Goal: Task Accomplishment & Management: Use online tool/utility

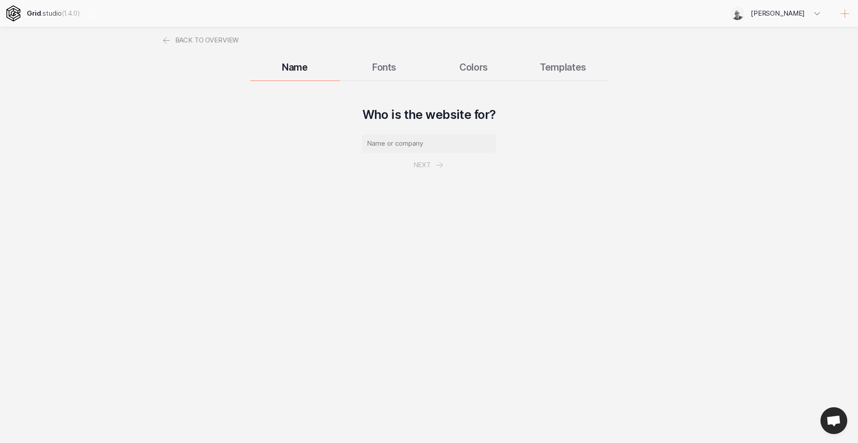
click at [407, 141] on input "text" at bounding box center [429, 143] width 134 height 19
type input "Quest Tech Pro"
click at [428, 164] on button "Next" at bounding box center [429, 165] width 52 height 24
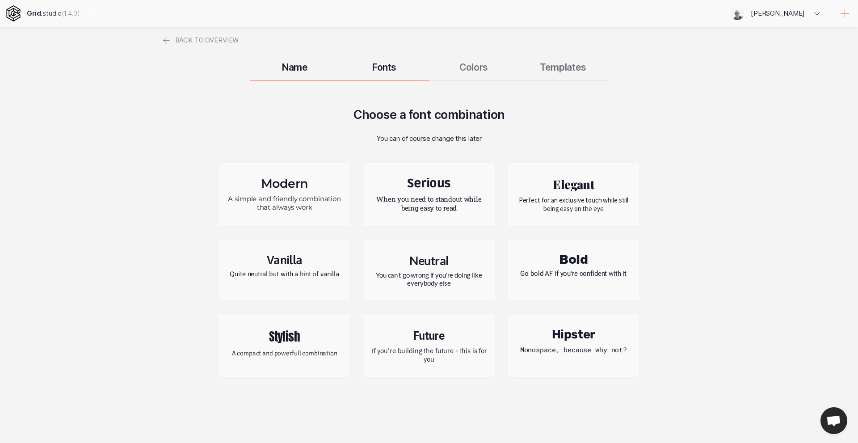
click at [322, 204] on p "A simple and friendly combination that always work" at bounding box center [285, 202] width 118 height 17
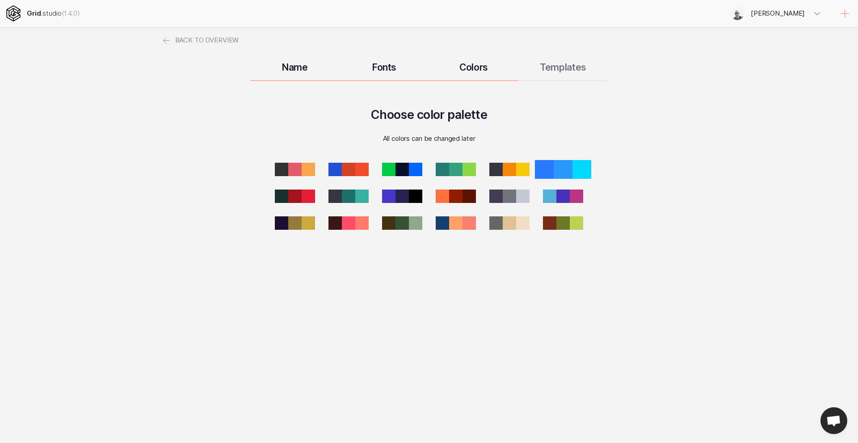
click at [566, 168] on div at bounding box center [563, 169] width 19 height 19
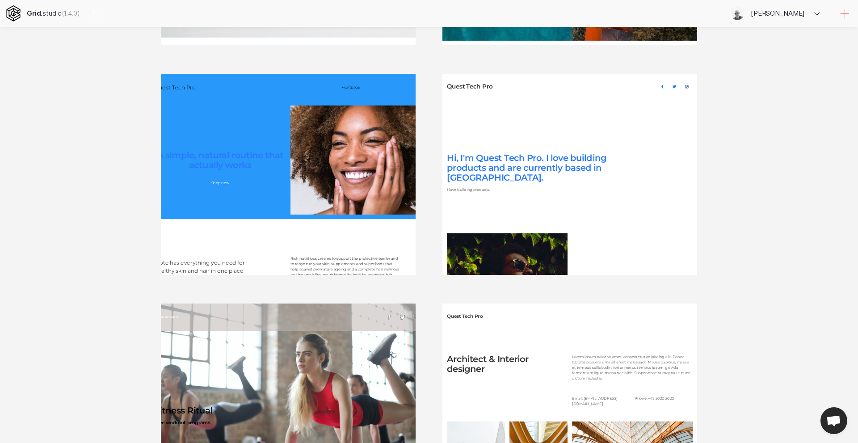
scroll to position [274, 0]
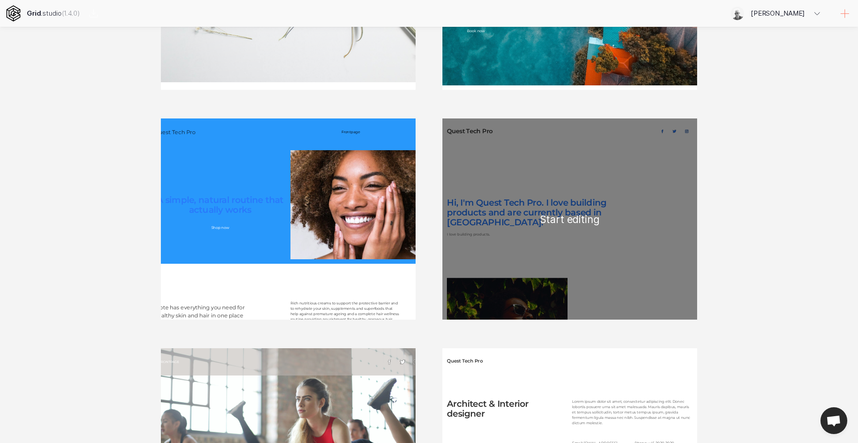
click at [573, 212] on div "Quest Tech Pro Hi, I'm Quest Tech Pro. I love building products and are current…" at bounding box center [570, 218] width 255 height 201
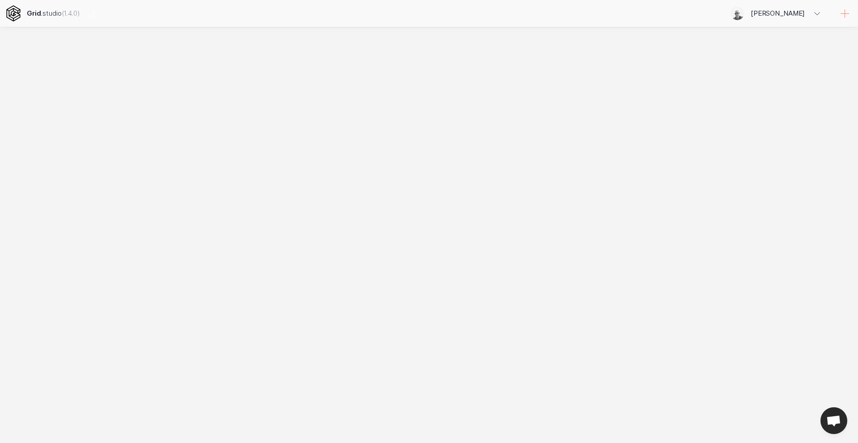
scroll to position [0, 0]
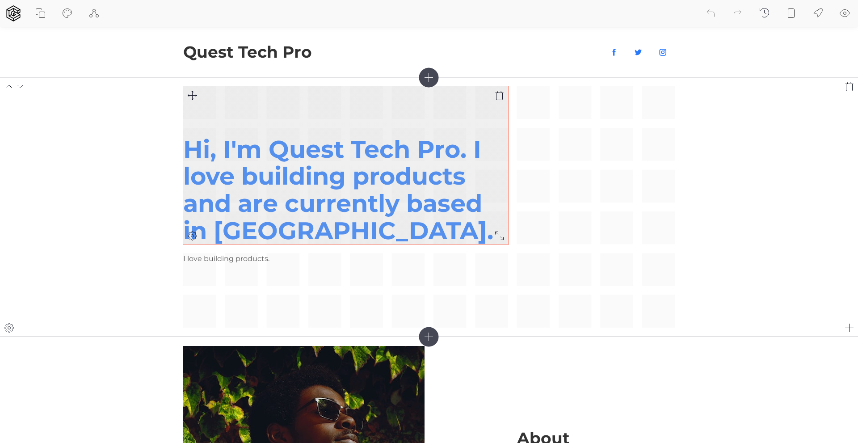
click at [249, 148] on h1 "Hi, I'm Quest Tech Pro. I love building products and are currently based in [GE…" at bounding box center [345, 190] width 325 height 109
drag, startPoint x: 272, startPoint y: 150, endPoint x: 185, endPoint y: 147, distance: 86.8
click at [185, 147] on h1 "Hi, I'm Quest Tech Pro. I love building products and are currently based in [GE…" at bounding box center [345, 190] width 325 height 109
click at [490, 150] on h1 "We are Quest Tech Pro. I love building products and are currently based in [GEO…" at bounding box center [345, 190] width 325 height 109
click at [449, 93] on div "We are Quest Tech Pro. I love building products and are currently based in [GEO…" at bounding box center [345, 165] width 325 height 158
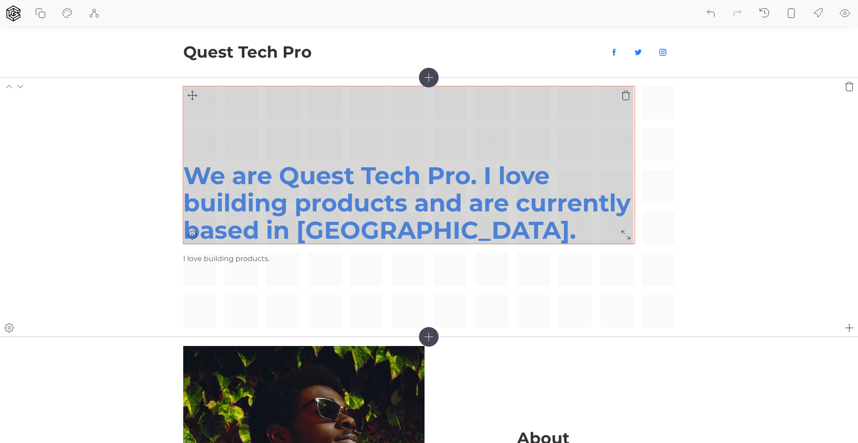
click at [631, 239] on div "We are Quest Tech Pro. I love building products and are currently based in [GEO…" at bounding box center [429, 206] width 492 height 241
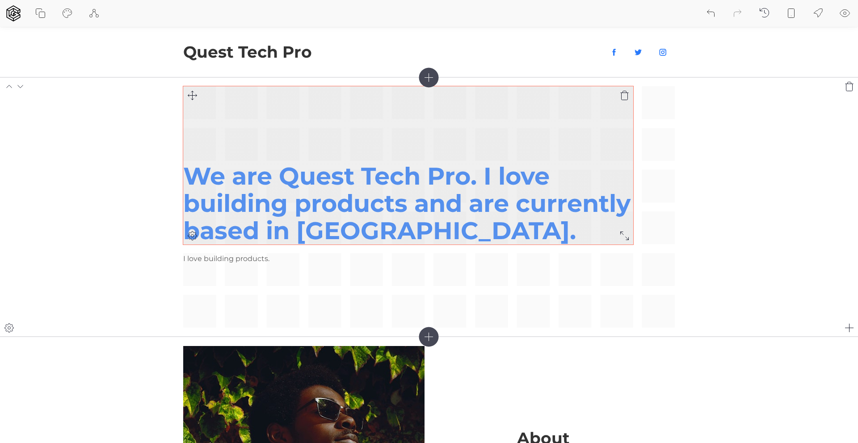
click at [485, 173] on h1 "We are Quest Tech Pro. I love building products and are currently based in [GEO…" at bounding box center [408, 203] width 450 height 81
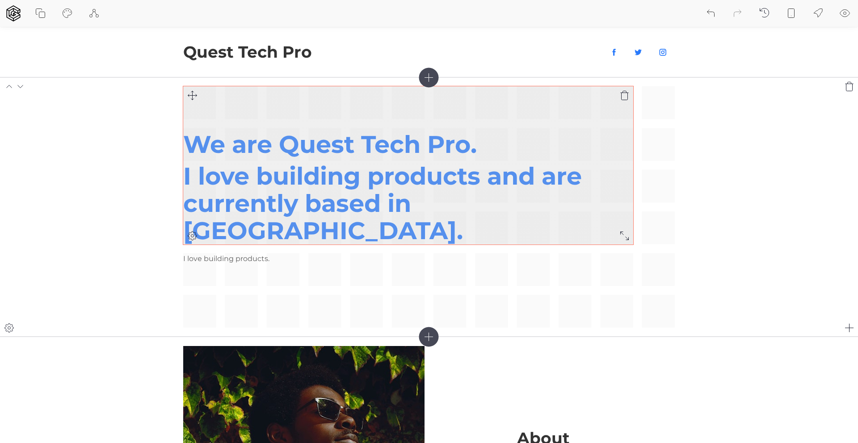
click at [356, 118] on div "We are Quest Tech Pro. I love building products and are currently based in [GEO…" at bounding box center [408, 165] width 450 height 158
click at [351, 128] on div "We are Quest Tech Pro. I love building products and are currently based in [GEO…" at bounding box center [408, 165] width 450 height 158
click at [189, 158] on h1 "We are Quest Tech Pro." at bounding box center [408, 144] width 450 height 27
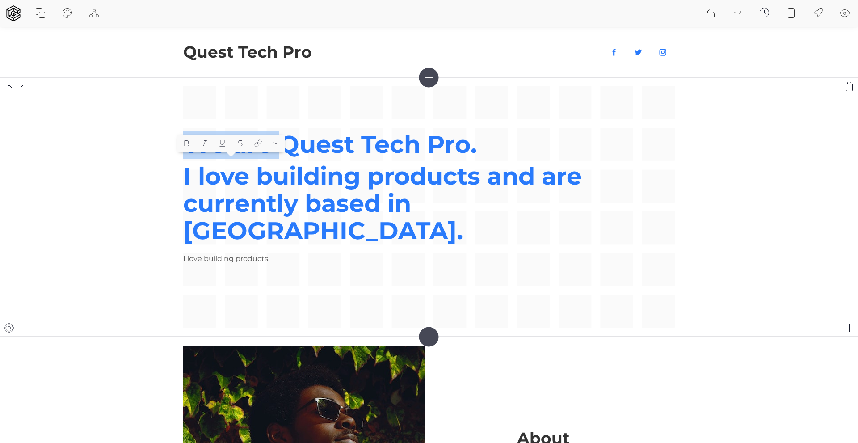
drag, startPoint x: 281, startPoint y: 172, endPoint x: 183, endPoint y: 169, distance: 98.4
click at [183, 169] on section "We are Quest Tech Pro. I love building products and are currently based in [GEO…" at bounding box center [429, 206] width 858 height 259
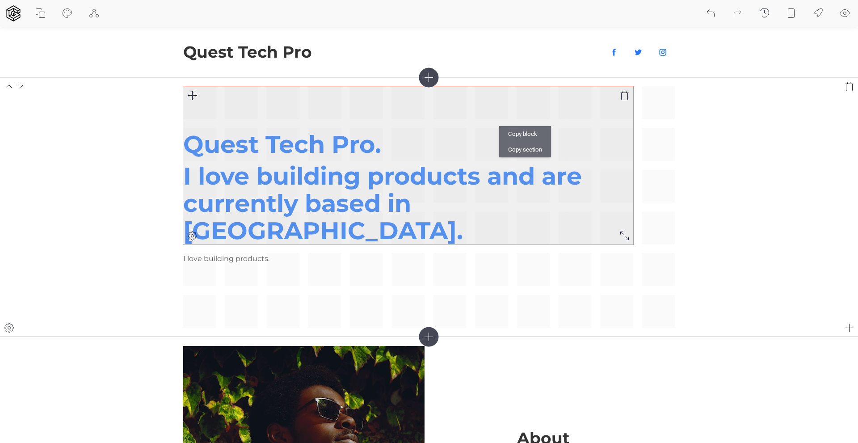
click at [332, 121] on div "Quest Tech Pro. I love building products and are currently based in [GEOGRAPHIC…" at bounding box center [408, 165] width 450 height 158
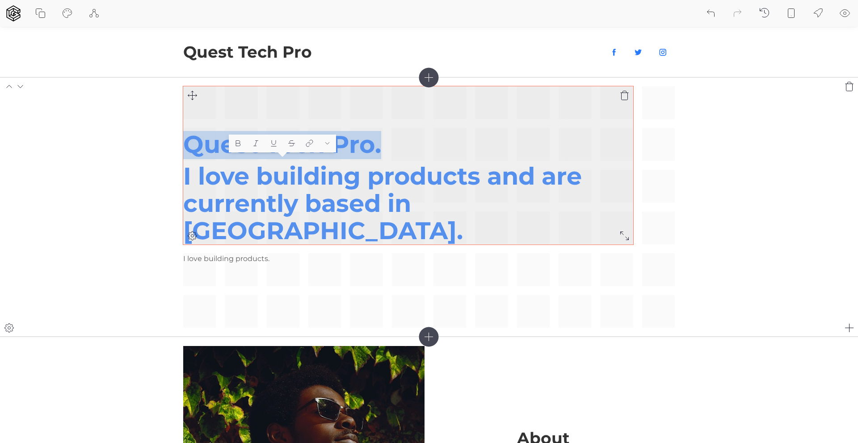
drag, startPoint x: 385, startPoint y: 177, endPoint x: 187, endPoint y: 173, distance: 197.6
click at [187, 158] on h1 "Quest Tech Pro." at bounding box center [408, 144] width 450 height 27
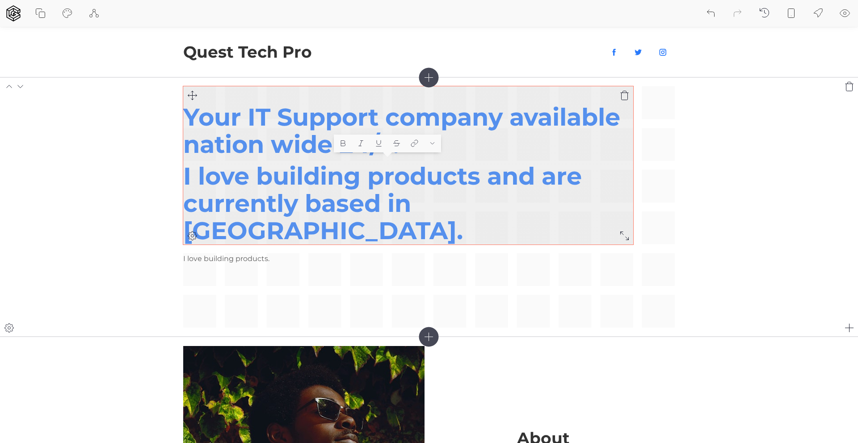
drag, startPoint x: 415, startPoint y: 176, endPoint x: 583, endPoint y: 239, distance: 179.0
click at [583, 239] on div "Your IT Support company available nation wide 24/7. I love building products an…" at bounding box center [408, 174] width 450 height 141
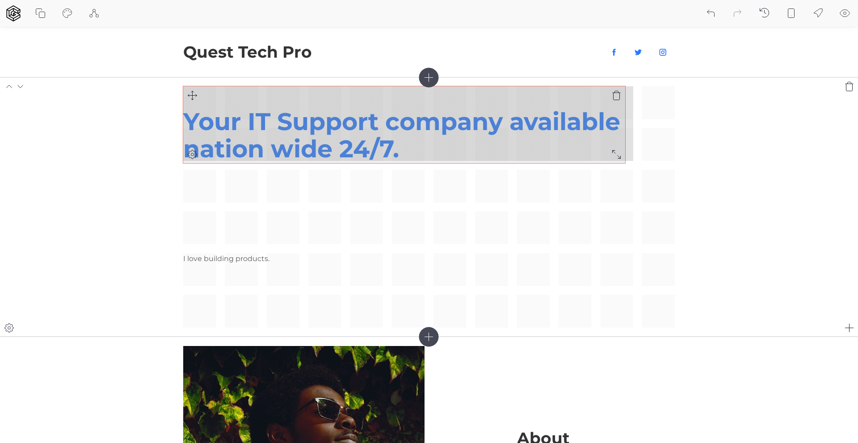
click at [619, 157] on div "Your IT Support company available nation wide 24/7. I love building products." at bounding box center [429, 206] width 492 height 241
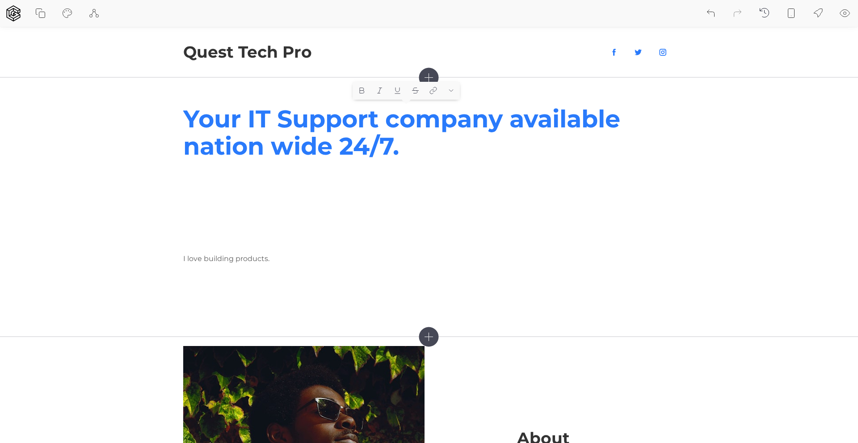
drag, startPoint x: 405, startPoint y: 147, endPoint x: 181, endPoint y: 120, distance: 226.0
click at [181, 120] on section "Your IT Support company available nation wide 24/7. I love building products." at bounding box center [429, 206] width 858 height 259
click at [447, 116] on div "Header 2" at bounding box center [437, 118] width 45 height 12
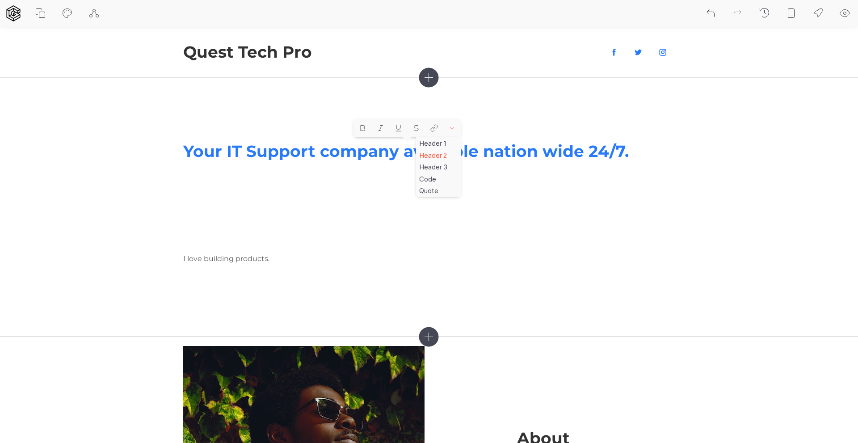
scroll to position [0, 0]
click at [426, 180] on div "Code" at bounding box center [438, 179] width 45 height 12
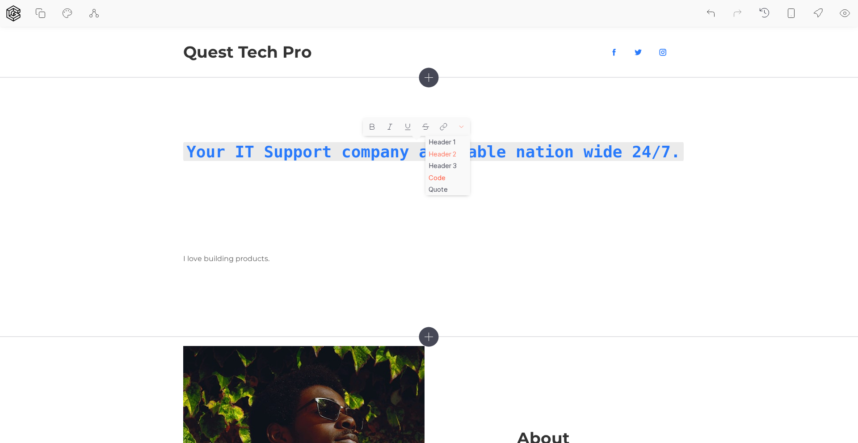
scroll to position [2, 0]
click at [462, 126] on icon at bounding box center [461, 127] width 8 height 8
click at [443, 189] on div "Quote" at bounding box center [448, 189] width 45 height 12
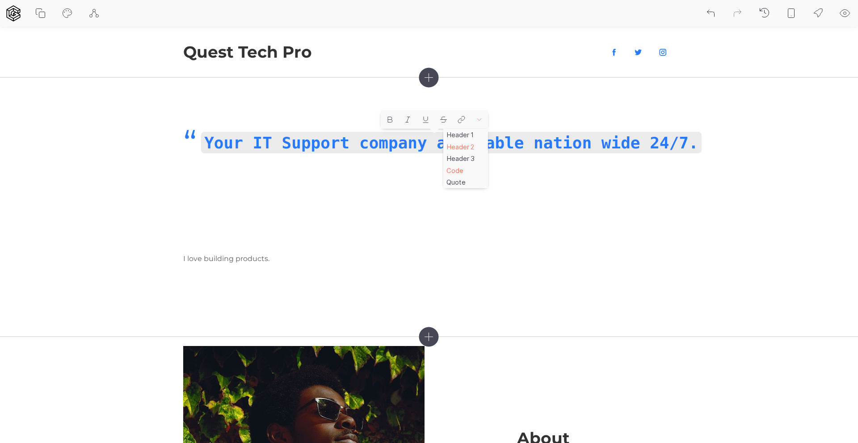
click at [480, 119] on icon at bounding box center [479, 120] width 8 height 8
click at [457, 181] on div "Quote" at bounding box center [465, 182] width 45 height 12
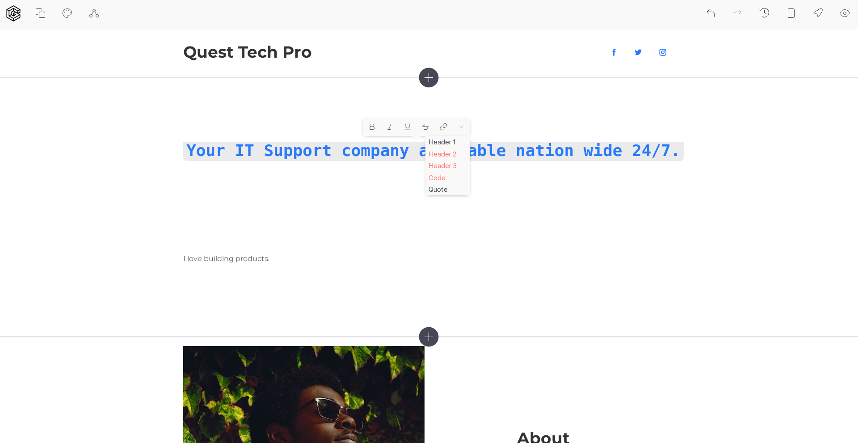
click at [449, 165] on div "Header 3" at bounding box center [448, 166] width 45 height 12
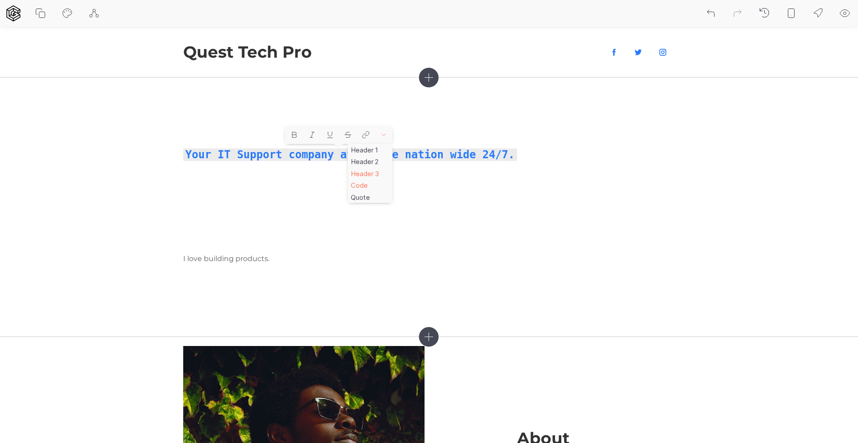
click at [384, 135] on icon at bounding box center [384, 135] width 4 height 2
click at [377, 159] on div "Header 2" at bounding box center [370, 162] width 45 height 12
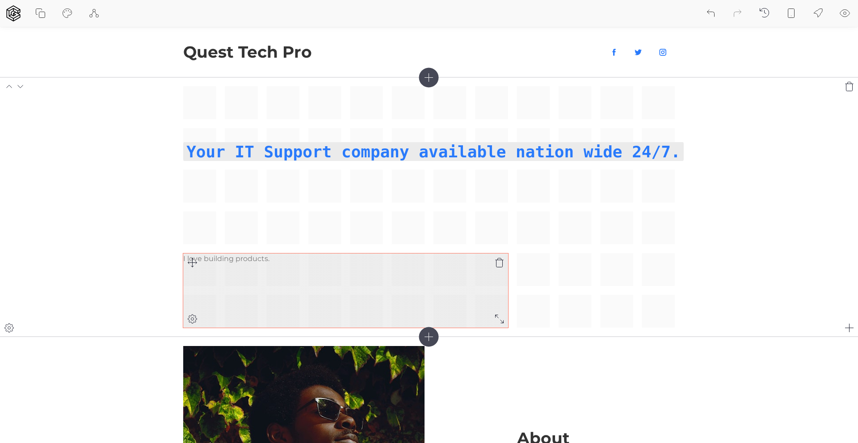
click at [253, 258] on p "I love building products." at bounding box center [345, 258] width 325 height 11
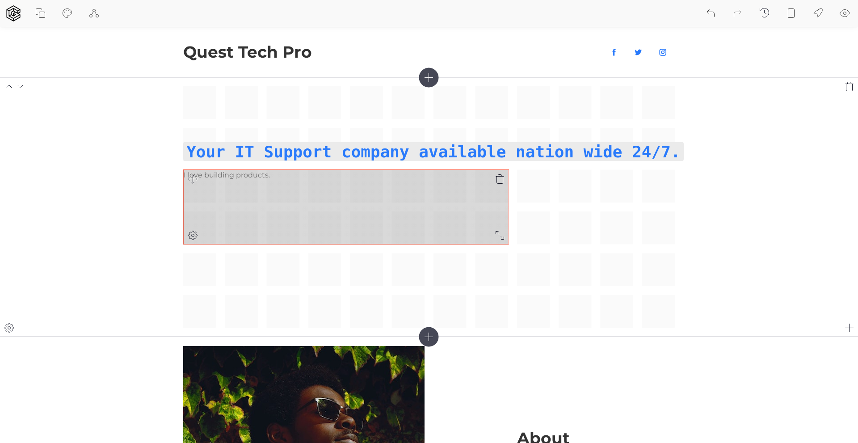
click at [191, 180] on div "Your IT Support company available nation wide 24/7. I love building products." at bounding box center [429, 206] width 492 height 241
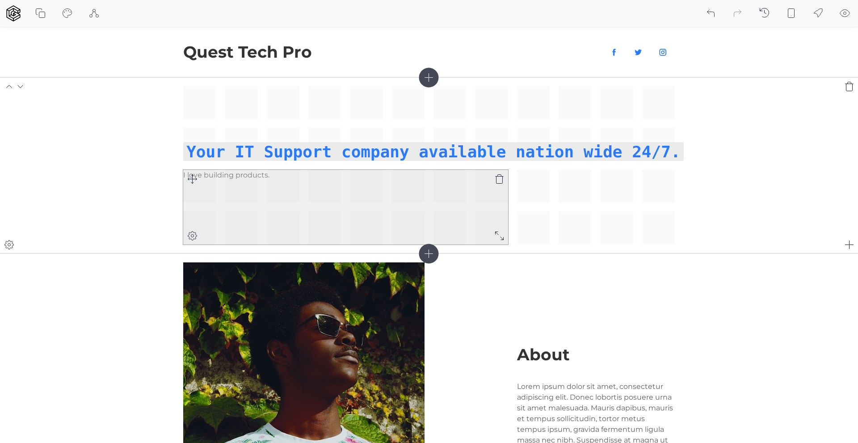
click at [501, 178] on icon at bounding box center [499, 178] width 11 height 11
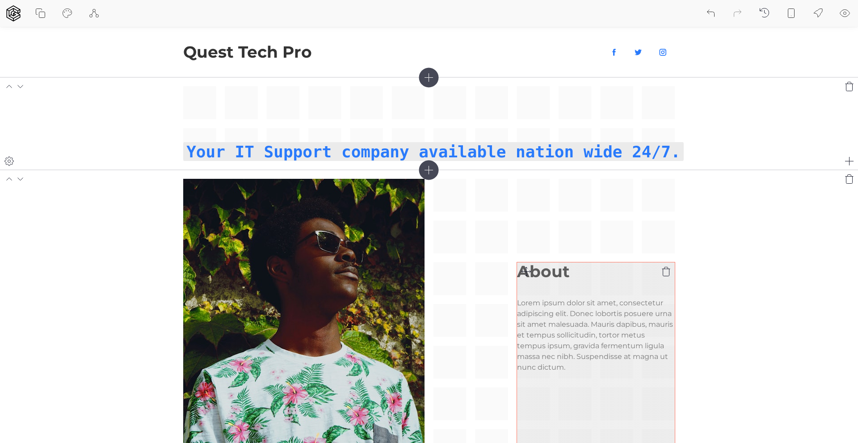
click at [592, 272] on h2 "About" at bounding box center [596, 271] width 158 height 18
click at [668, 270] on icon at bounding box center [666, 271] width 11 height 11
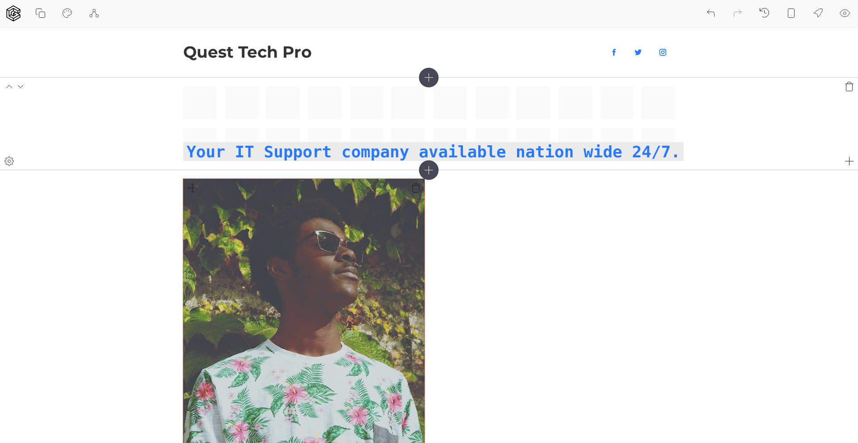
click at [338, 282] on img at bounding box center [303, 341] width 241 height 325
click at [305, 307] on img at bounding box center [303, 341] width 241 height 325
click at [385, 202] on img at bounding box center [303, 341] width 241 height 325
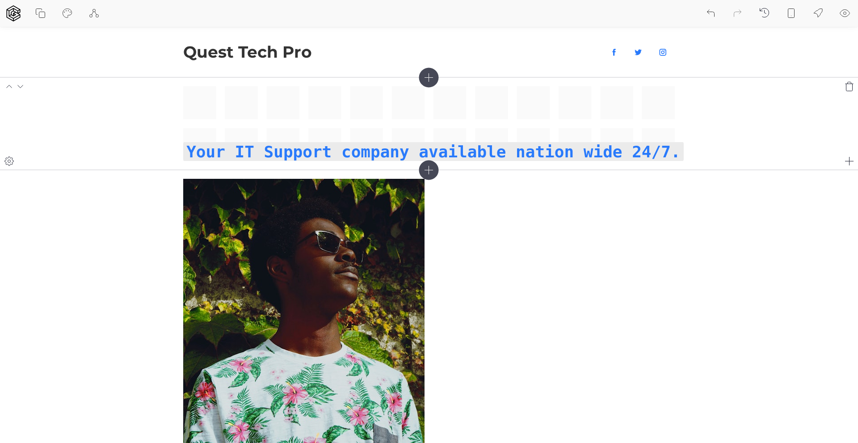
click at [500, 199] on div at bounding box center [429, 341] width 492 height 325
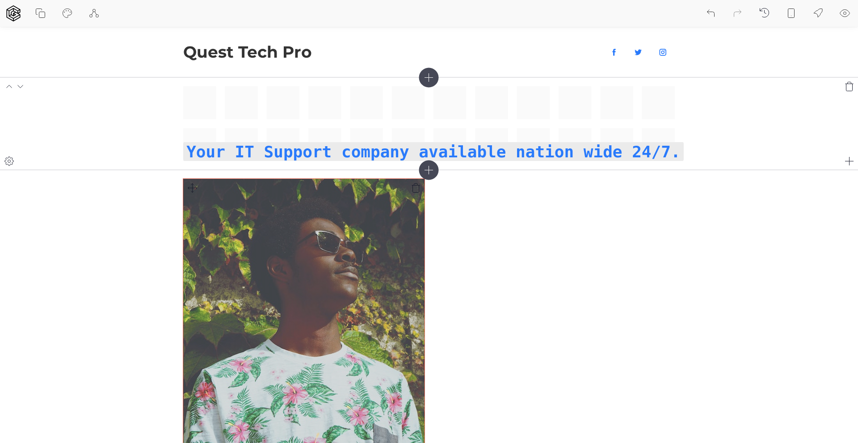
click at [359, 207] on img at bounding box center [303, 341] width 241 height 325
click at [277, 256] on img at bounding box center [303, 341] width 241 height 325
click at [247, 252] on img at bounding box center [303, 341] width 241 height 325
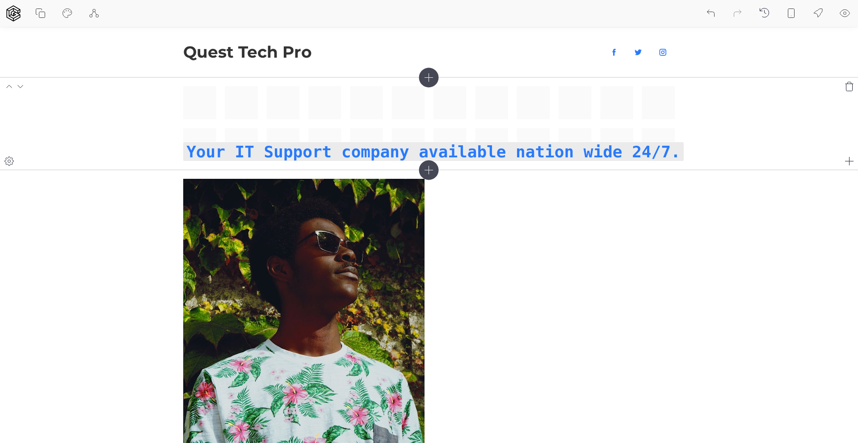
click at [21, 179] on icon at bounding box center [20, 178] width 11 height 11
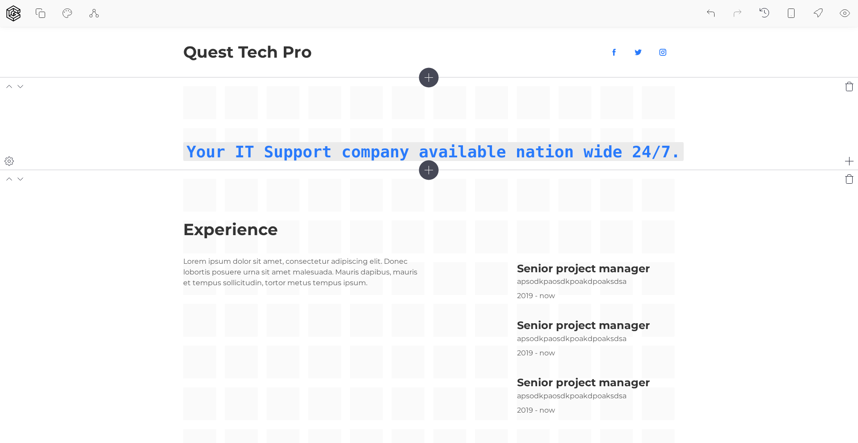
click at [8, 177] on icon at bounding box center [9, 178] width 11 height 11
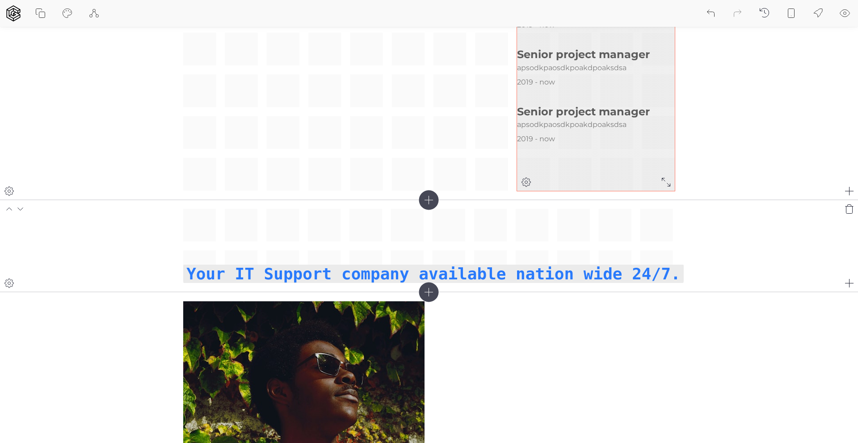
scroll to position [313, 0]
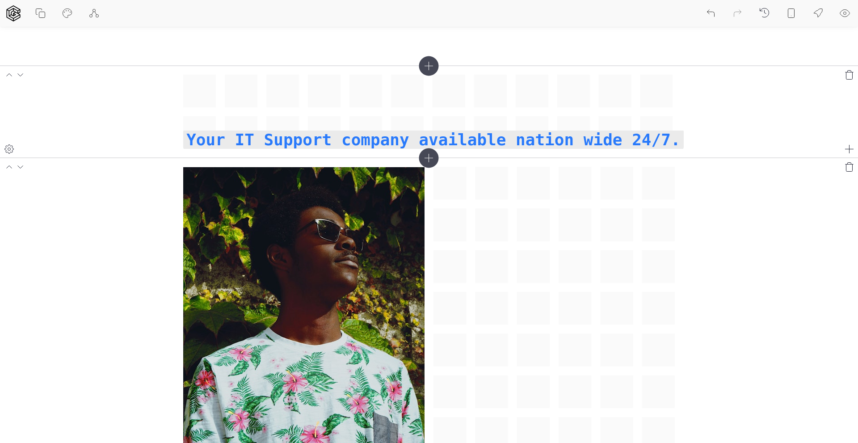
click at [8, 165] on icon at bounding box center [9, 167] width 11 height 11
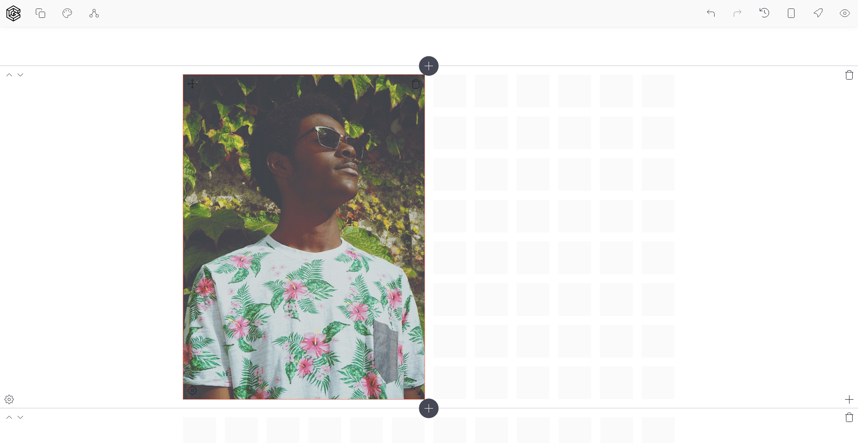
scroll to position [134, 0]
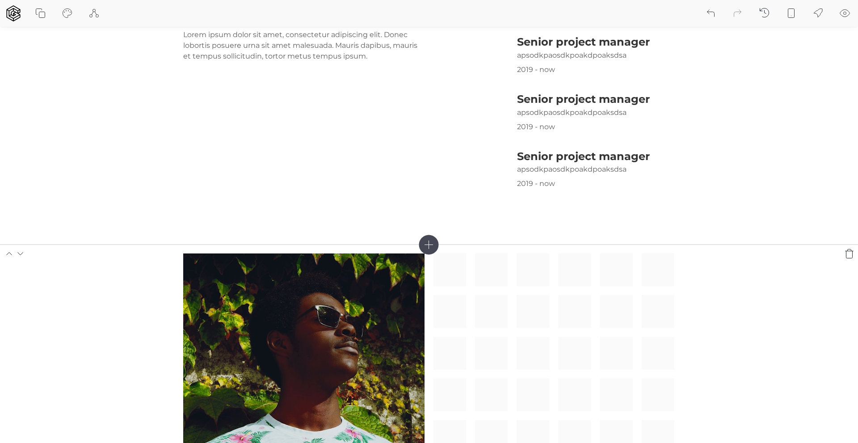
click at [10, 252] on icon at bounding box center [9, 253] width 11 height 11
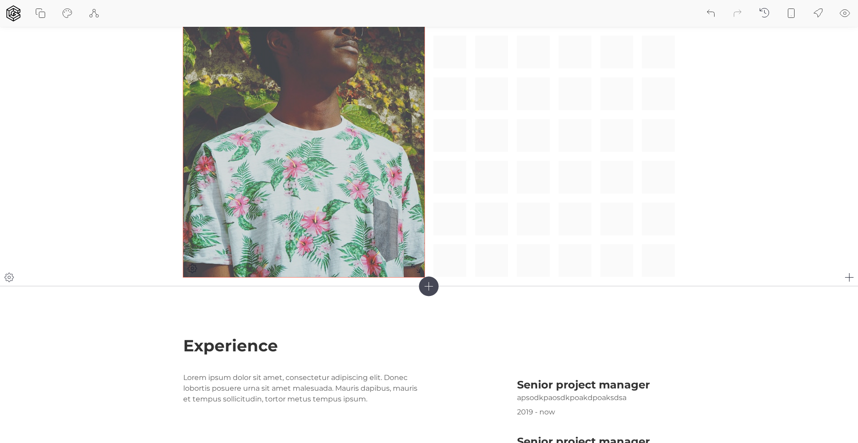
scroll to position [268, 0]
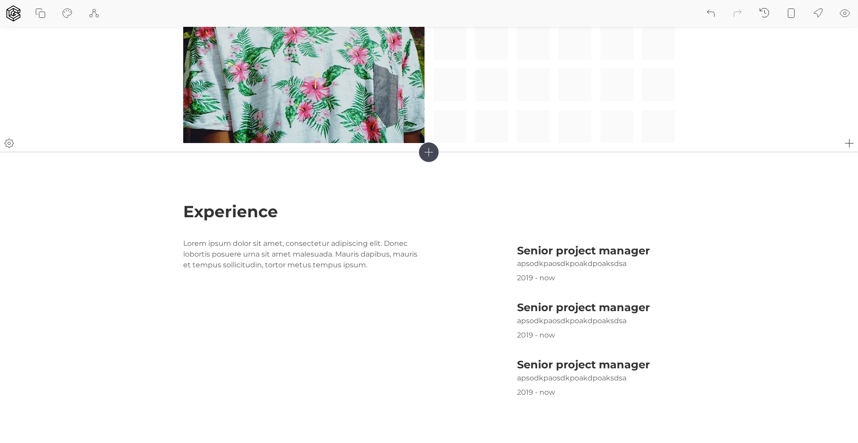
click at [7, 142] on icon at bounding box center [9, 143] width 11 height 11
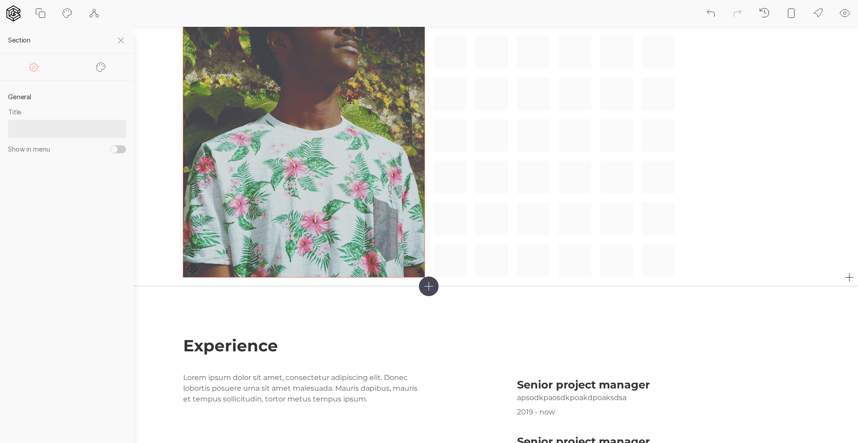
scroll to position [45, 0]
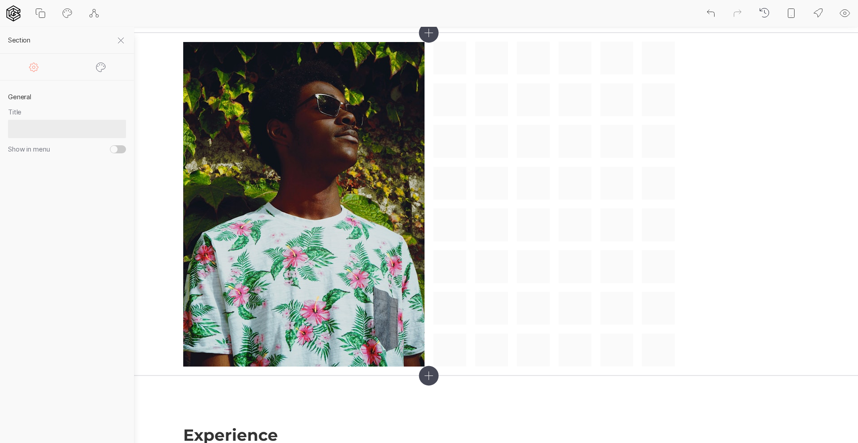
click at [101, 66] on icon at bounding box center [101, 67] width 11 height 11
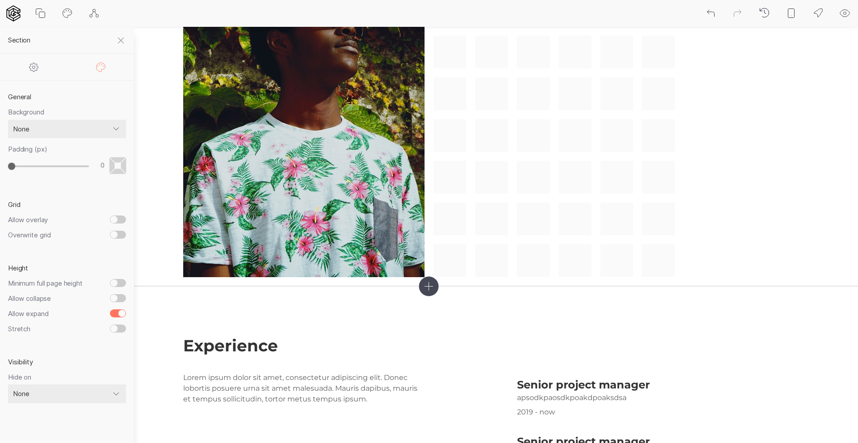
scroll to position [0, 0]
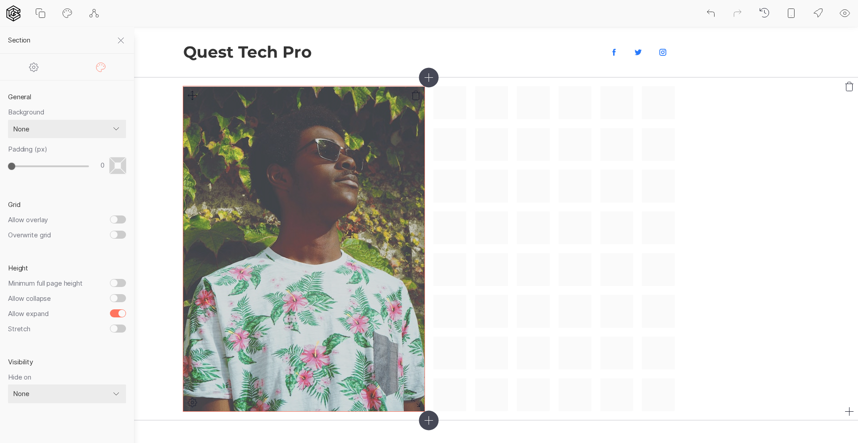
click at [323, 211] on img at bounding box center [303, 249] width 241 height 325
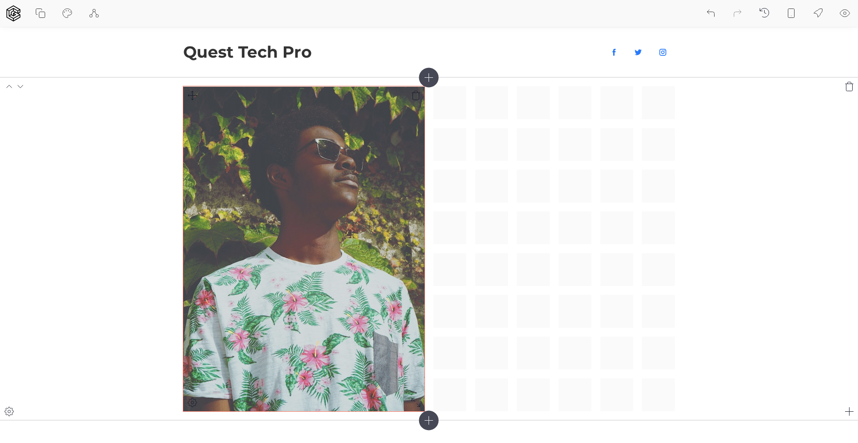
click at [323, 211] on img at bounding box center [303, 249] width 241 height 325
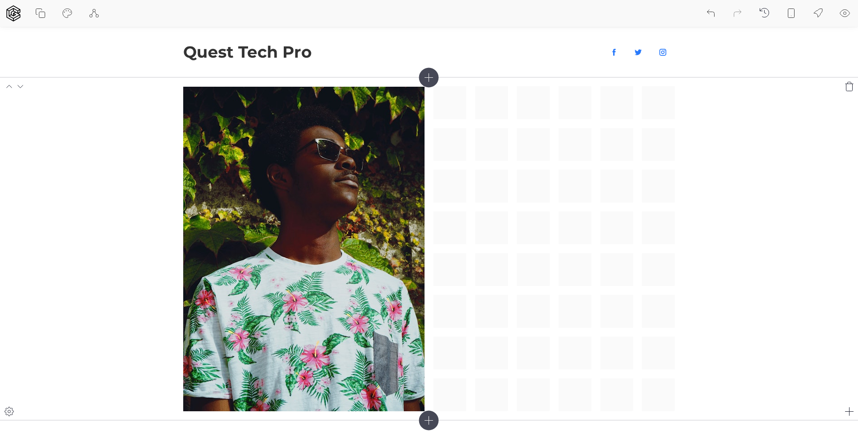
click at [852, 411] on icon at bounding box center [850, 411] width 11 height 11
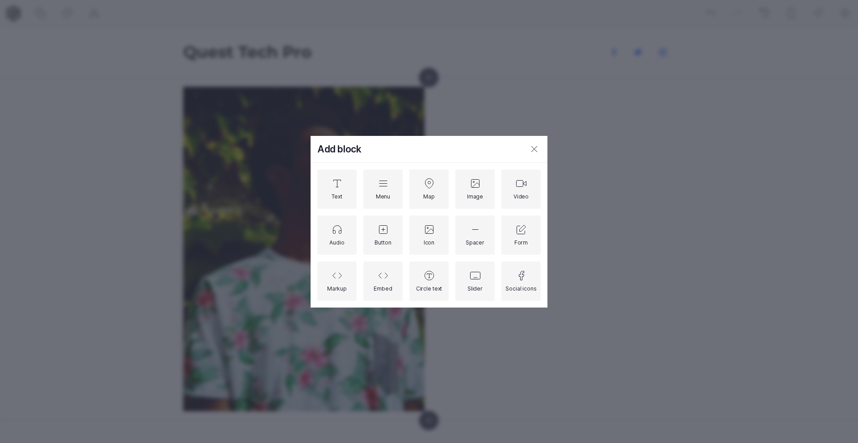
click at [536, 147] on icon at bounding box center [534, 149] width 11 height 11
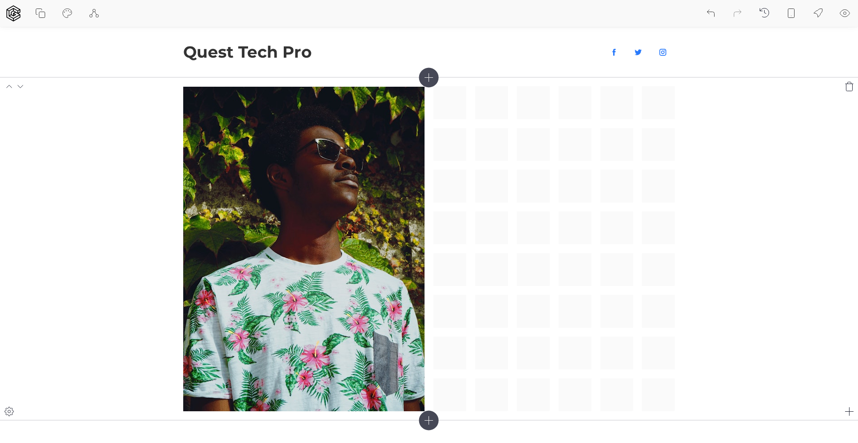
click at [18, 85] on icon at bounding box center [20, 86] width 11 height 11
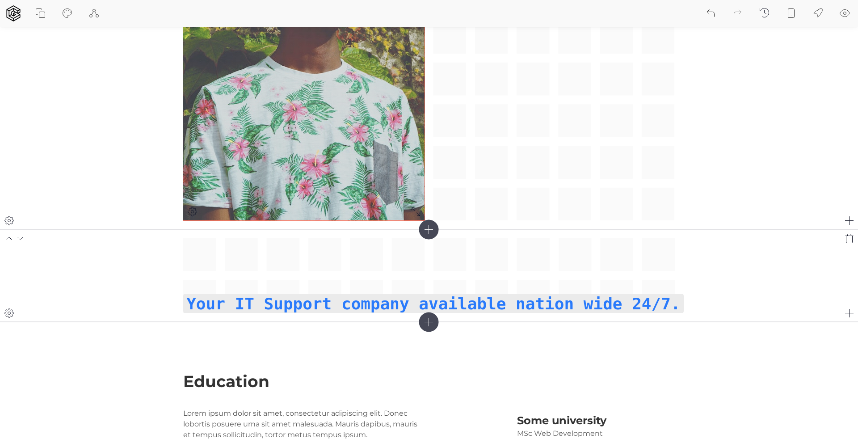
scroll to position [626, 0]
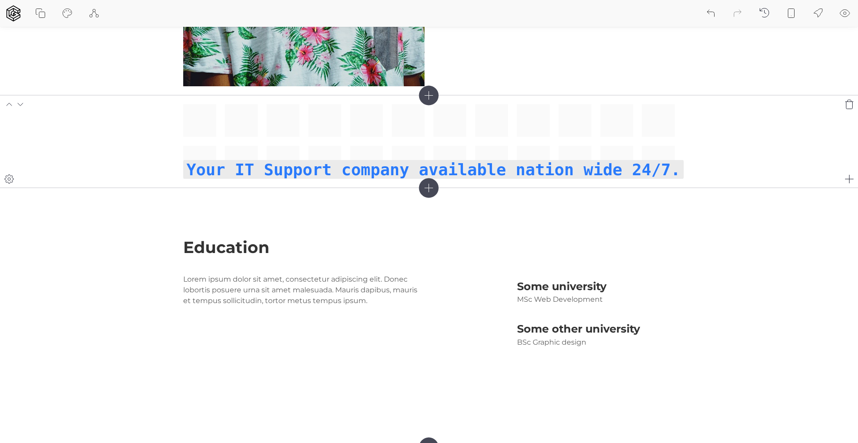
click at [11, 104] on icon at bounding box center [9, 104] width 11 height 11
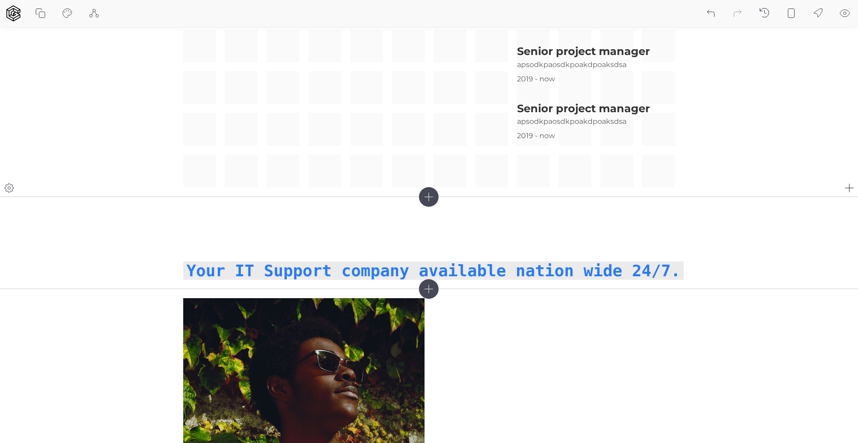
scroll to position [137, 0]
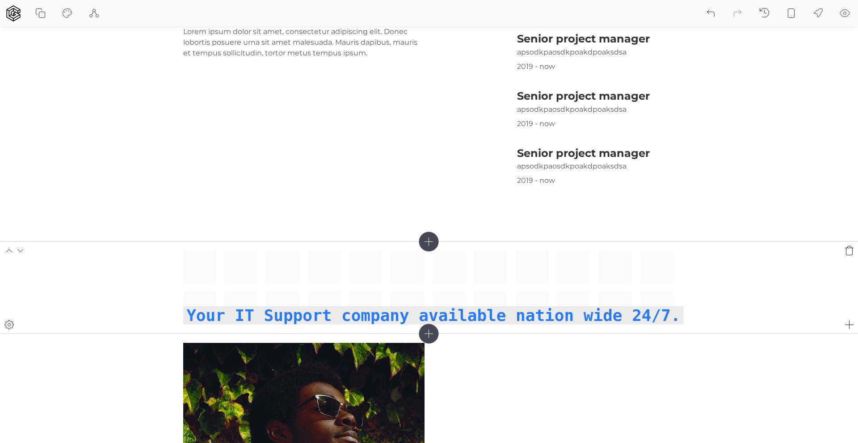
click at [8, 249] on icon at bounding box center [9, 250] width 11 height 11
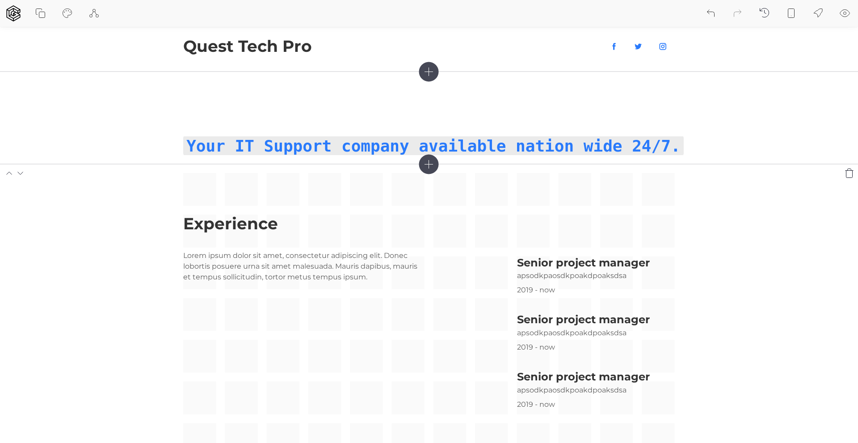
scroll to position [0, 0]
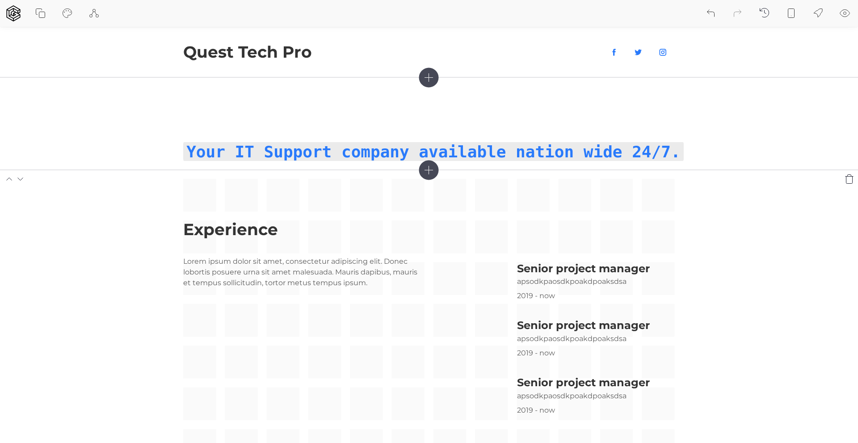
click at [23, 178] on icon at bounding box center [20, 178] width 11 height 11
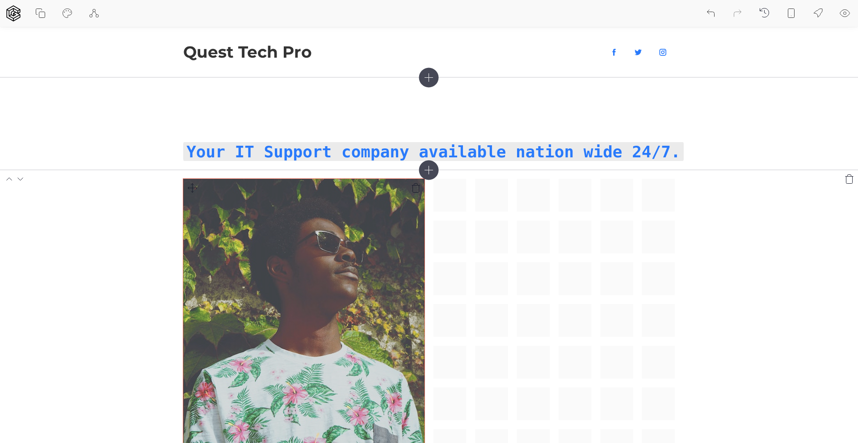
click at [327, 228] on img at bounding box center [303, 341] width 241 height 325
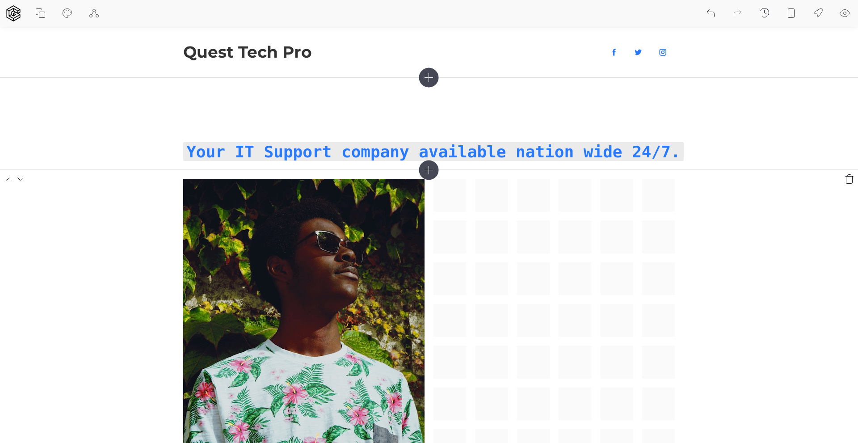
scroll to position [89, 0]
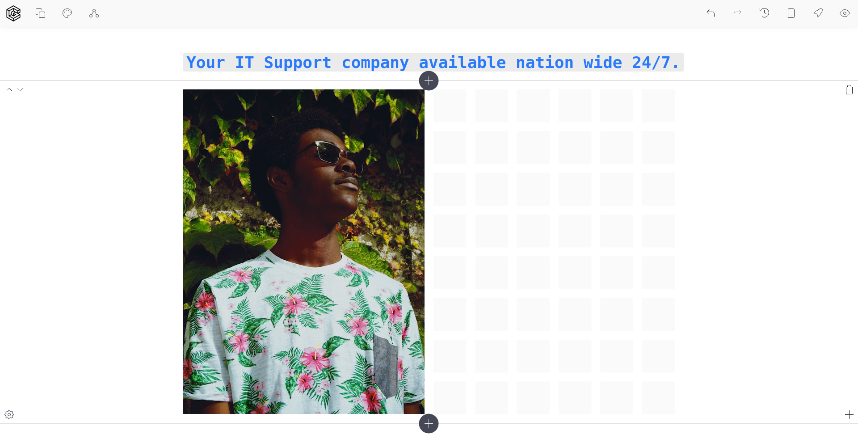
click at [455, 106] on div at bounding box center [429, 251] width 492 height 325
click at [10, 414] on icon at bounding box center [9, 414] width 3 height 3
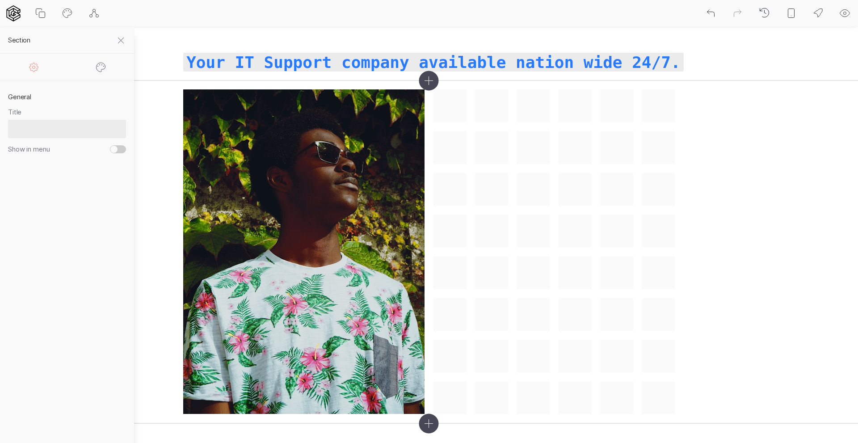
click at [34, 64] on icon at bounding box center [34, 67] width 11 height 11
click at [101, 65] on icon at bounding box center [101, 67] width 11 height 11
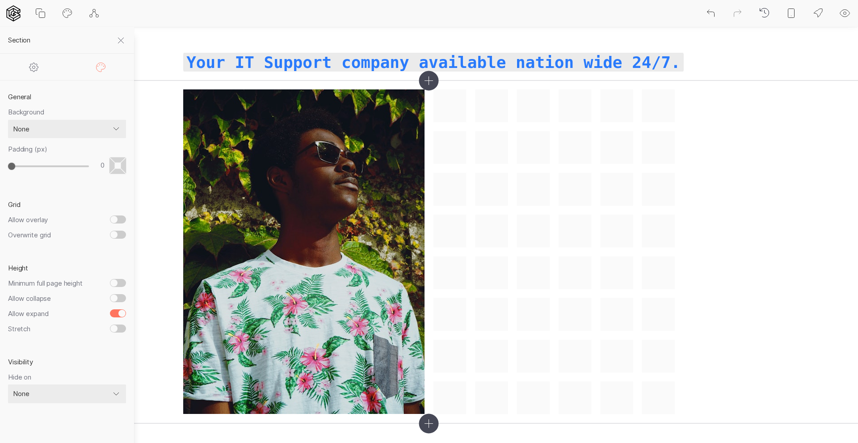
click at [32, 67] on icon at bounding box center [34, 67] width 11 height 11
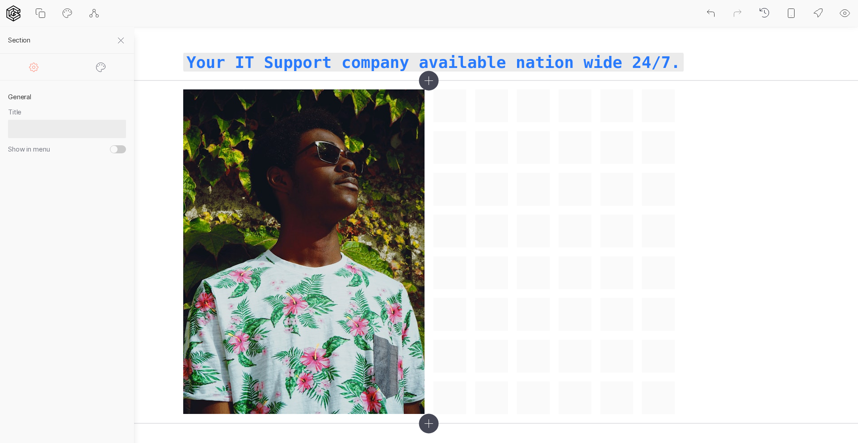
click at [68, 11] on icon at bounding box center [67, 12] width 6 height 2
select select "Montserrat"
select select "400"
select select "Montserrat"
select select "700"
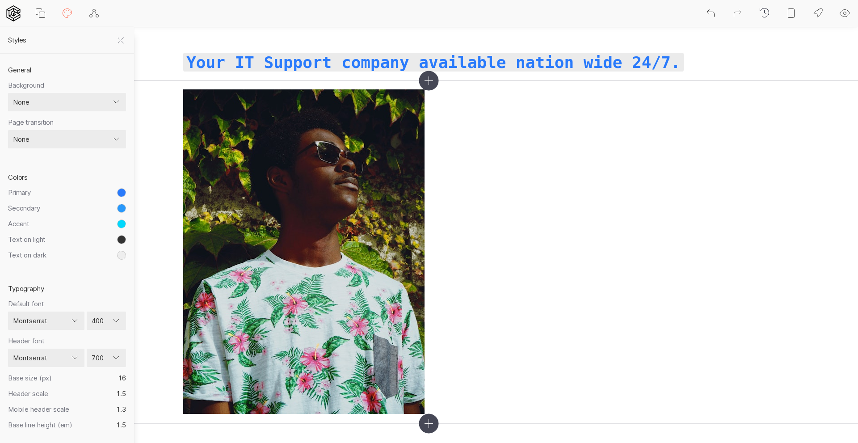
click at [69, 9] on icon at bounding box center [67, 13] width 9 height 9
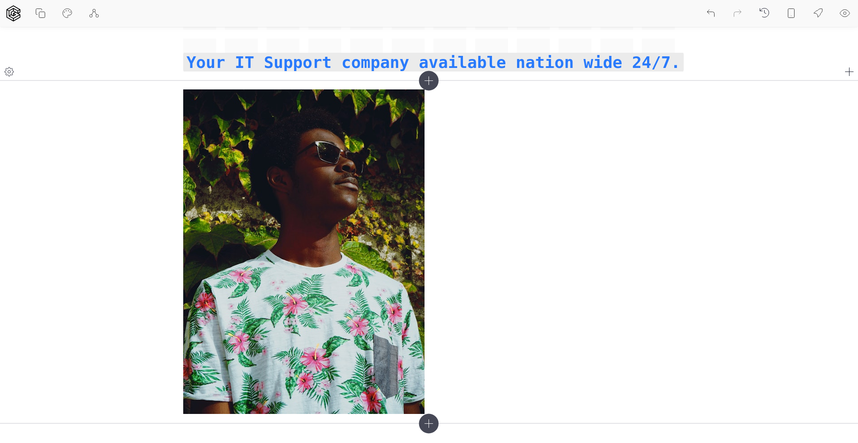
click at [10, 71] on icon at bounding box center [9, 71] width 3 height 3
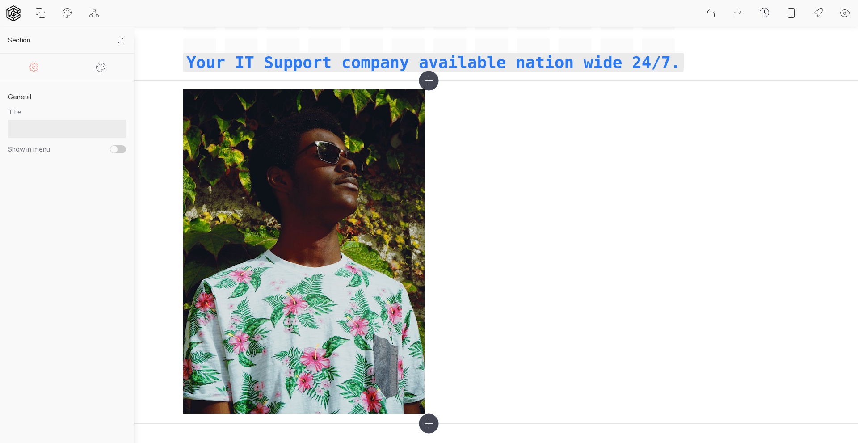
click at [60, 216] on section "General Title Show in menu" at bounding box center [67, 261] width 134 height 363
click at [154, 221] on section at bounding box center [429, 251] width 858 height 343
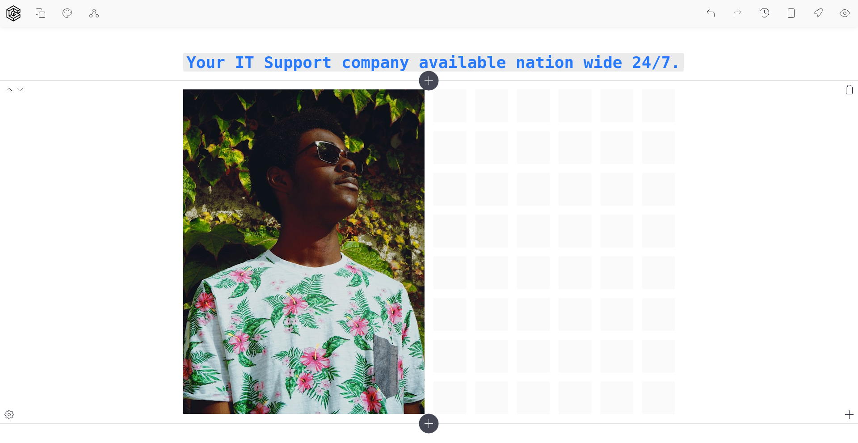
click at [9, 413] on icon at bounding box center [9, 414] width 11 height 11
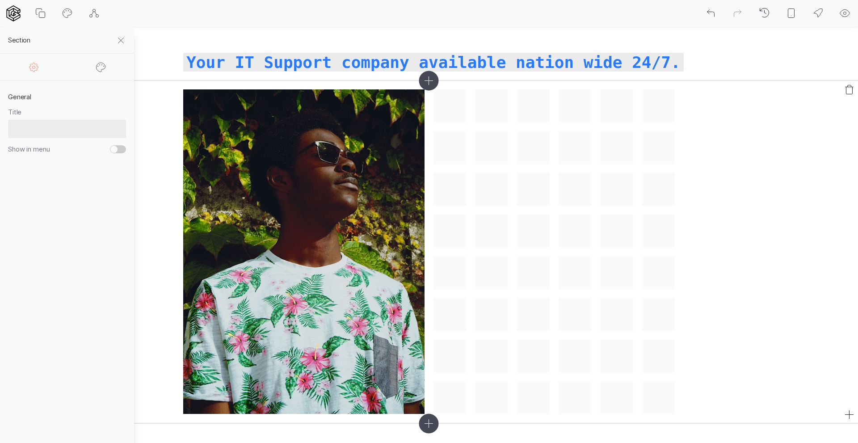
click at [154, 197] on section at bounding box center [429, 251] width 858 height 343
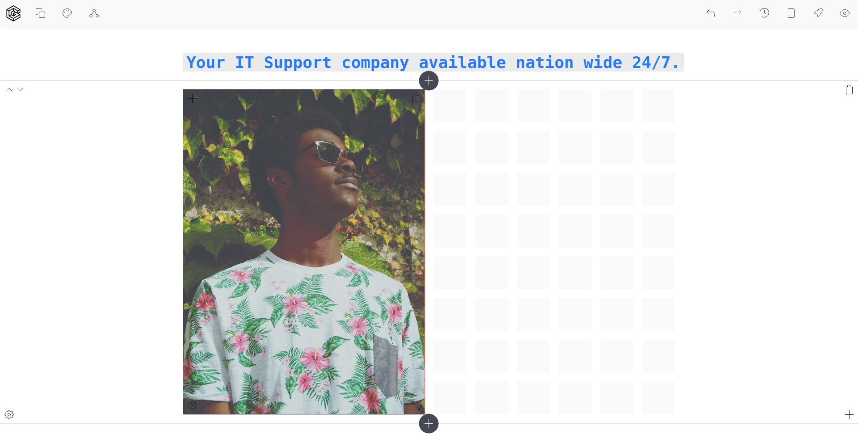
click at [314, 243] on img at bounding box center [303, 251] width 241 height 325
click at [315, 243] on img at bounding box center [303, 251] width 241 height 325
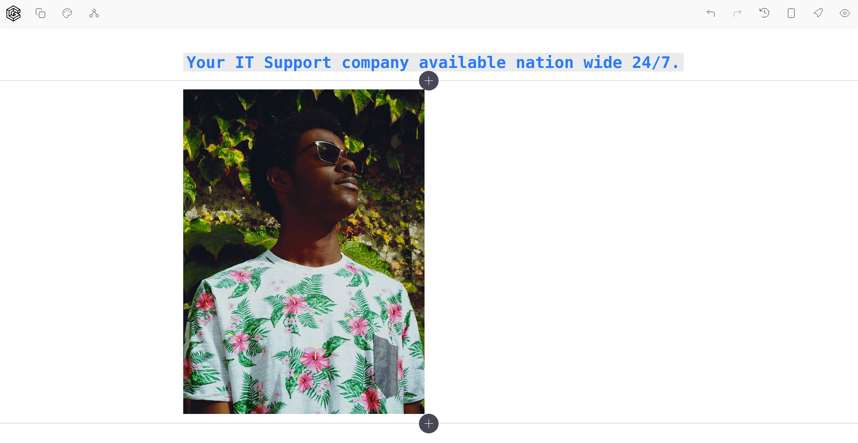
click at [39, 11] on icon at bounding box center [40, 13] width 11 height 11
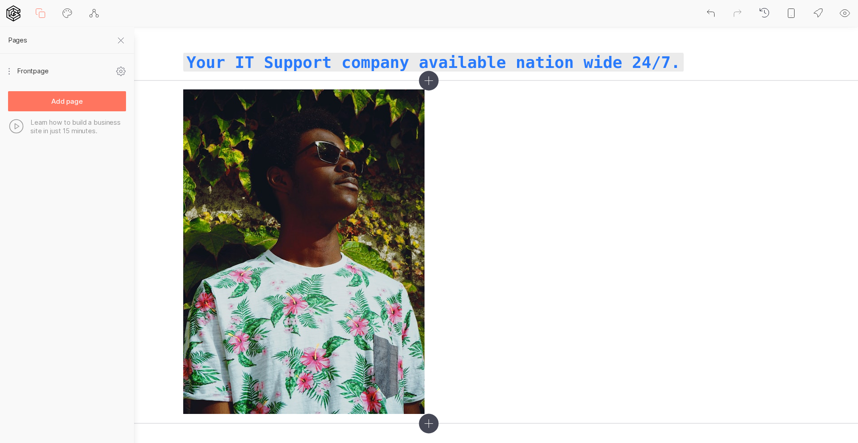
click at [122, 71] on icon at bounding box center [121, 71] width 11 height 11
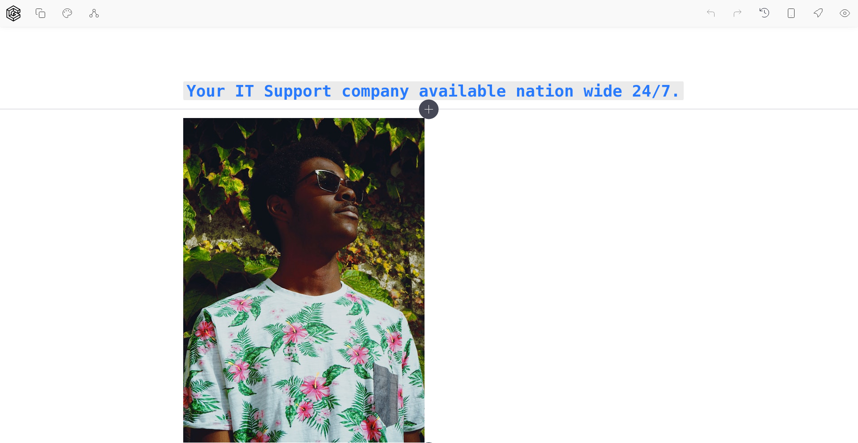
scroll to position [89, 0]
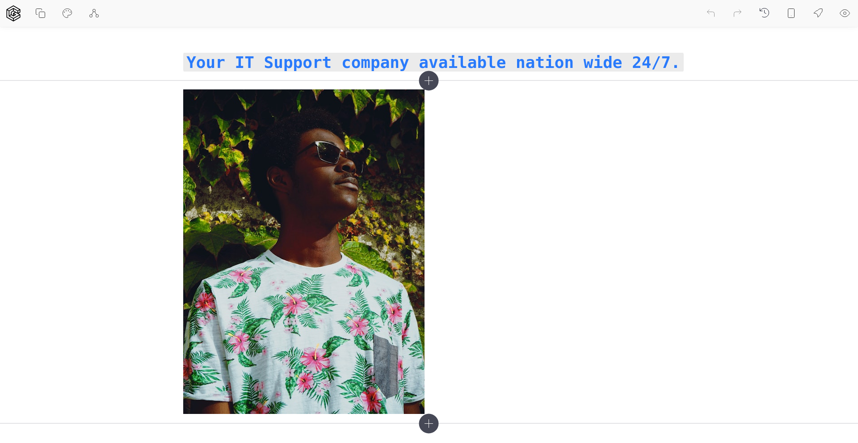
click at [819, 12] on icon at bounding box center [818, 13] width 11 height 11
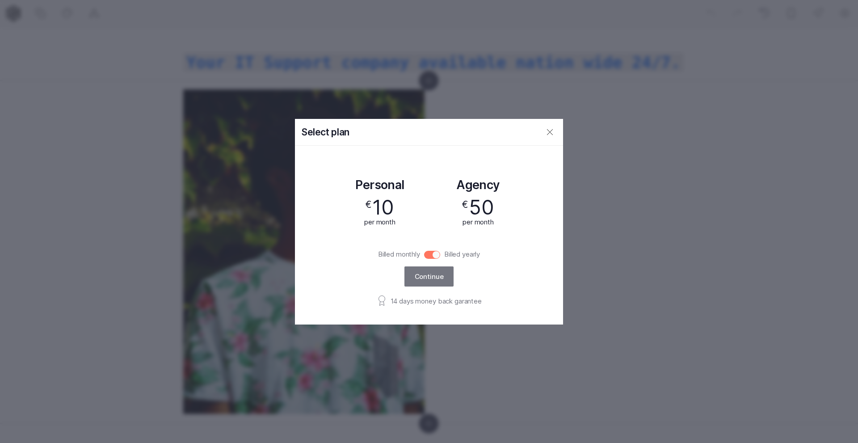
click at [552, 131] on icon at bounding box center [550, 131] width 5 height 5
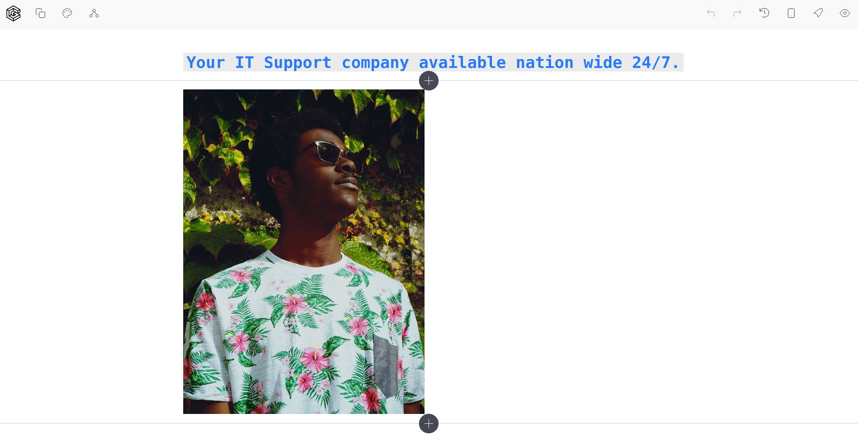
click at [843, 13] on icon at bounding box center [845, 13] width 11 height 11
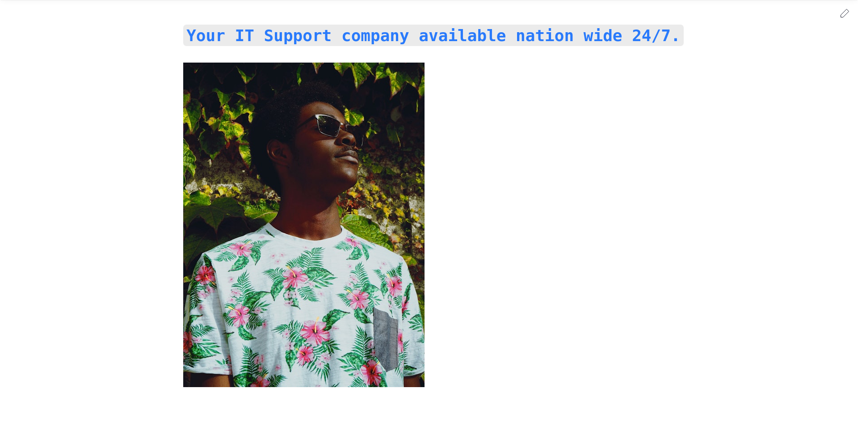
click at [845, 13] on icon at bounding box center [845, 13] width 11 height 11
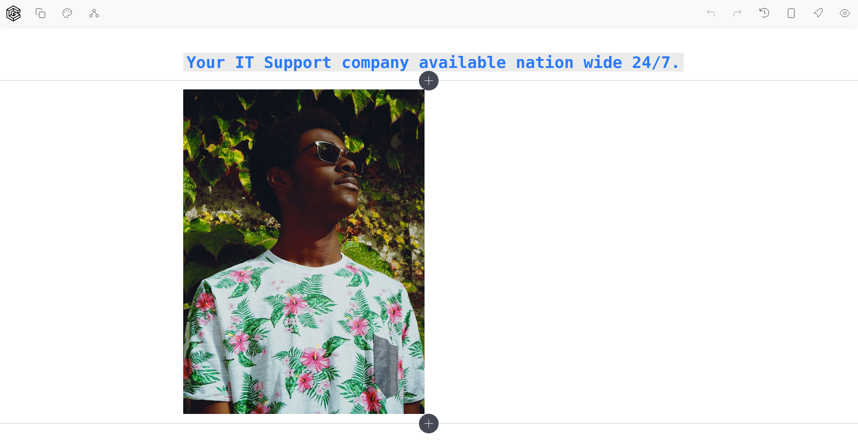
click at [792, 12] on icon at bounding box center [791, 13] width 11 height 11
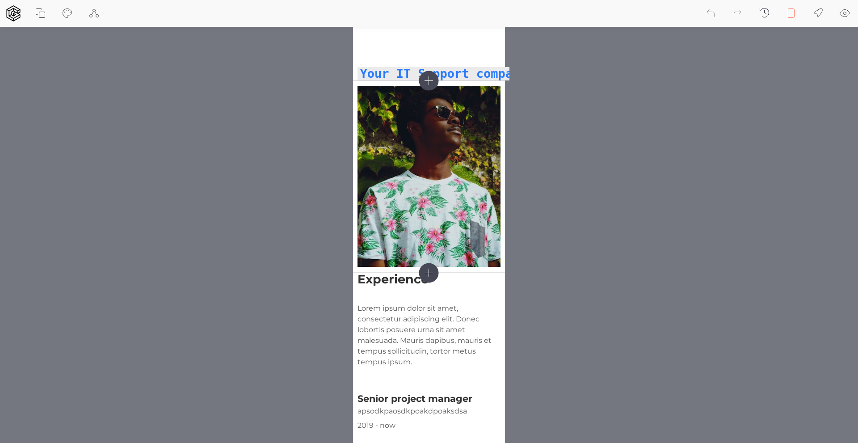
drag, startPoint x: 792, startPoint y: 12, endPoint x: 709, endPoint y: 129, distance: 143.4
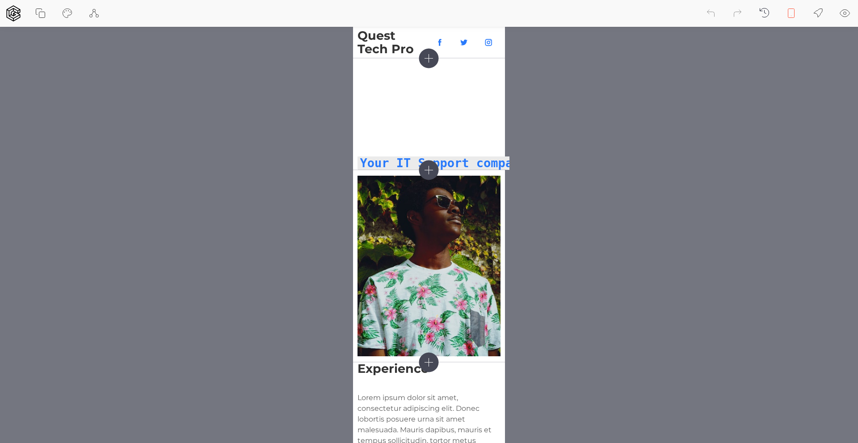
click at [791, 13] on icon at bounding box center [791, 13] width 11 height 11
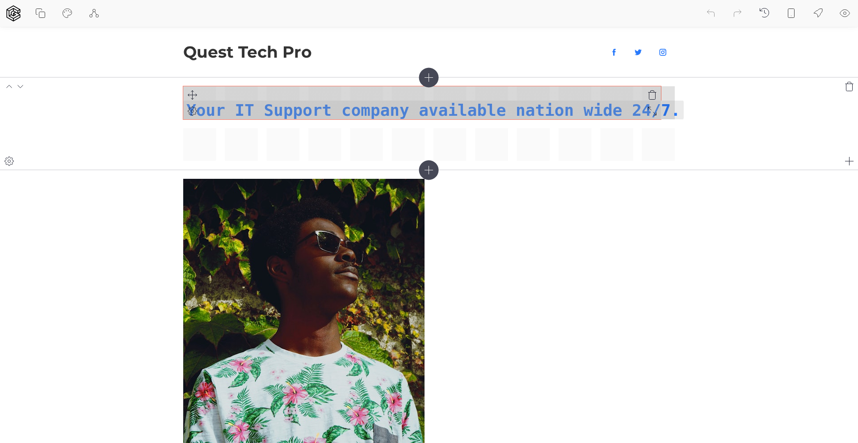
click at [652, 100] on div "Your IT Support company available nation wide 24/7." at bounding box center [429, 123] width 492 height 75
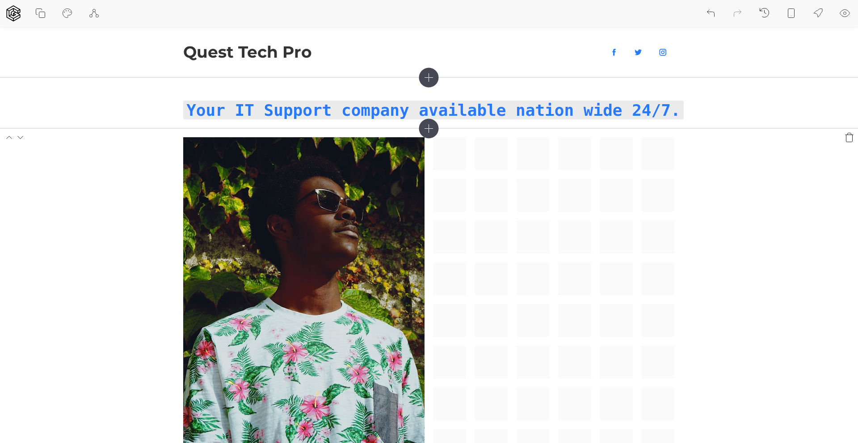
click at [490, 194] on div at bounding box center [429, 299] width 492 height 325
click at [484, 187] on div at bounding box center [429, 299] width 492 height 325
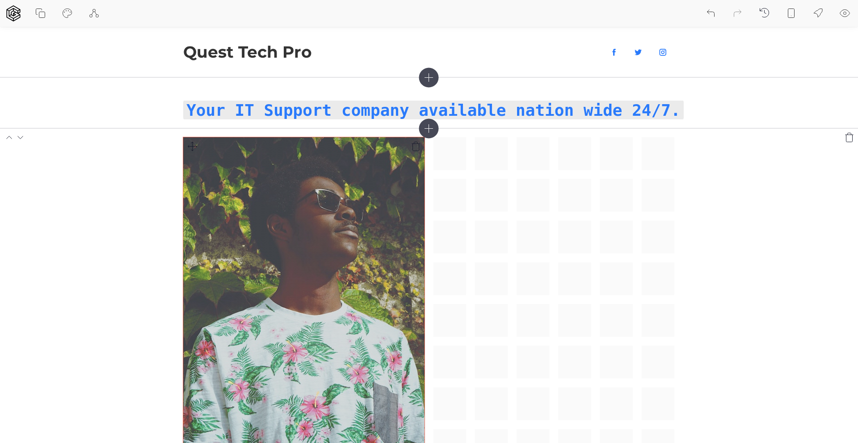
click at [372, 207] on img at bounding box center [303, 299] width 241 height 325
click at [312, 224] on img at bounding box center [303, 299] width 241 height 325
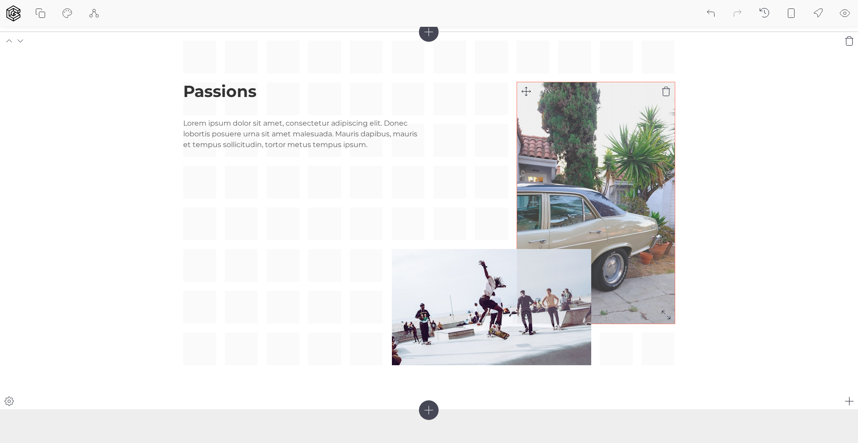
scroll to position [1044, 0]
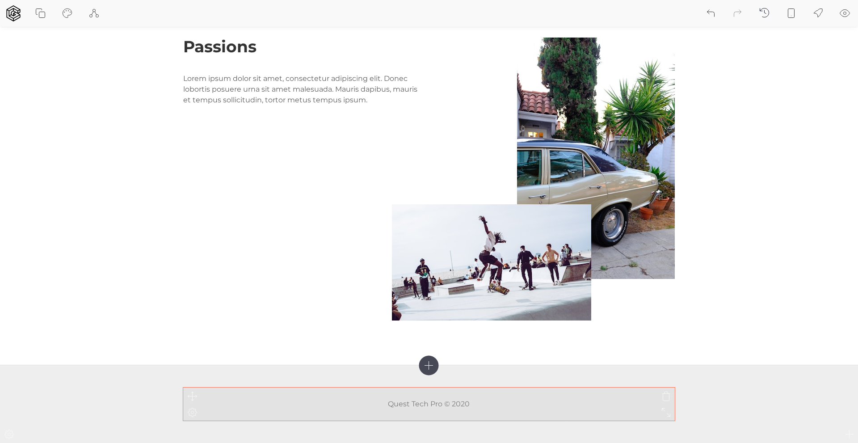
click at [475, 404] on p "Quest Tech Pro © 2020" at bounding box center [429, 404] width 492 height 11
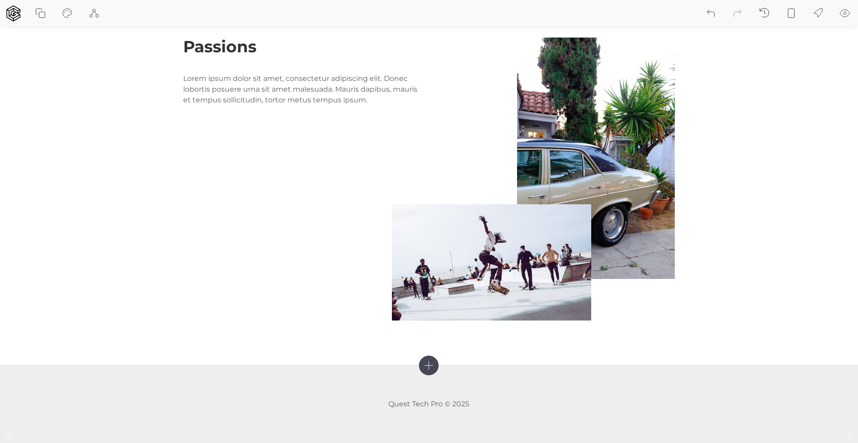
click at [734, 397] on footer "Quest Tech Pro © 2025" at bounding box center [429, 403] width 858 height 77
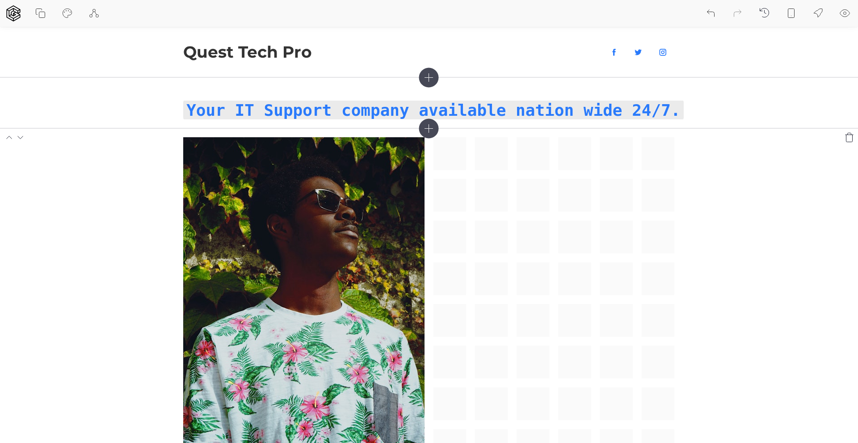
scroll to position [179, 0]
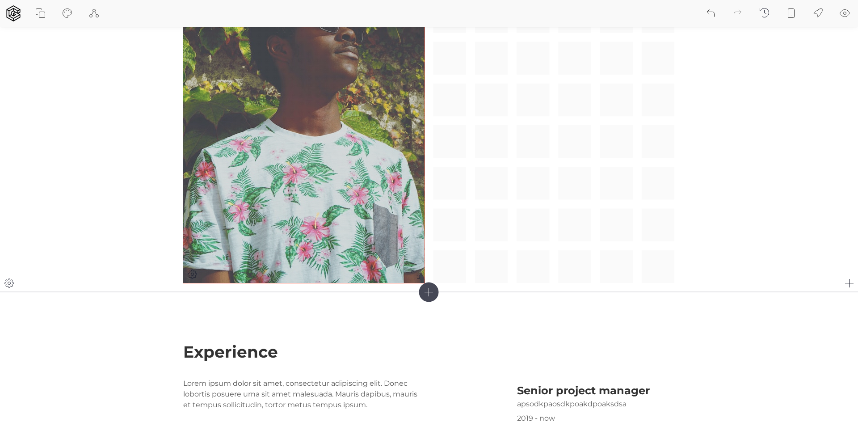
drag, startPoint x: 490, startPoint y: 185, endPoint x: 346, endPoint y: 186, distance: 144.0
click at [490, 185] on div at bounding box center [429, 120] width 492 height 325
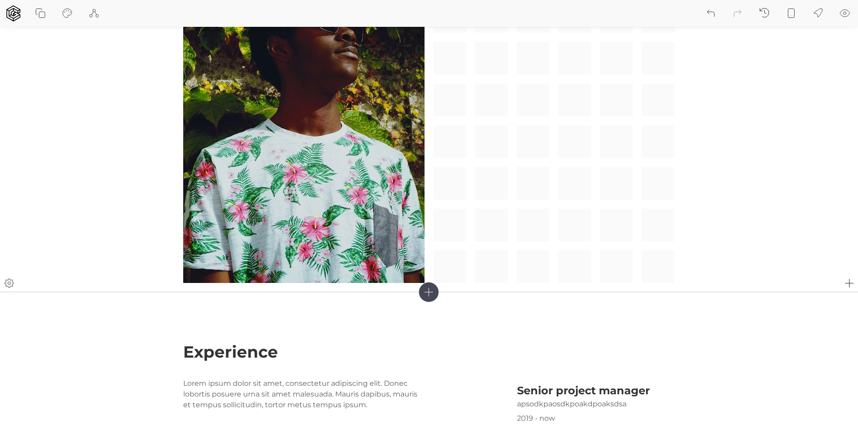
click at [130, 165] on section at bounding box center [429, 120] width 858 height 343
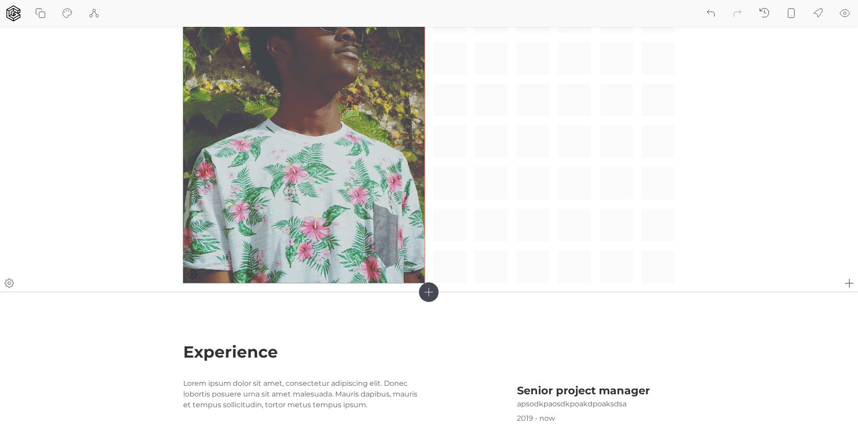
click at [217, 152] on img at bounding box center [303, 120] width 241 height 325
drag, startPoint x: 228, startPoint y: 98, endPoint x: 162, endPoint y: 79, distance: 67.9
click at [227, 98] on img at bounding box center [303, 120] width 241 height 325
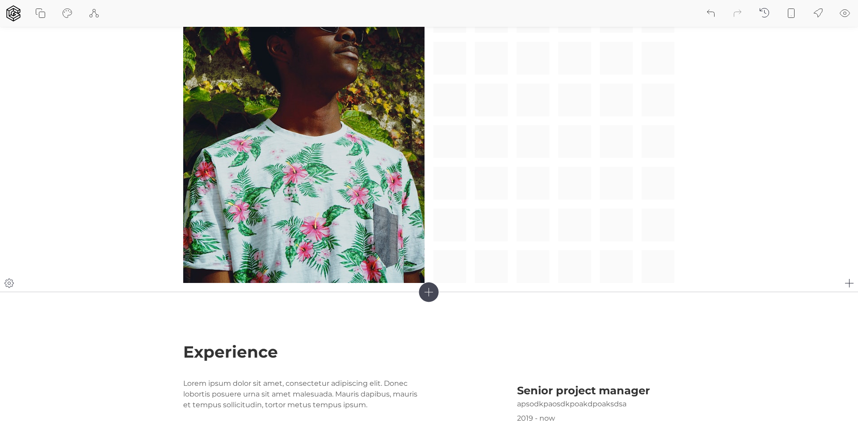
click at [9, 281] on icon at bounding box center [9, 283] width 11 height 11
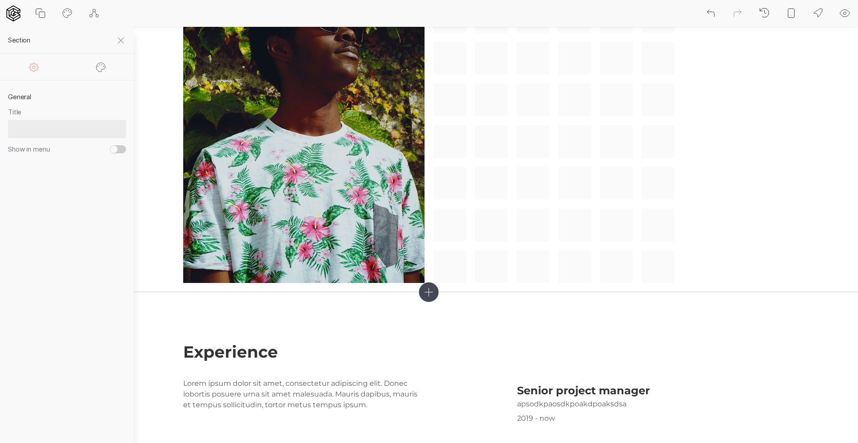
click at [99, 65] on icon at bounding box center [101, 67] width 11 height 11
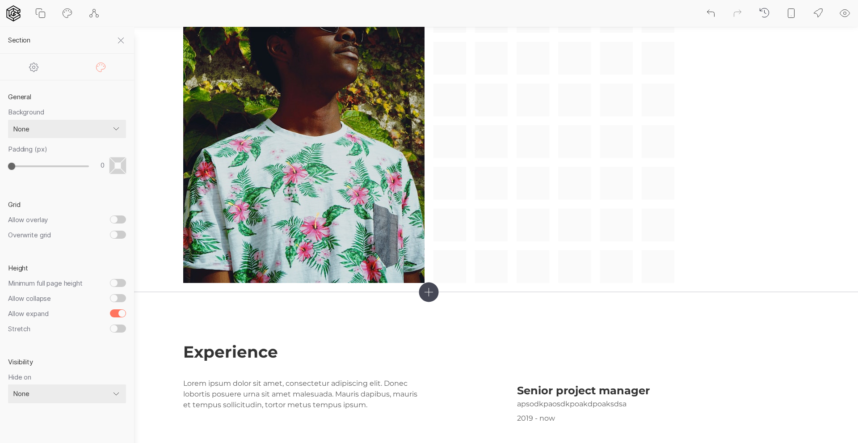
click at [116, 127] on select "None Color Image Gradient Image with overlay" at bounding box center [67, 129] width 118 height 19
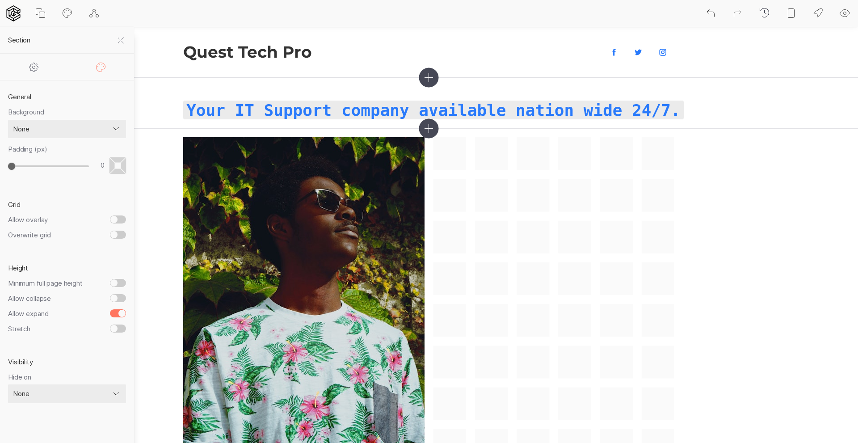
click at [117, 128] on select "None Color Image Gradient Image with overlay" at bounding box center [67, 129] width 118 height 19
click at [8, 120] on select "None Color Image Gradient Image with overlay" at bounding box center [67, 129] width 118 height 19
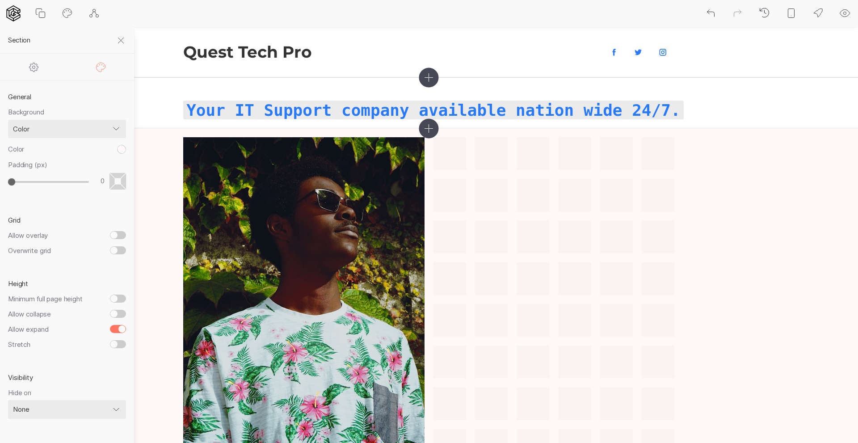
click at [33, 124] on select "None Color Image Gradient Image with overlay" at bounding box center [67, 129] width 118 height 19
select select "none"
click at [8, 120] on select "None Color Image Gradient Image with overlay" at bounding box center [67, 129] width 118 height 19
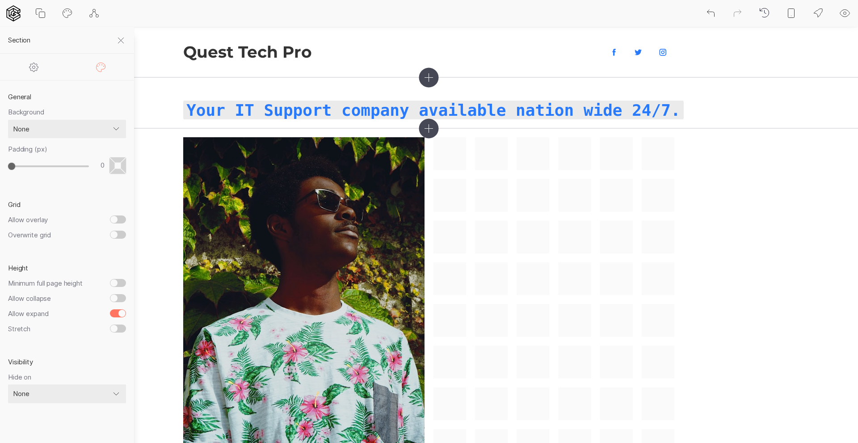
click at [120, 37] on icon at bounding box center [121, 40] width 11 height 11
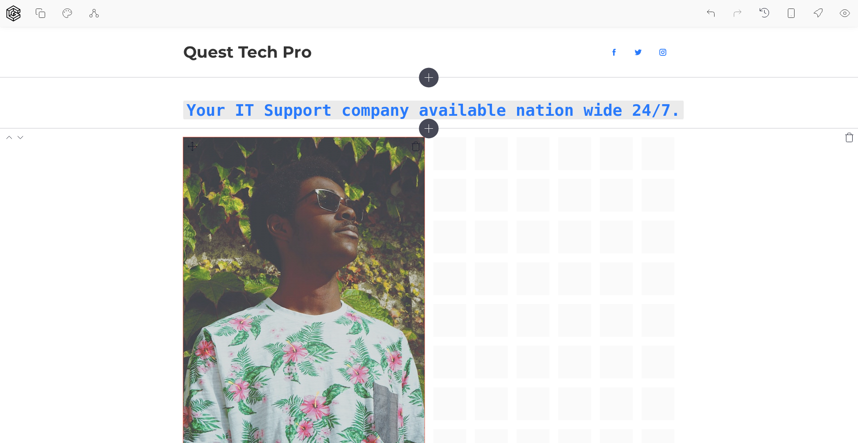
click at [313, 211] on img at bounding box center [303, 299] width 241 height 325
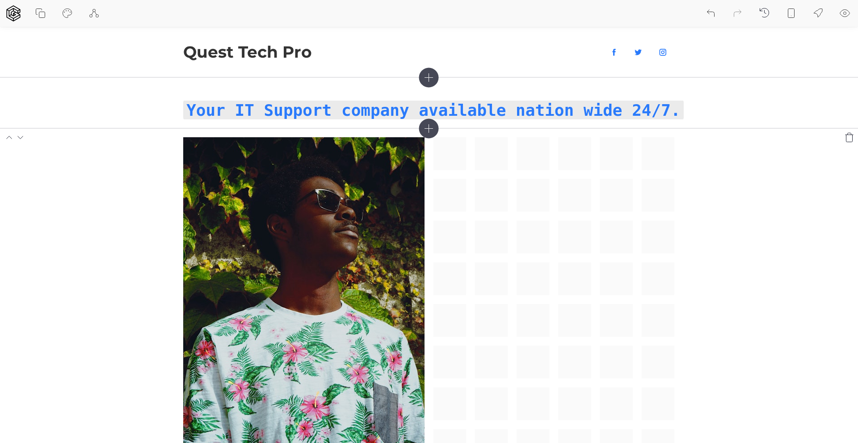
click at [851, 134] on icon at bounding box center [850, 137] width 8 height 9
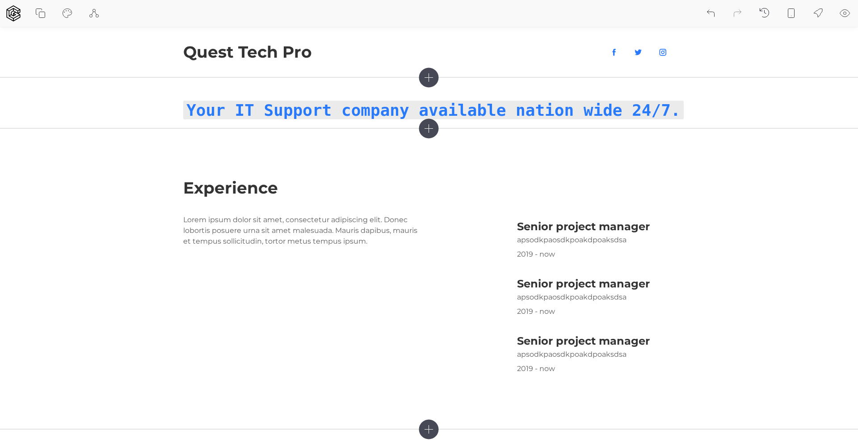
click at [431, 129] on icon at bounding box center [429, 128] width 20 height 20
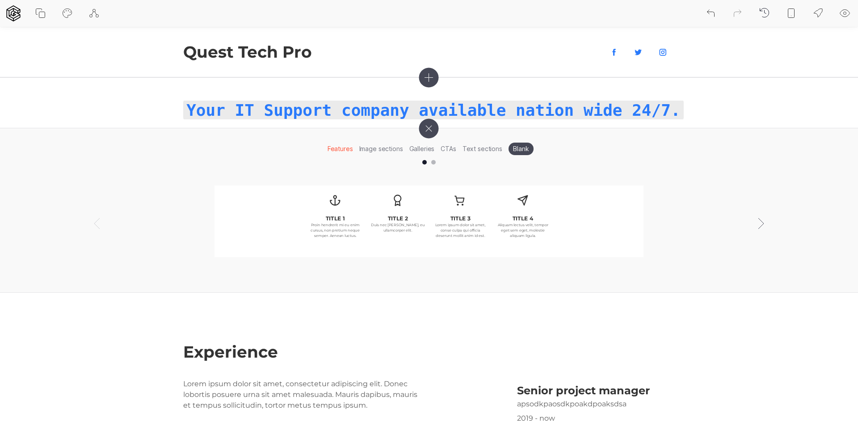
click at [386, 148] on li "Image sections" at bounding box center [381, 149] width 50 height 14
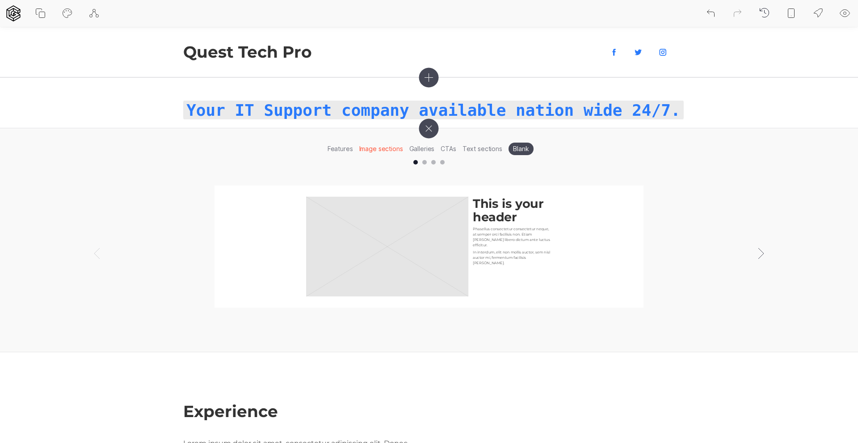
click at [424, 161] on div at bounding box center [424, 162] width 4 height 4
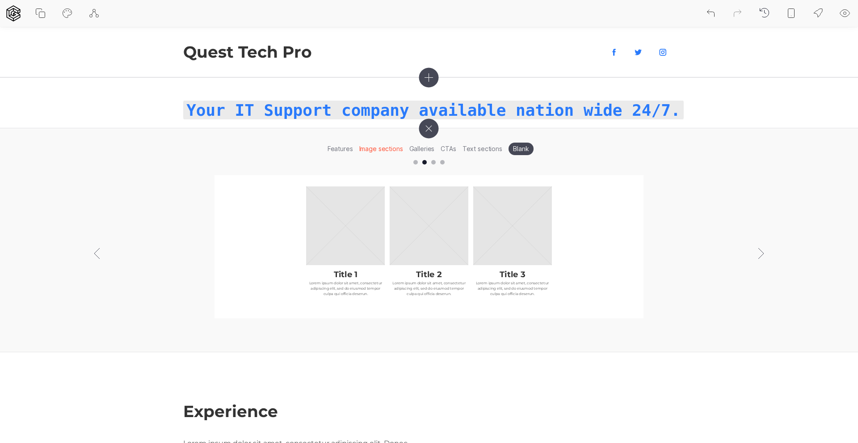
click at [432, 162] on div at bounding box center [433, 162] width 4 height 4
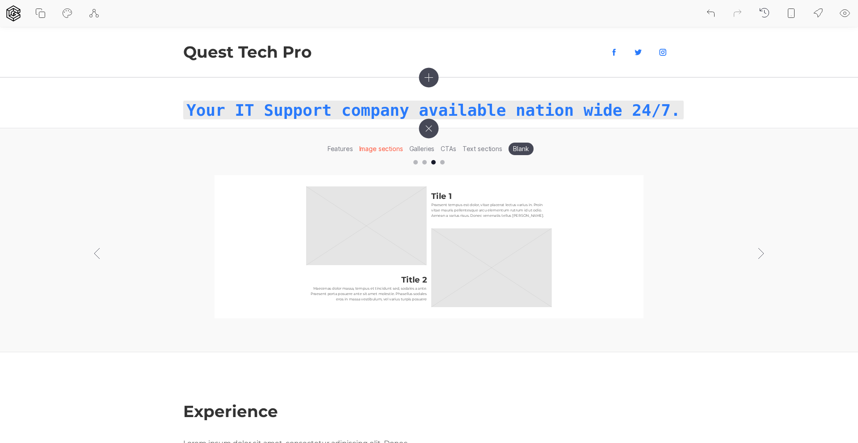
click at [443, 161] on div at bounding box center [442, 162] width 4 height 4
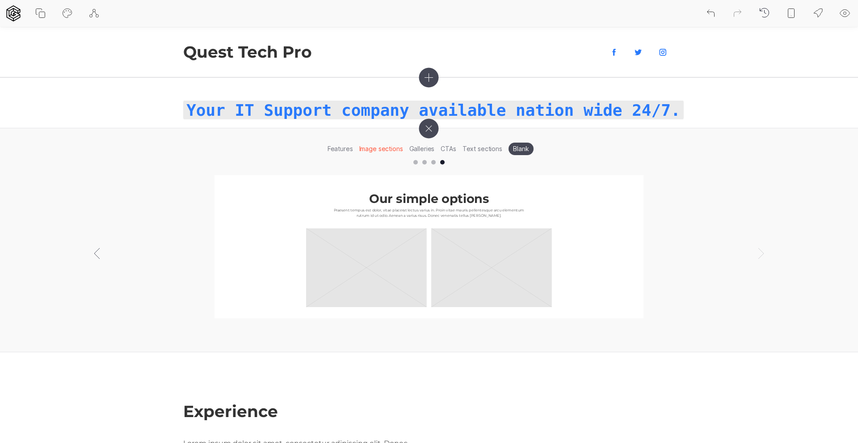
click at [343, 149] on li "Features" at bounding box center [341, 149] width 32 height 14
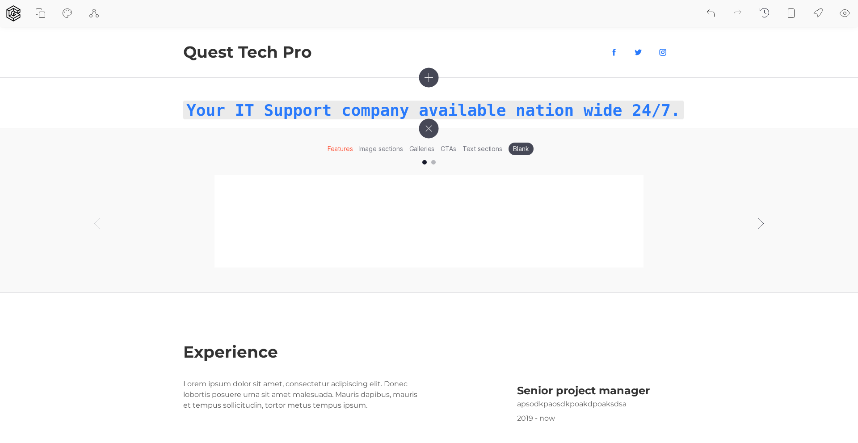
scroll to position [0, 0]
click at [375, 147] on li "Image sections" at bounding box center [381, 149] width 50 height 14
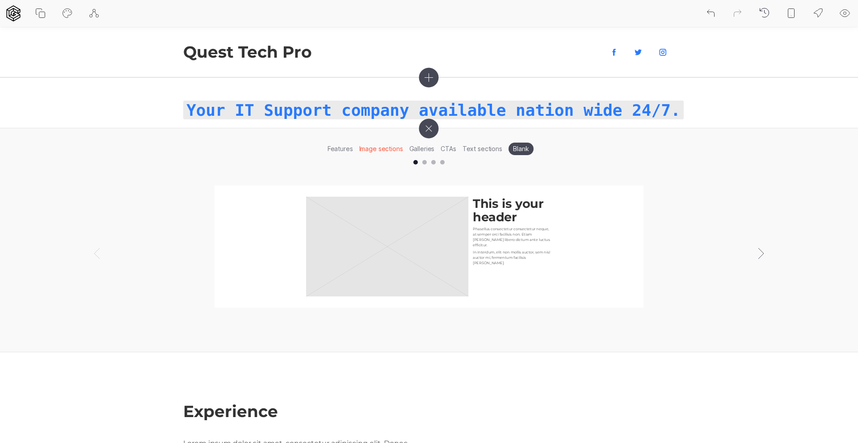
click at [401, 245] on rect at bounding box center [387, 247] width 162 height 100
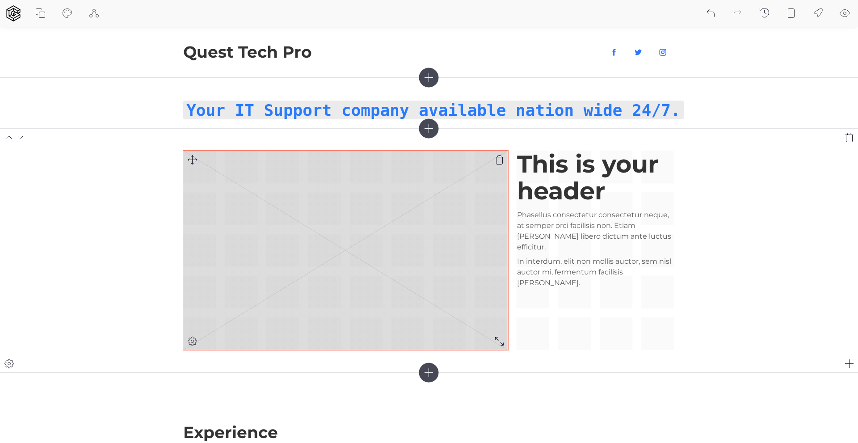
click at [194, 338] on icon at bounding box center [192, 341] width 11 height 11
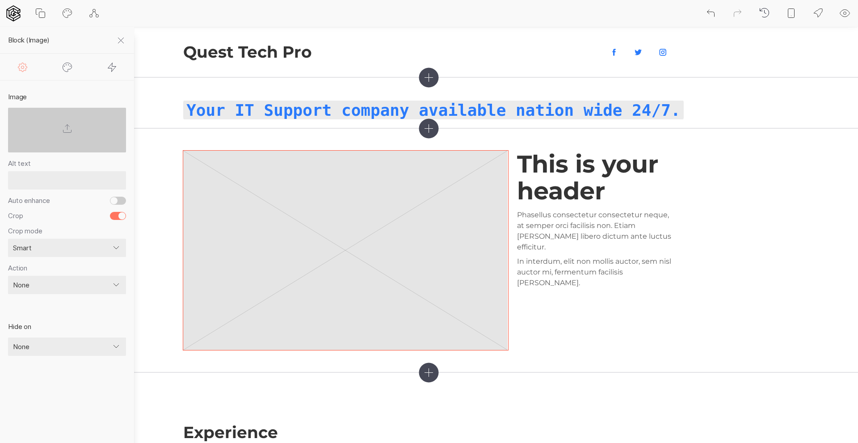
click at [68, 126] on icon at bounding box center [67, 128] width 11 height 11
click at [0, 0] on input "file" at bounding box center [0, 0] width 0 height 0
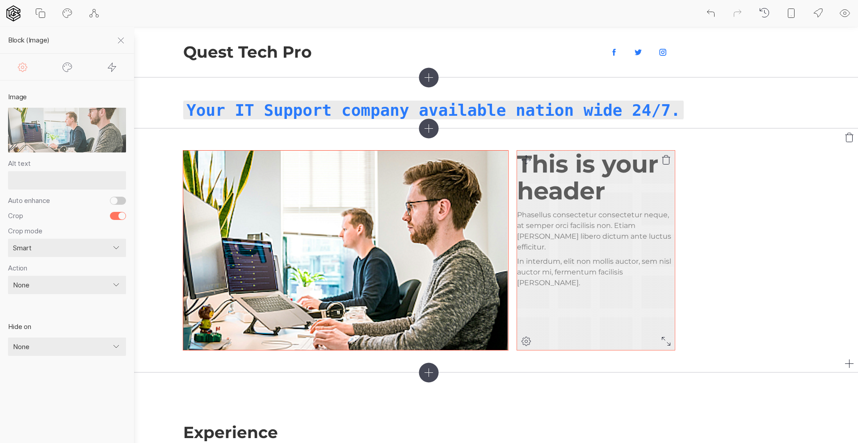
click at [667, 160] on icon at bounding box center [666, 159] width 11 height 11
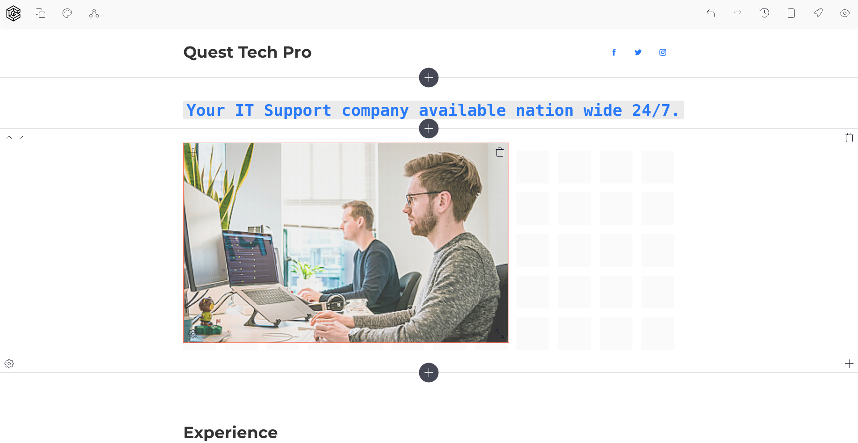
click at [194, 152] on icon at bounding box center [193, 152] width 9 height 9
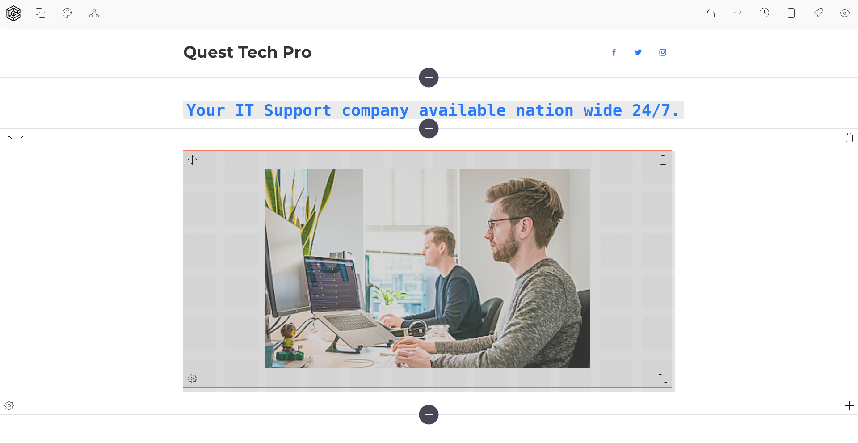
click at [671, 384] on div at bounding box center [429, 271] width 492 height 241
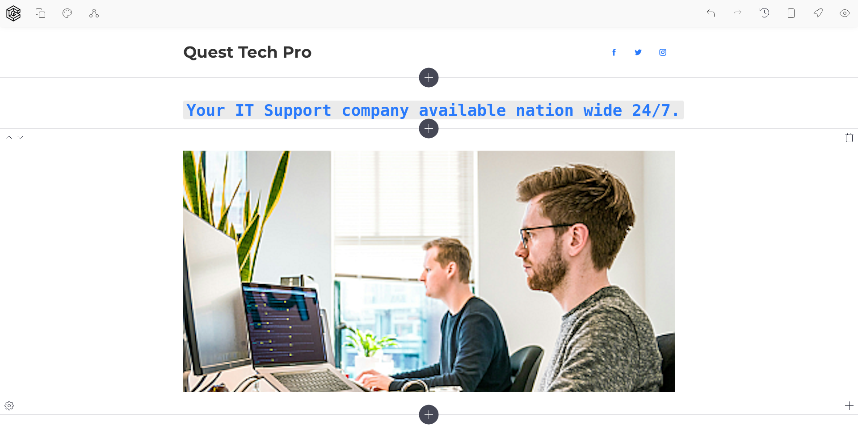
click at [752, 263] on section at bounding box center [429, 271] width 858 height 286
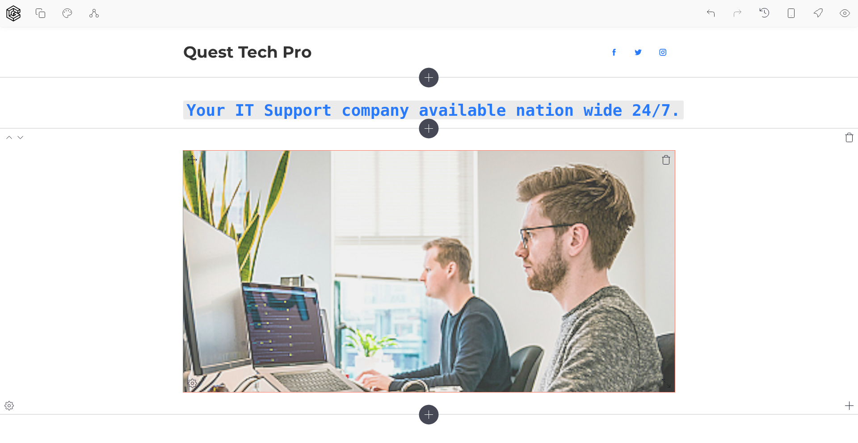
click at [479, 285] on img at bounding box center [429, 271] width 492 height 241
click at [666, 159] on icon at bounding box center [666, 159] width 11 height 11
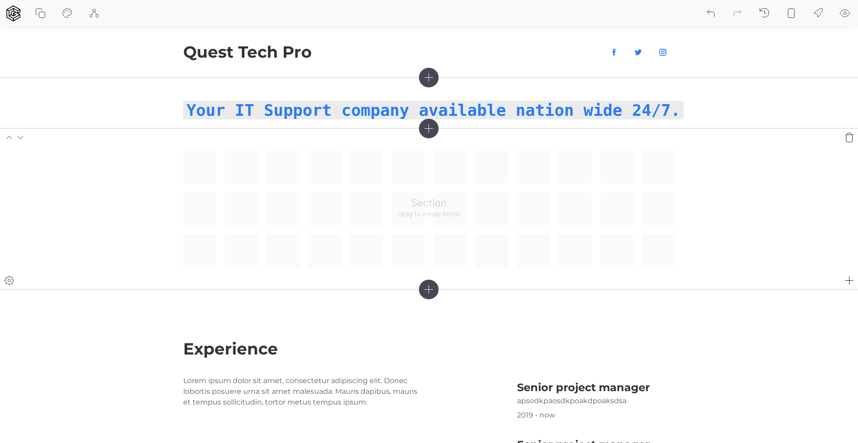
click at [429, 127] on icon at bounding box center [429, 128] width 8 height 8
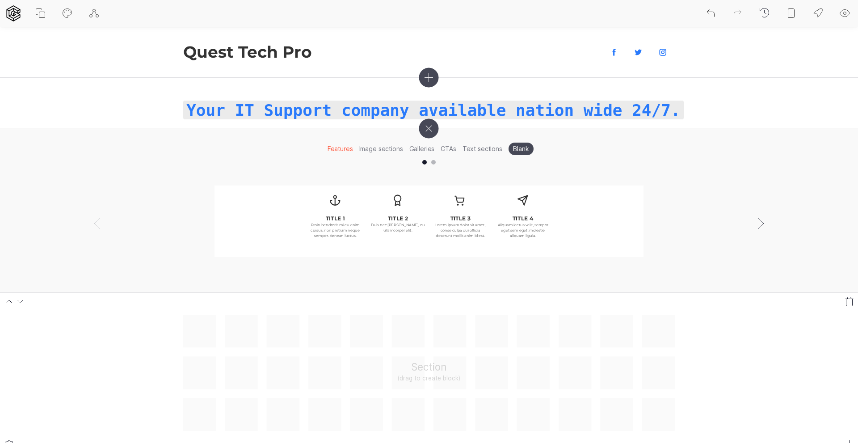
click at [386, 150] on li "Image sections" at bounding box center [381, 149] width 50 height 14
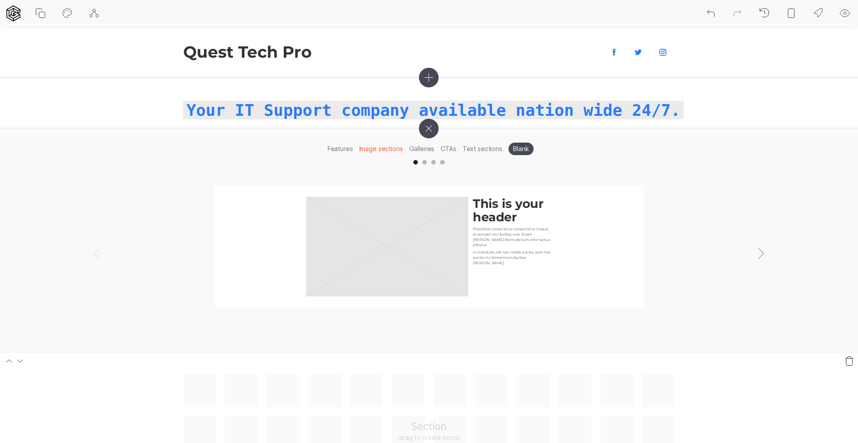
click at [395, 243] on rect at bounding box center [387, 247] width 162 height 100
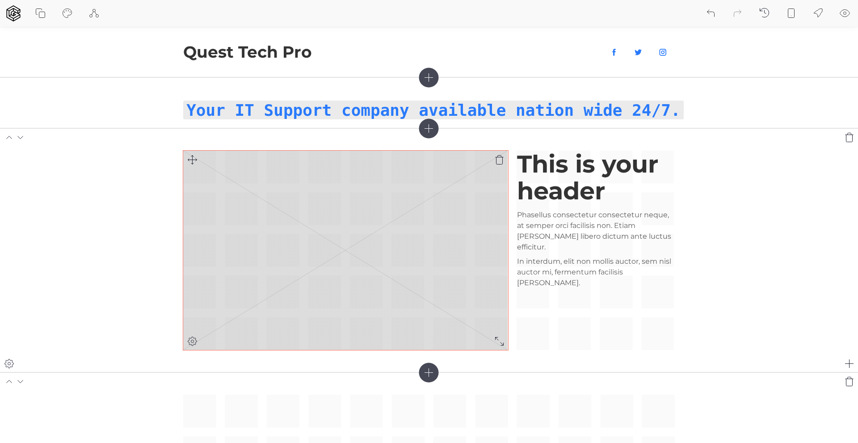
click at [191, 339] on icon at bounding box center [192, 341] width 11 height 11
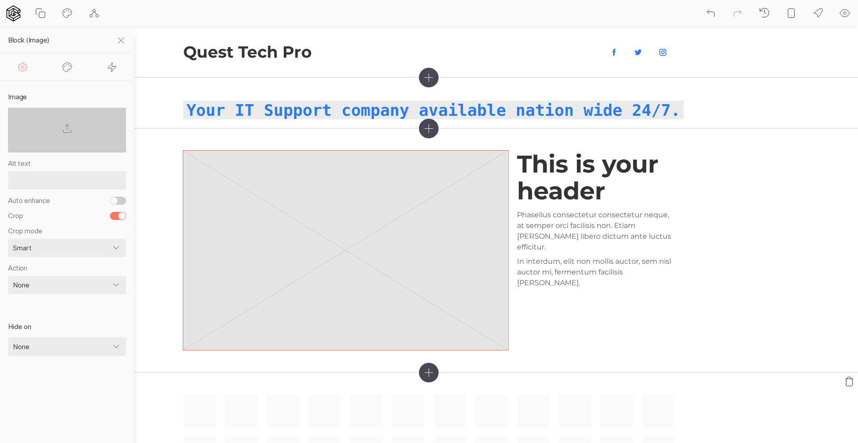
click at [61, 128] on label at bounding box center [67, 130] width 118 height 45
click at [0, 0] on input "file" at bounding box center [0, 0] width 0 height 0
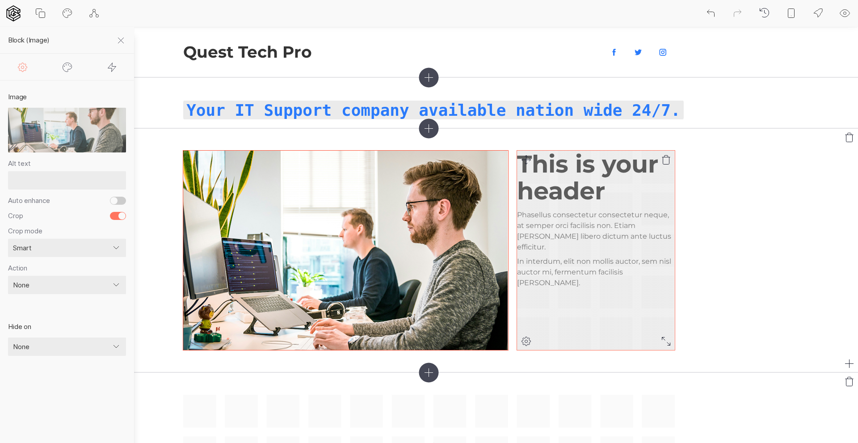
click at [668, 158] on icon at bounding box center [666, 159] width 11 height 11
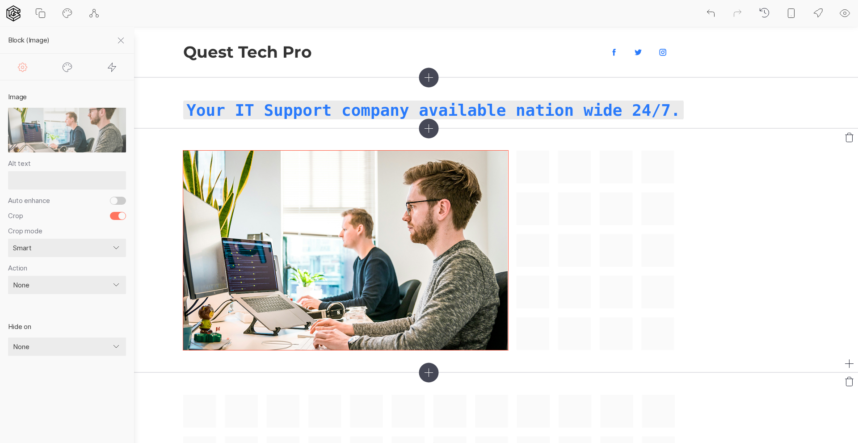
click at [121, 199] on input "Auto enhance" at bounding box center [118, 201] width 16 height 8
checkbox input "true"
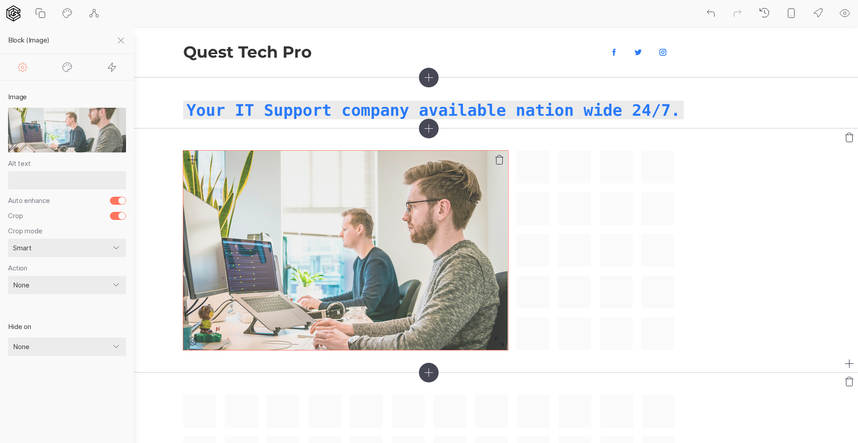
click at [401, 241] on img at bounding box center [345, 250] width 325 height 199
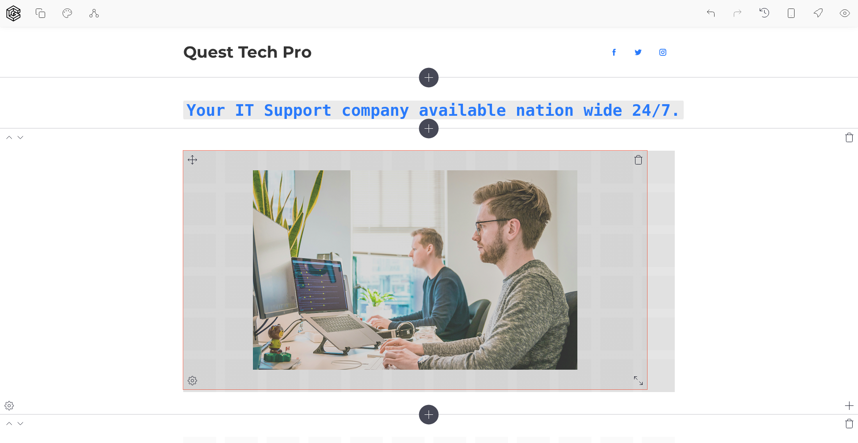
click at [644, 387] on div at bounding box center [429, 271] width 492 height 241
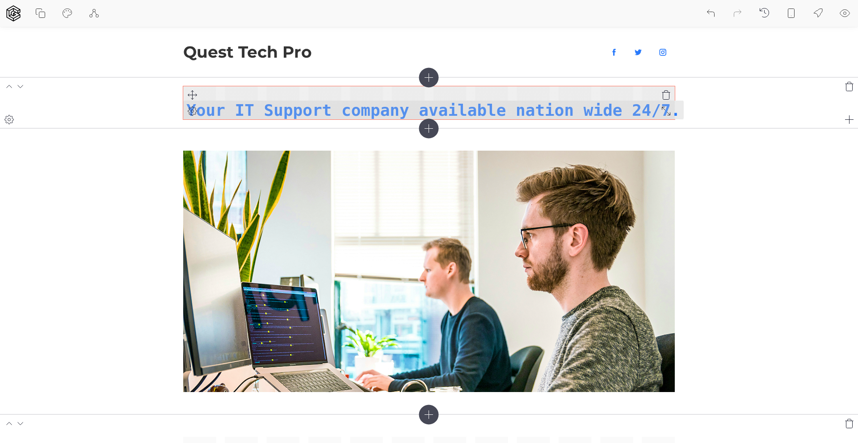
click at [194, 109] on icon at bounding box center [192, 111] width 11 height 11
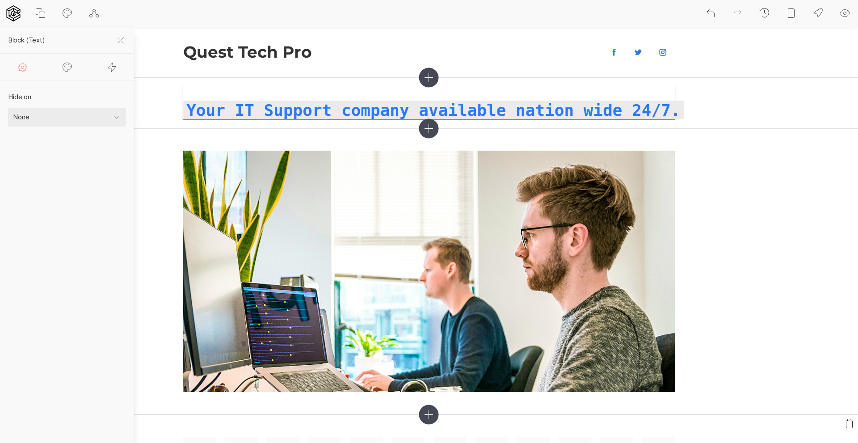
click at [67, 66] on icon at bounding box center [67, 67] width 11 height 11
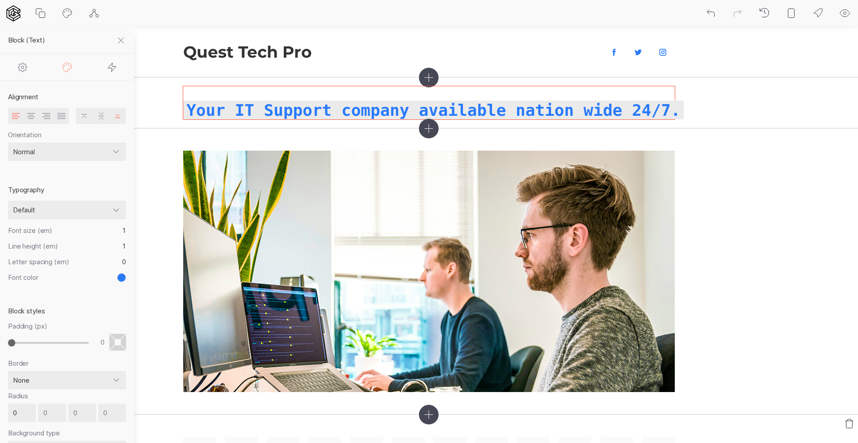
click at [121, 277] on button "toggle color picker dialog" at bounding box center [121, 277] width 9 height 9
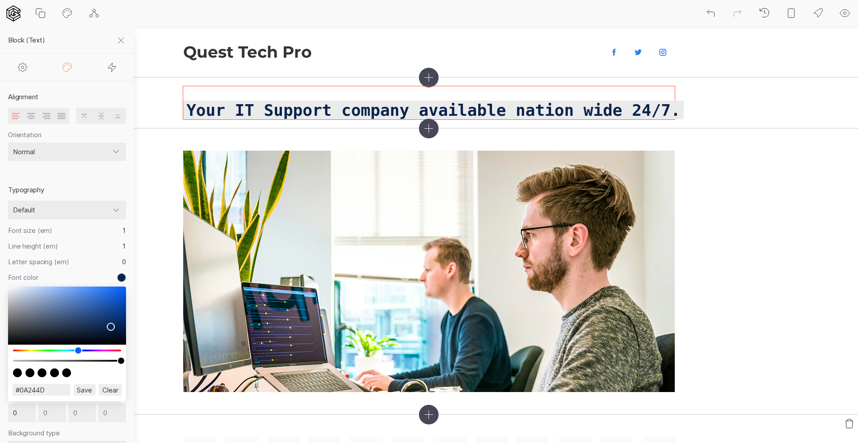
drag, startPoint x: 108, startPoint y: 292, endPoint x: 110, endPoint y: 327, distance: 34.9
click at [110, 327] on div "color picker dialog" at bounding box center [67, 316] width 118 height 58
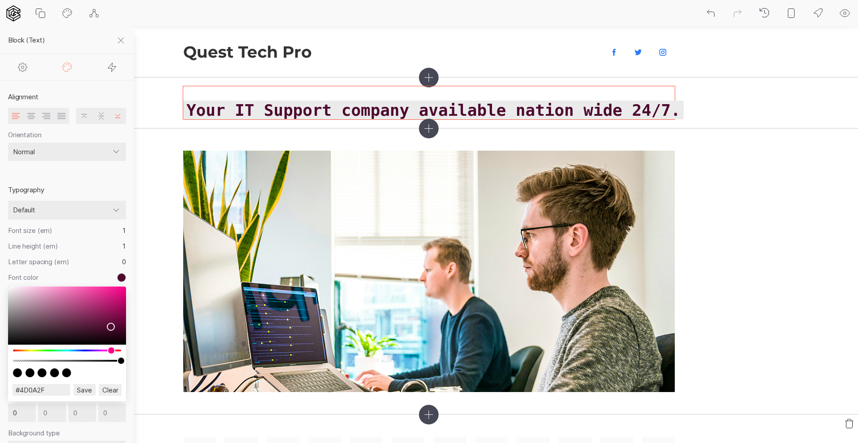
drag, startPoint x: 78, startPoint y: 347, endPoint x: 110, endPoint y: 351, distance: 32.3
click at [110, 351] on div "color picker dialog" at bounding box center [111, 350] width 8 height 8
type input "#462034"
drag, startPoint x: 112, startPoint y: 326, endPoint x: 72, endPoint y: 329, distance: 40.3
click at [72, 329] on div "color picker dialog" at bounding box center [72, 329] width 8 height 8
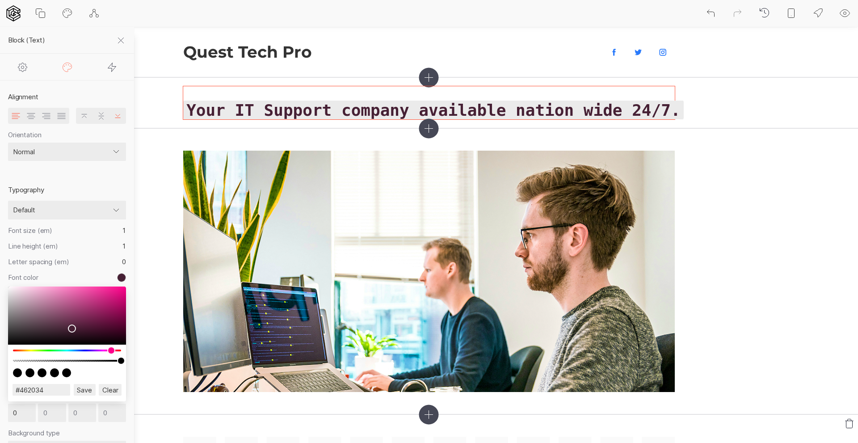
click at [82, 389] on input "Save" at bounding box center [85, 390] width 22 height 12
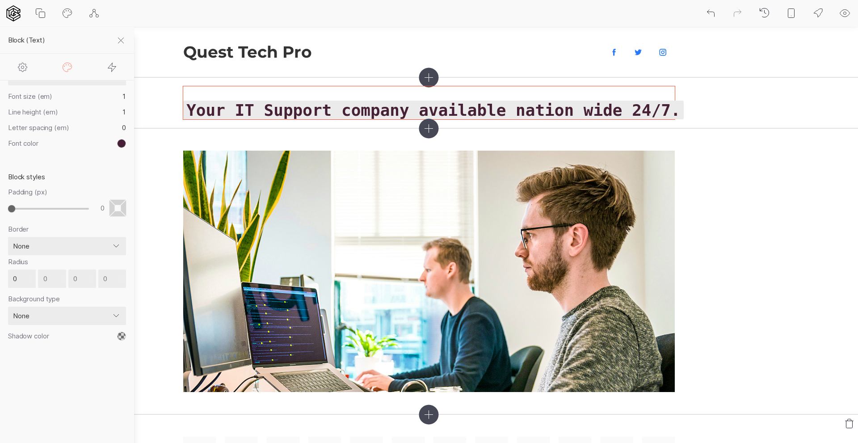
scroll to position [152, 0]
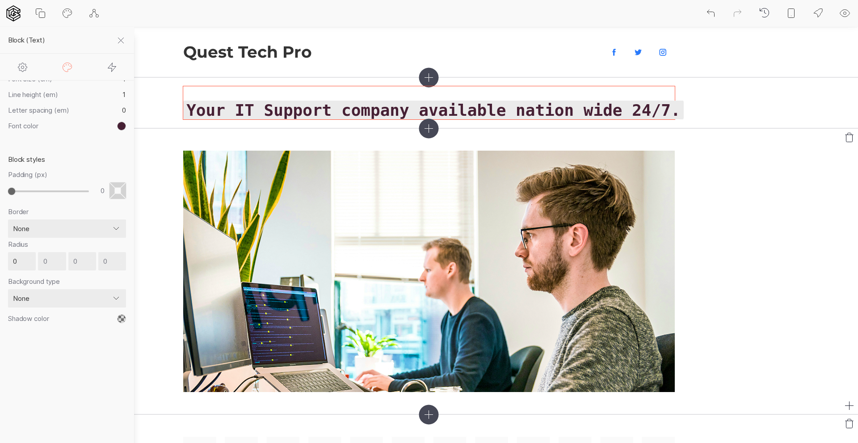
click at [790, 205] on section at bounding box center [429, 271] width 858 height 286
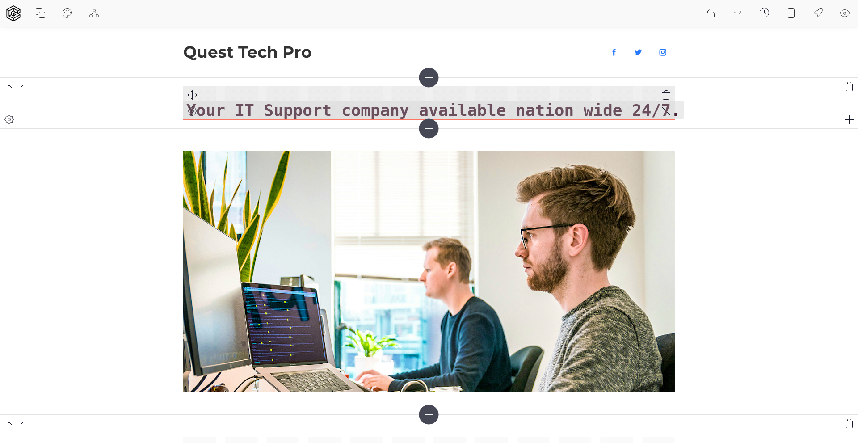
click at [191, 110] on icon at bounding box center [192, 111] width 11 height 11
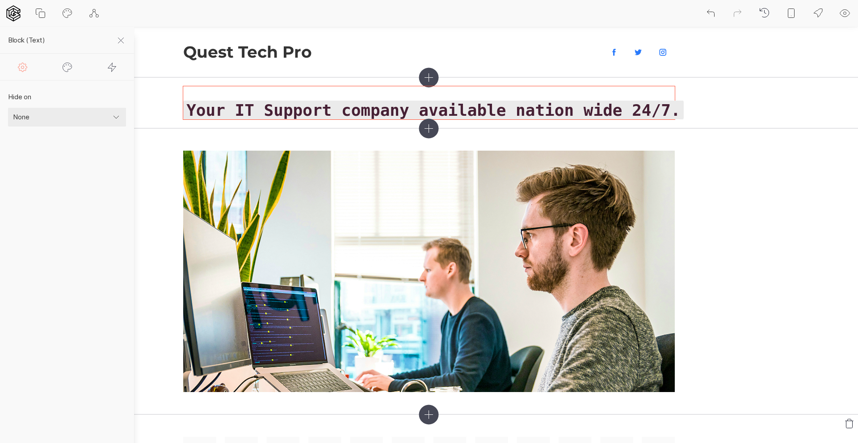
click at [68, 64] on icon at bounding box center [67, 65] width 6 height 2
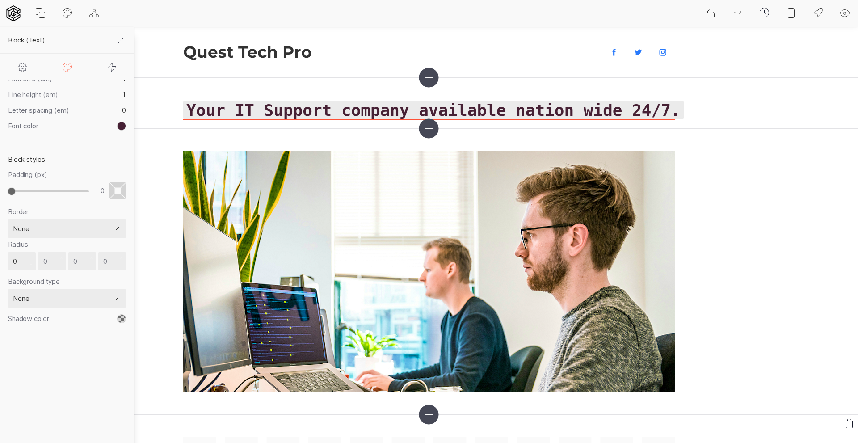
scroll to position [62, 0]
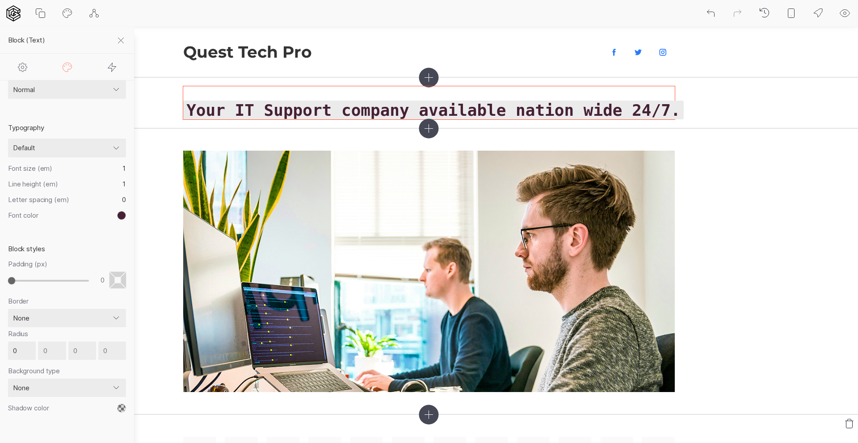
click at [116, 89] on select "Normal Flip right Flip left" at bounding box center [67, 89] width 118 height 19
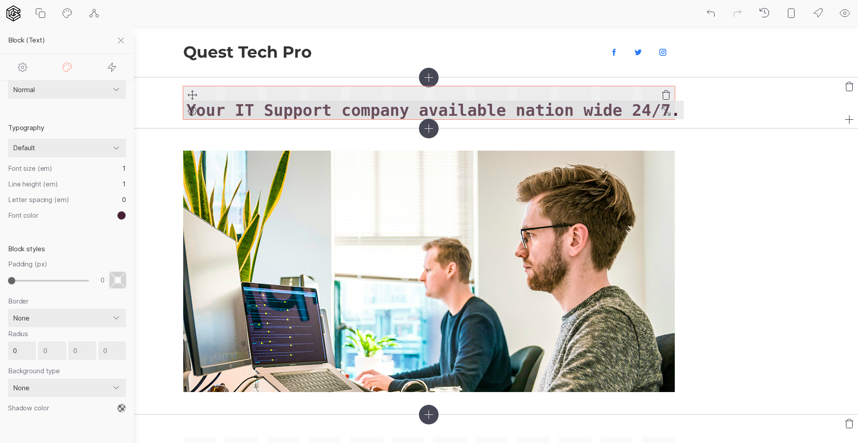
click at [194, 110] on icon at bounding box center [192, 111] width 11 height 11
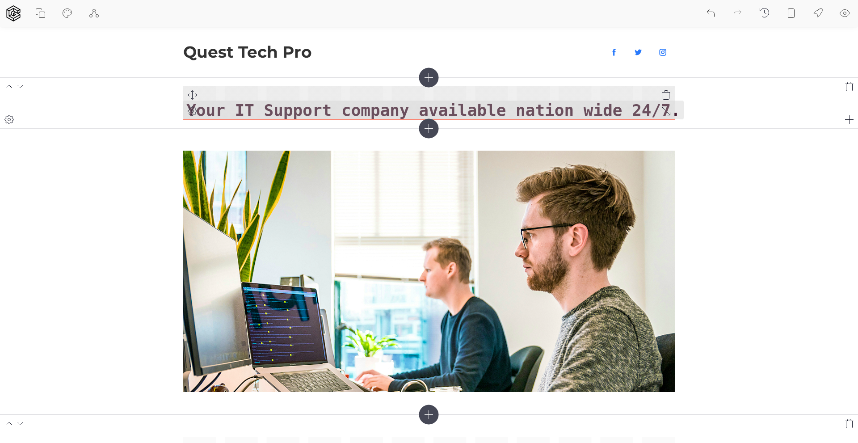
click at [640, 112] on code "Your IT Support company available nation wide 24/7." at bounding box center [433, 109] width 501 height 21
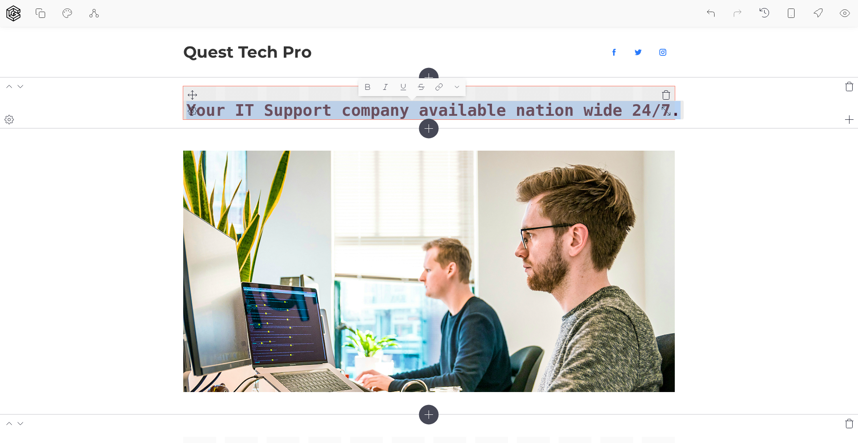
drag, startPoint x: 642, startPoint y: 112, endPoint x: 187, endPoint y: 110, distance: 454.7
click at [187, 110] on div "Your IT Support company available nation wide 24/7." at bounding box center [429, 102] width 492 height 33
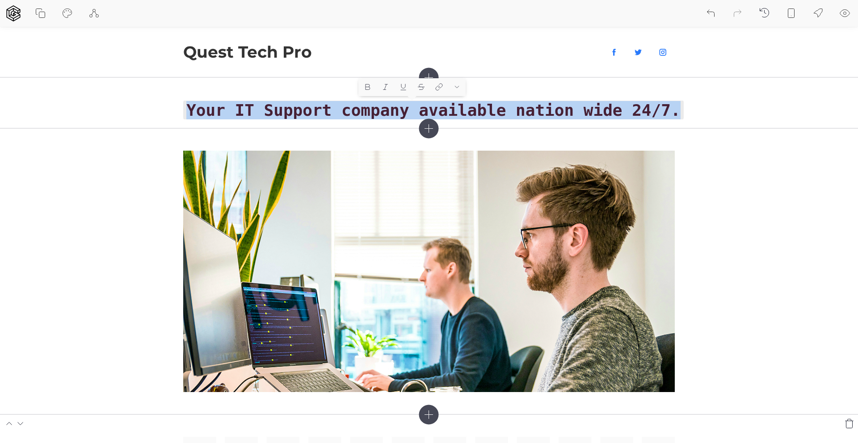
click at [385, 88] on icon at bounding box center [385, 87] width 8 height 8
click at [386, 87] on icon at bounding box center [385, 87] width 8 height 8
click at [369, 86] on icon at bounding box center [367, 87] width 8 height 8
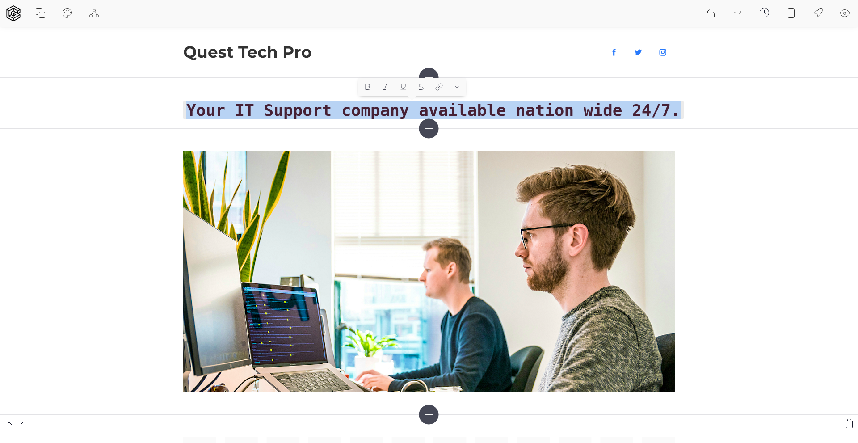
scroll to position [2, 0]
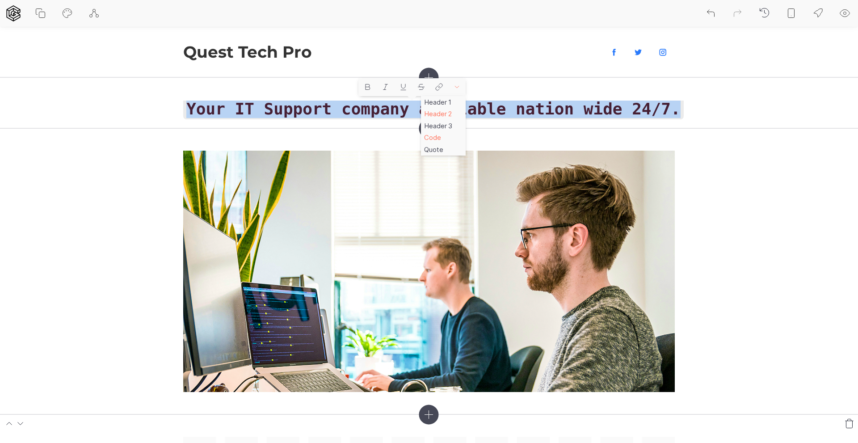
click at [458, 86] on icon at bounding box center [457, 87] width 8 height 8
click at [435, 136] on div "Code" at bounding box center [443, 138] width 45 height 12
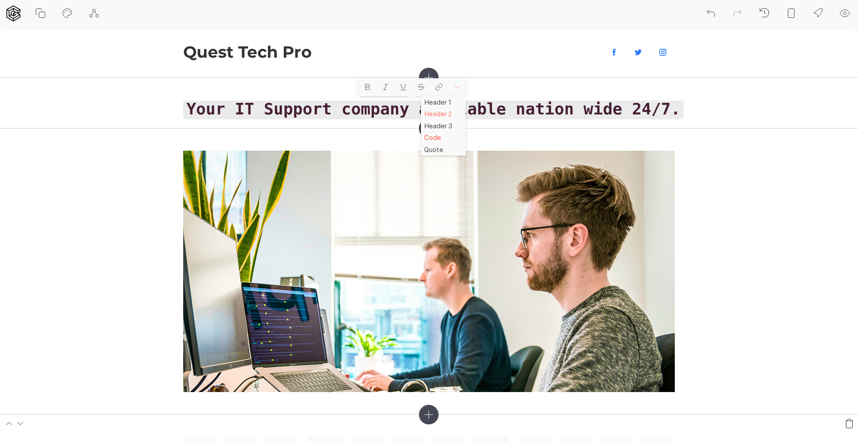
scroll to position [0, 0]
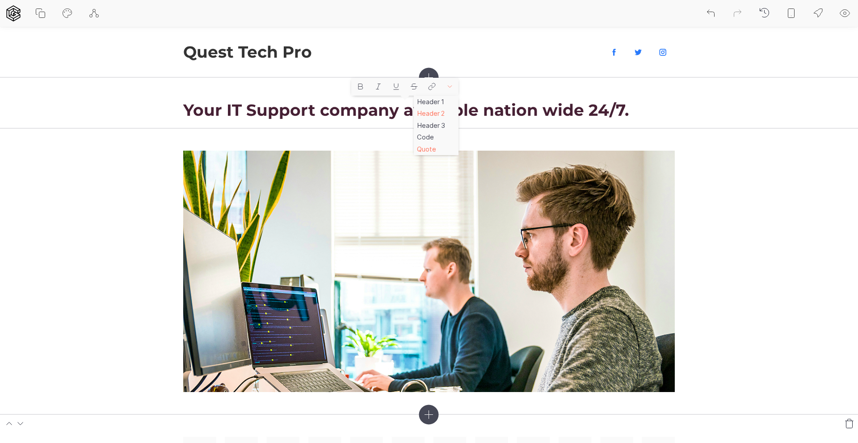
click at [433, 149] on div "Quote" at bounding box center [436, 149] width 45 height 12
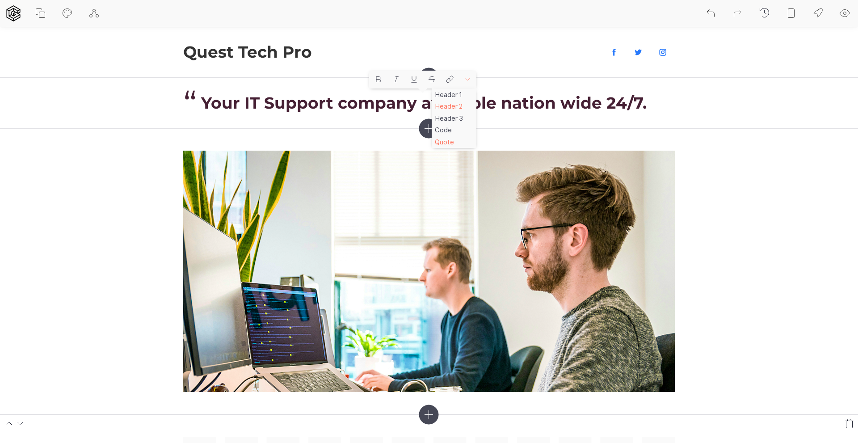
click at [445, 143] on div "Quote" at bounding box center [454, 142] width 45 height 12
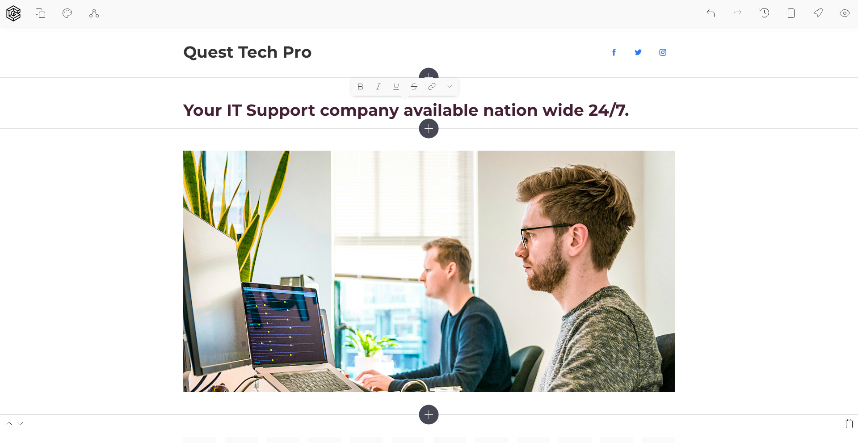
click at [414, 84] on icon at bounding box center [414, 87] width 8 height 8
click at [398, 85] on icon at bounding box center [396, 87] width 8 height 8
click at [397, 85] on icon at bounding box center [396, 87] width 8 height 8
click at [748, 167] on section at bounding box center [429, 271] width 858 height 286
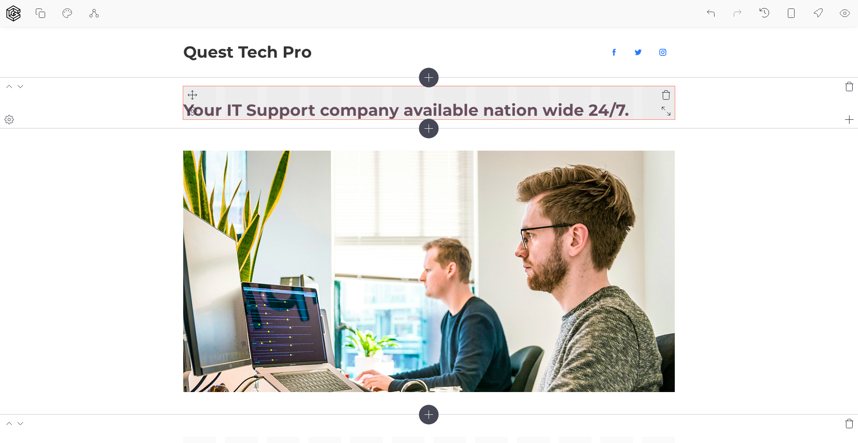
click at [193, 110] on icon at bounding box center [192, 111] width 3 height 3
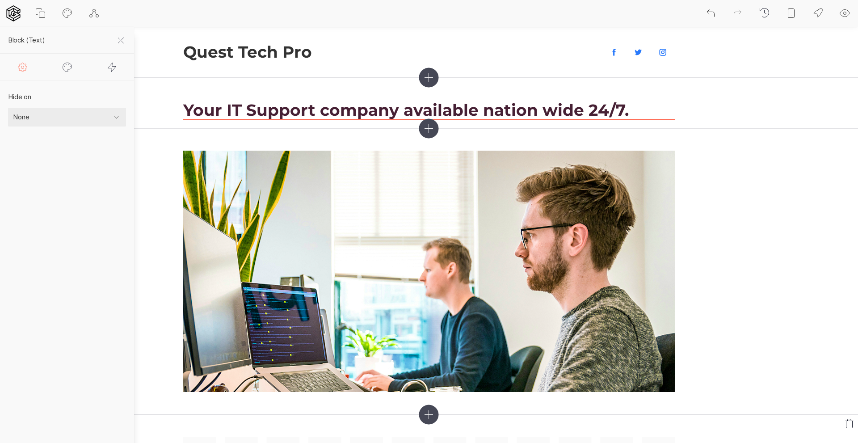
click at [68, 68] on icon at bounding box center [67, 67] width 11 height 11
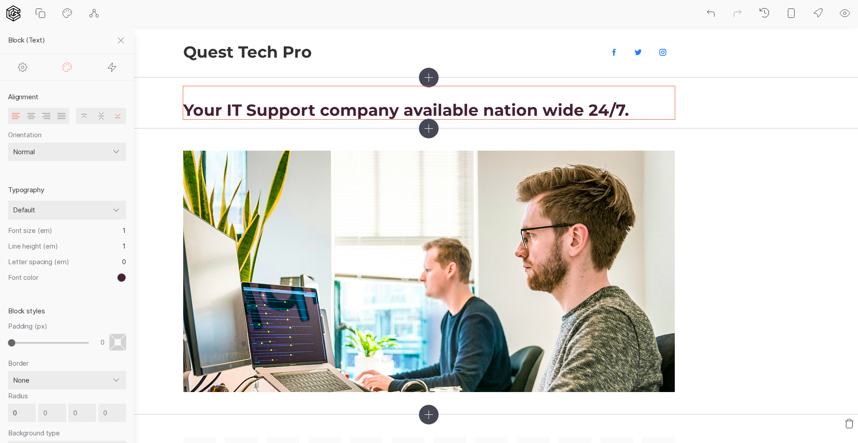
click at [28, 116] on icon at bounding box center [31, 116] width 11 height 11
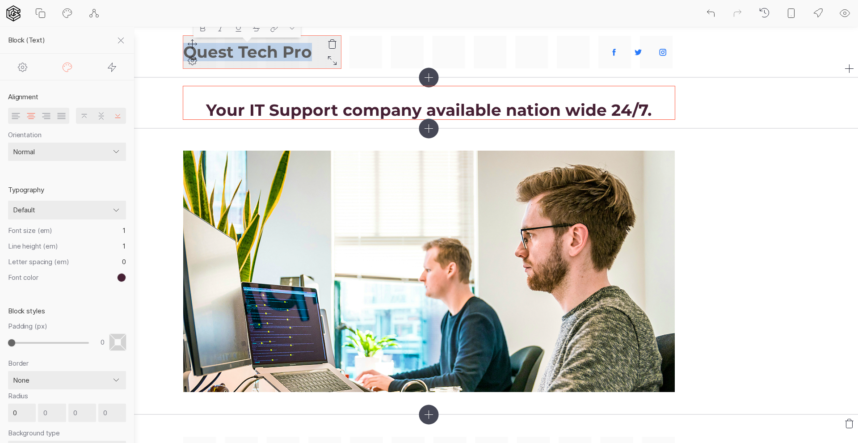
drag, startPoint x: 317, startPoint y: 52, endPoint x: 186, endPoint y: 52, distance: 130.5
click at [186, 52] on div "Quest Tech Pro" at bounding box center [262, 52] width 158 height 33
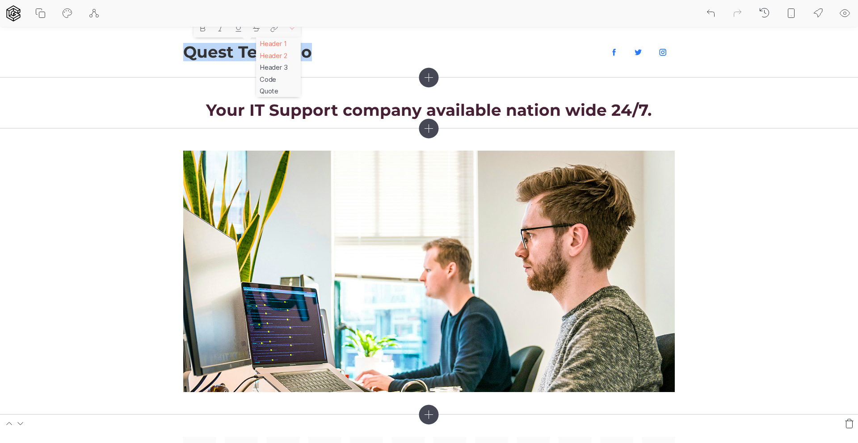
click at [276, 43] on div "Header 1" at bounding box center [278, 44] width 45 height 12
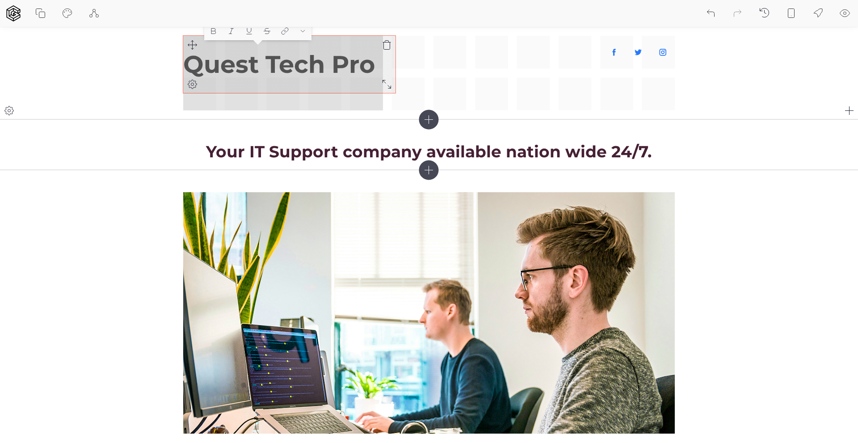
click at [389, 85] on icon at bounding box center [387, 84] width 11 height 11
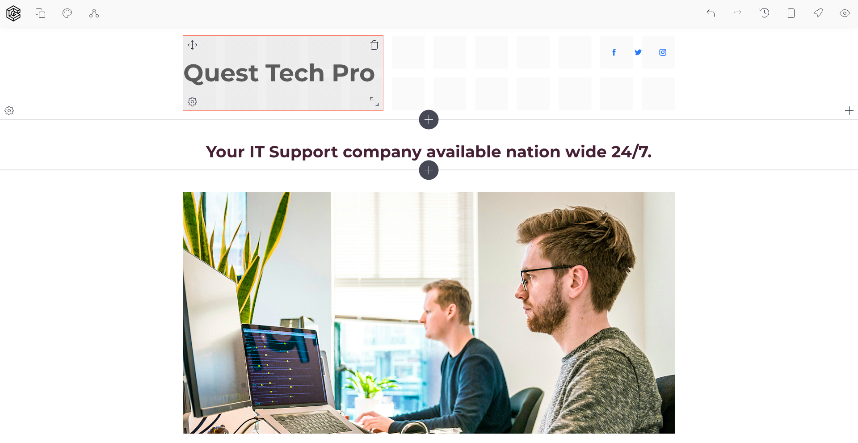
click at [194, 100] on icon at bounding box center [192, 101] width 11 height 11
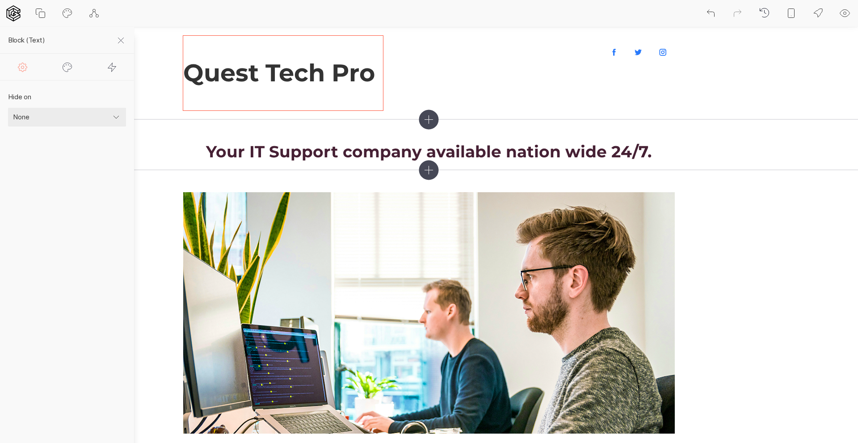
click at [68, 67] on icon at bounding box center [67, 67] width 11 height 11
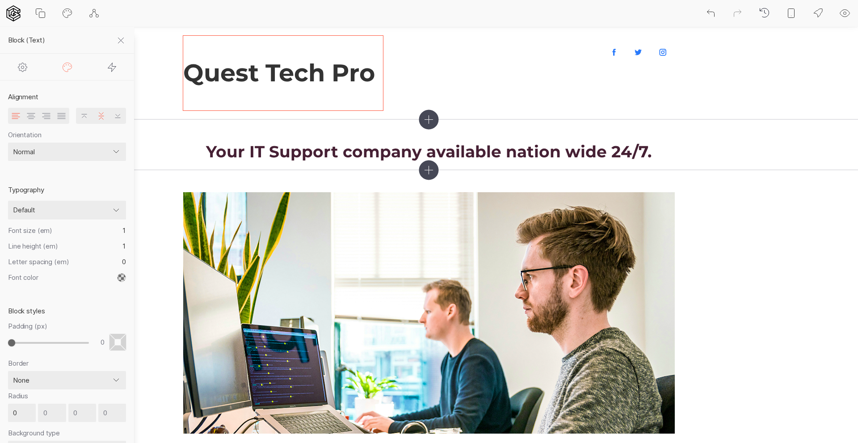
click at [87, 207] on select "Default ─── popular fonts Abril Fatface Alfa Slab One Bebas Neue Caveat Comfort…" at bounding box center [67, 210] width 118 height 19
click at [8, 201] on select "Default ─── popular fonts Abril Fatface Alfa Slab One Bebas Neue Caveat Comfort…" at bounding box center [67, 210] width 118 height 19
click at [73, 210] on select "Default ─── popular fonts Abril Fatface Alfa Slab One Bebas Neue Caveat Comfort…" at bounding box center [67, 210] width 118 height 19
select select "Open Sans"
click at [8, 201] on select "Default ─── popular fonts Abril Fatface Alfa Slab One Bebas Neue Caveat Comfort…" at bounding box center [67, 210] width 118 height 19
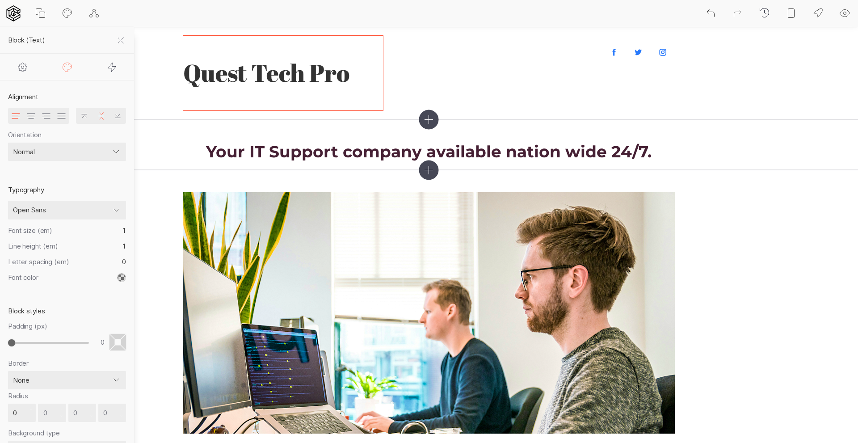
select select "400"
click at [114, 151] on select "Normal Flip right Flip left" at bounding box center [67, 152] width 118 height 19
click at [73, 211] on select "Default ─── popular fonts Abril Fatface Alfa Slab One Bebas Neue Caveat Comfort…" at bounding box center [46, 210] width 76 height 19
click at [8, 201] on select "Default ─── popular fonts Abril Fatface Alfa Slab One Bebas Neue Caveat Comfort…" at bounding box center [46, 210] width 76 height 19
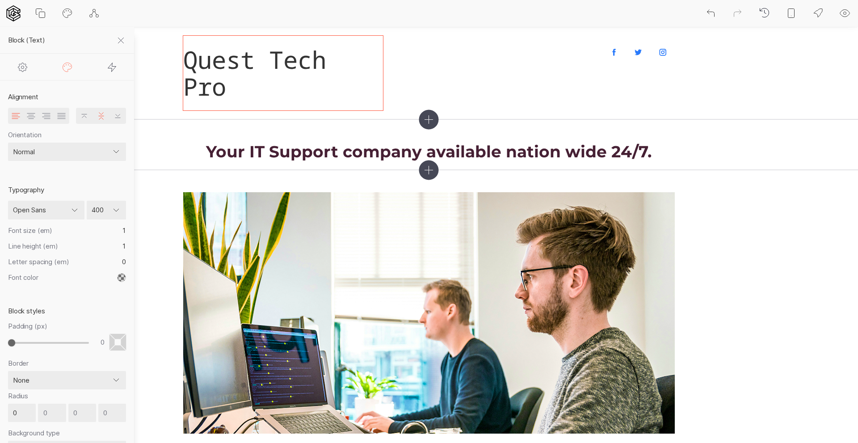
click at [73, 211] on select "Default ─── popular fonts Abril Fatface Alfa Slab One Bebas Neue Caveat Comfort…" at bounding box center [46, 210] width 76 height 19
select select "[PERSON_NAME]"
click at [8, 201] on select "Default ─── popular fonts Abril Fatface Alfa Slab One Bebas Neue Caveat Comfort…" at bounding box center [46, 210] width 76 height 19
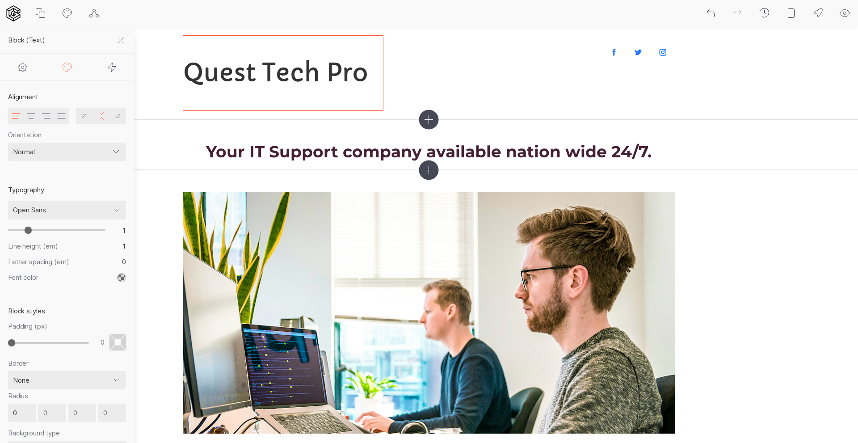
type input "1.1"
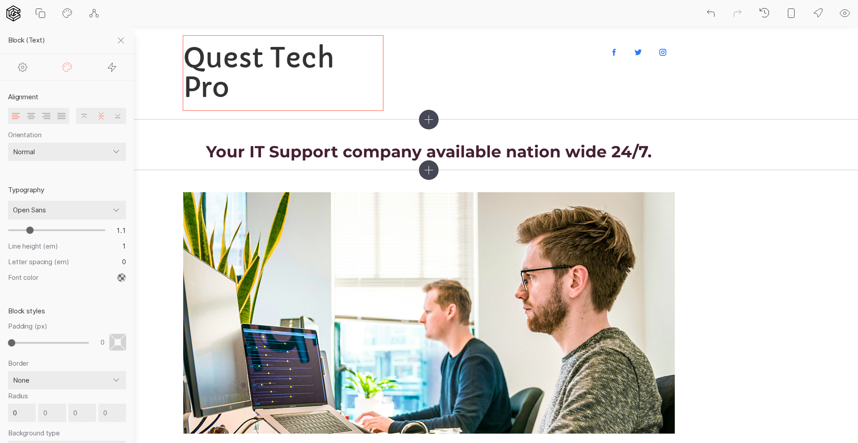
type input "1.2"
type input "1.3"
type input "1.4"
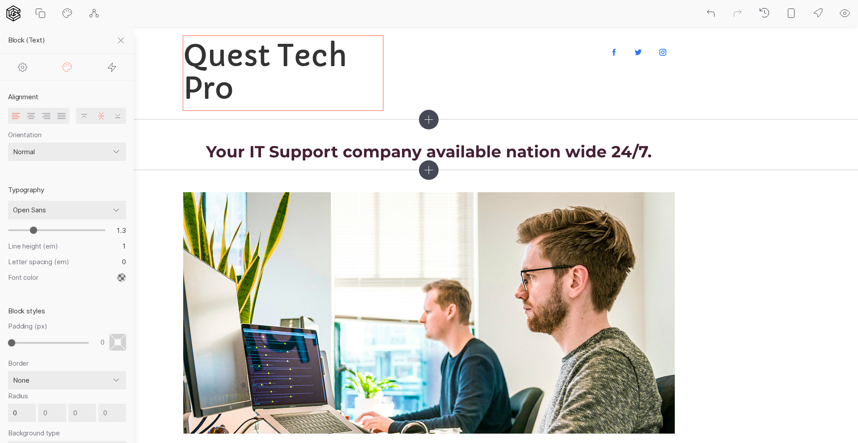
type input "1.4"
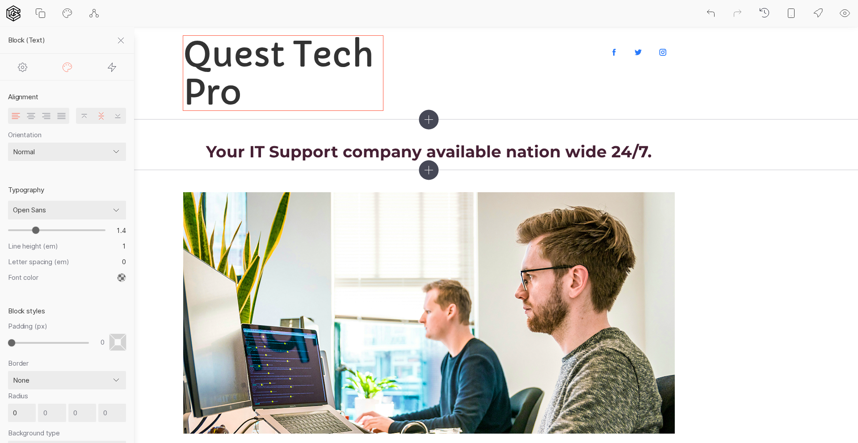
type input "1.3"
drag, startPoint x: 28, startPoint y: 228, endPoint x: 34, endPoint y: 228, distance: 5.8
type input "1.3"
click at [34, 228] on input "range" at bounding box center [56, 230] width 97 height 8
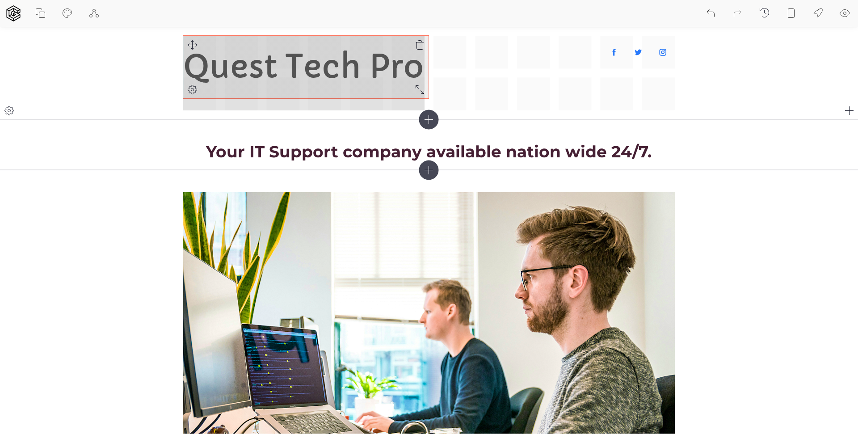
click at [422, 89] on div "Quest Tech Pro" at bounding box center [429, 73] width 492 height 75
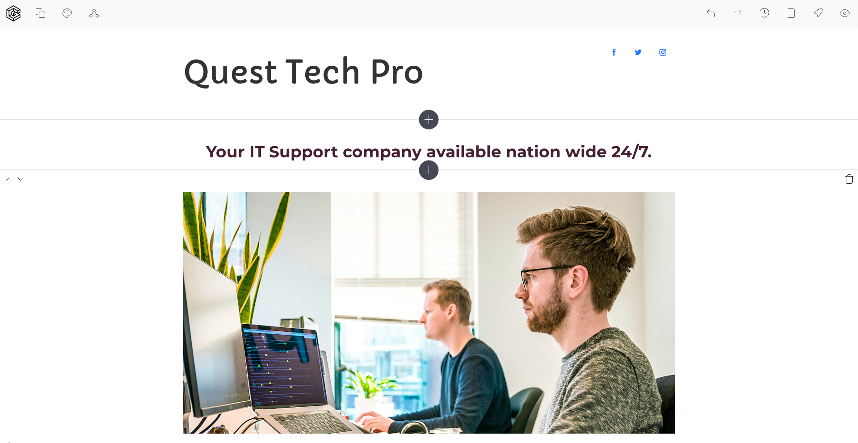
click at [769, 245] on section at bounding box center [429, 313] width 858 height 286
click at [846, 12] on icon at bounding box center [845, 13] width 11 height 11
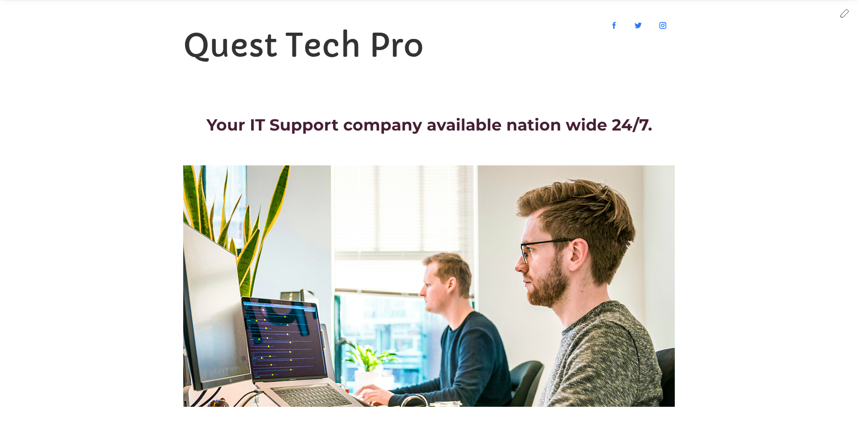
click at [846, 13] on icon at bounding box center [845, 13] width 11 height 11
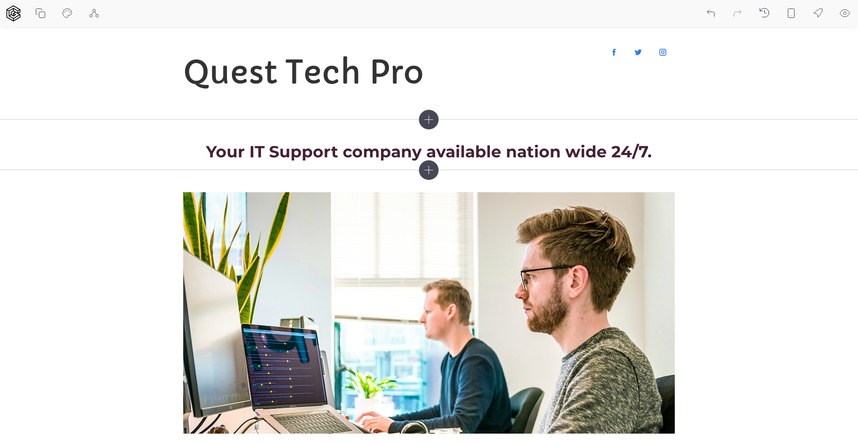
click at [428, 169] on icon at bounding box center [429, 170] width 20 height 20
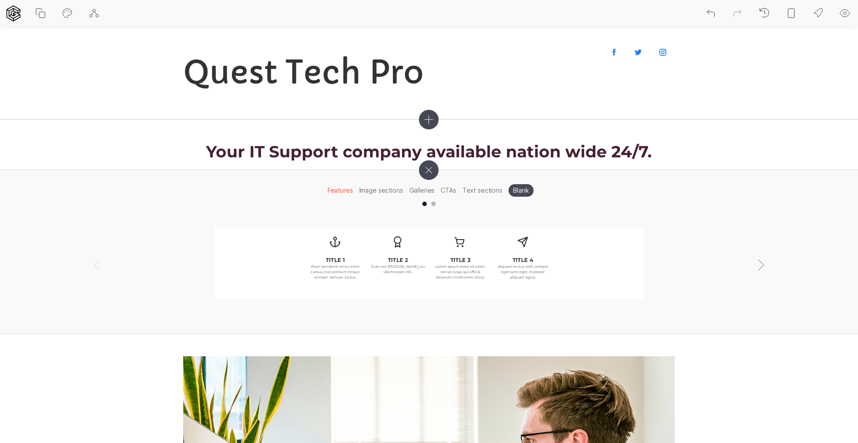
click at [422, 190] on li "Galleries" at bounding box center [422, 190] width 32 height 14
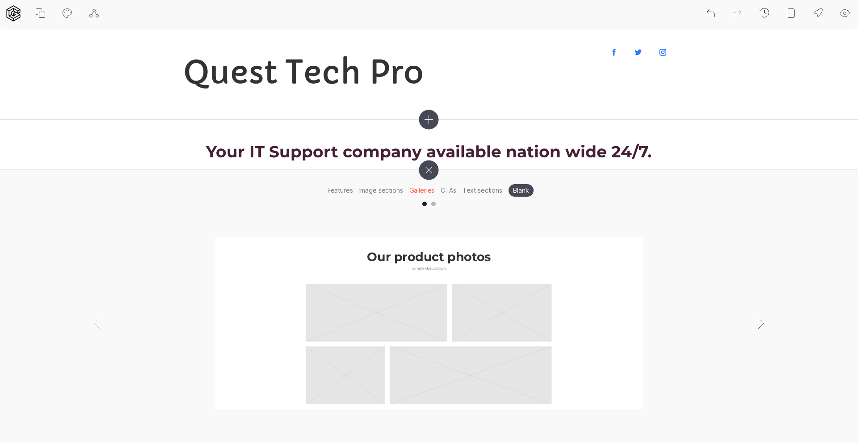
click at [384, 189] on li "Image sections" at bounding box center [381, 190] width 50 height 14
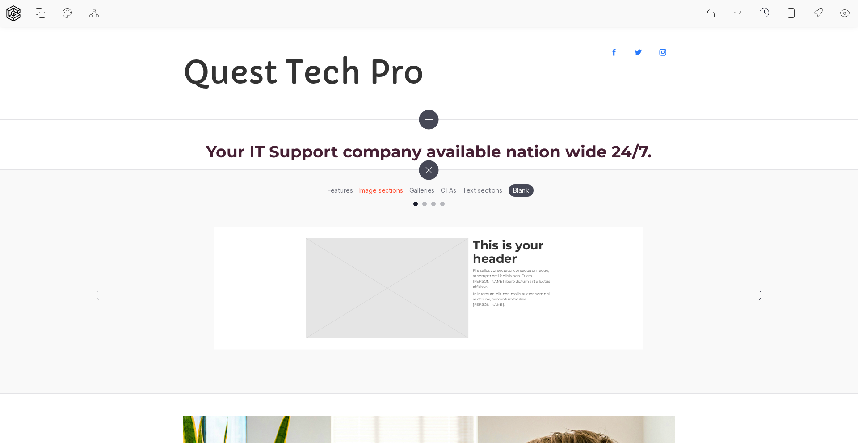
click at [347, 188] on li "Features" at bounding box center [341, 190] width 32 height 14
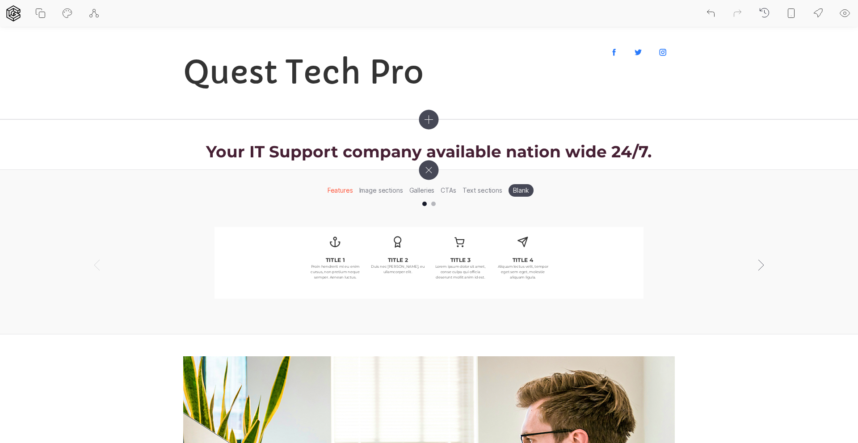
click at [431, 171] on icon at bounding box center [429, 170] width 28 height 28
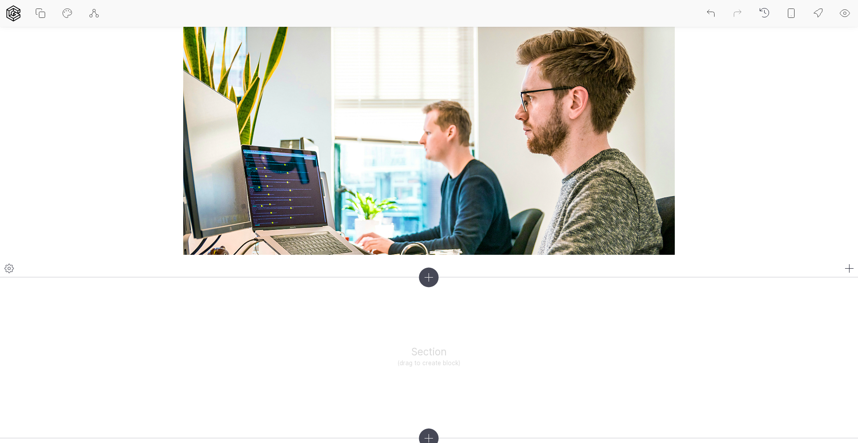
scroll to position [313, 0]
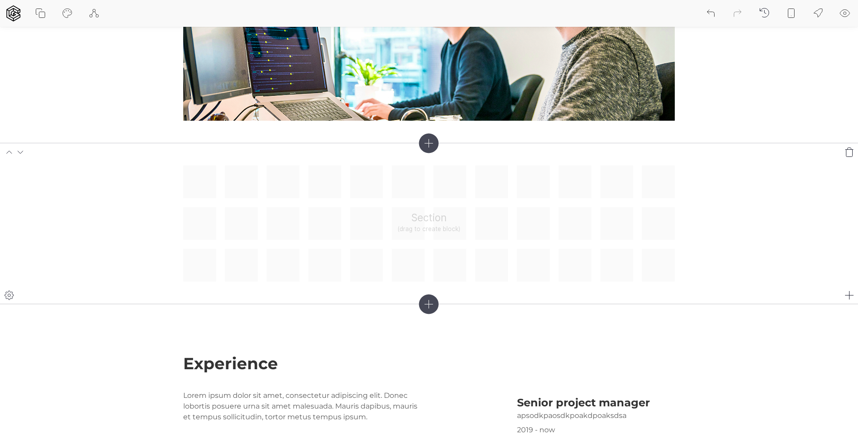
click at [427, 224] on div "Section (drag to create block)" at bounding box center [429, 223] width 492 height 116
click at [432, 211] on div "Section (drag to create block)" at bounding box center [429, 223] width 492 height 116
click at [437, 218] on div "Section (drag to create block)" at bounding box center [429, 223] width 492 height 116
click at [434, 229] on div "Section (drag to create block)" at bounding box center [429, 223] width 492 height 116
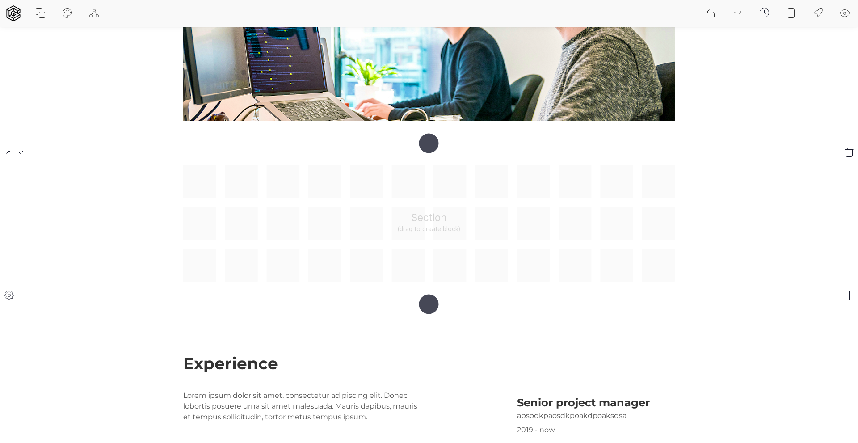
click at [10, 295] on icon at bounding box center [9, 295] width 3 height 3
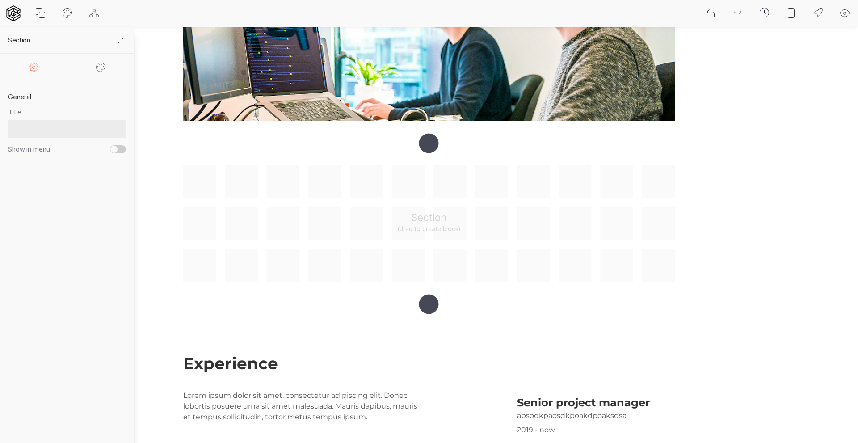
click at [124, 41] on icon at bounding box center [121, 40] width 11 height 11
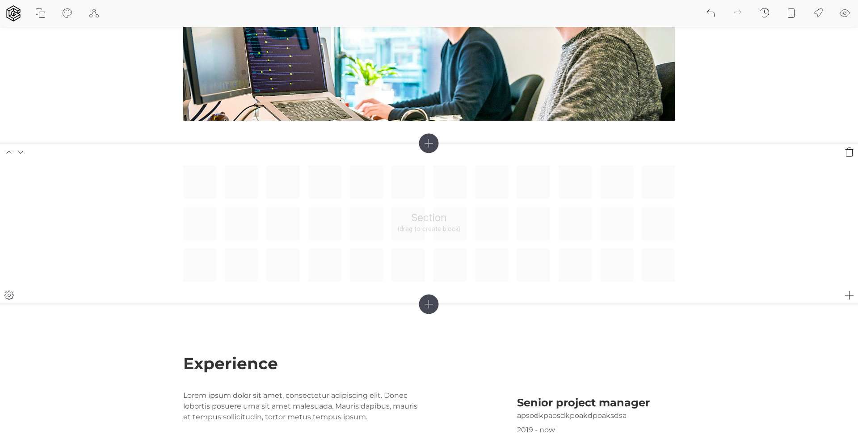
click at [456, 207] on div "Section (drag to create block)" at bounding box center [429, 223] width 492 height 116
click at [852, 152] on icon at bounding box center [850, 152] width 11 height 11
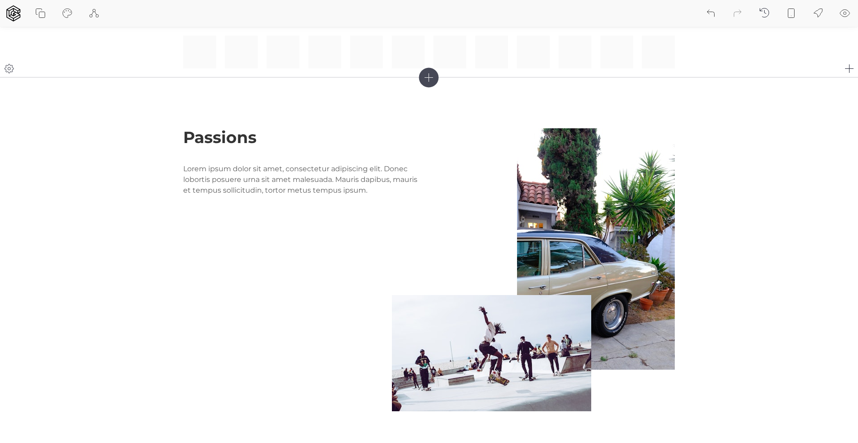
scroll to position [1029, 0]
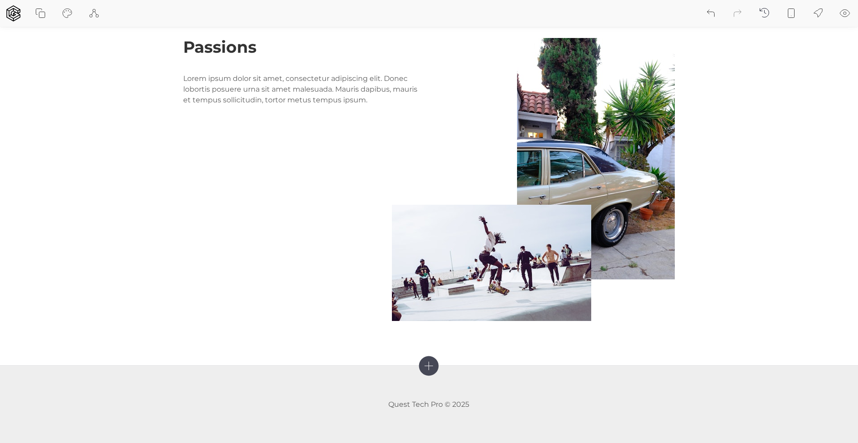
click at [431, 365] on icon at bounding box center [429, 366] width 20 height 20
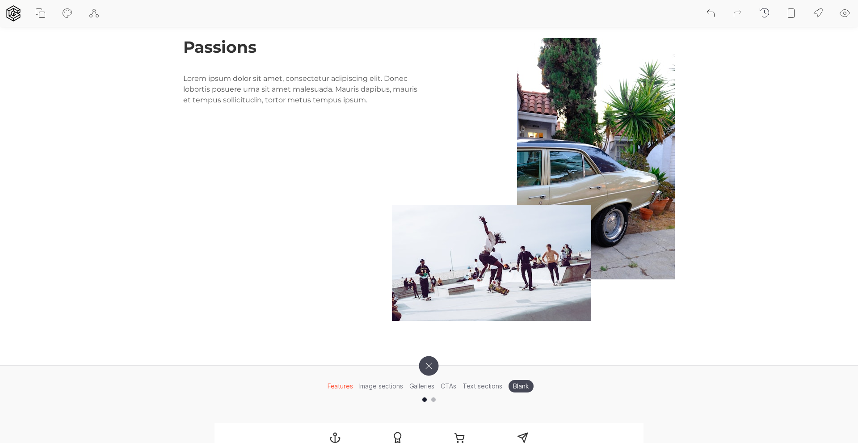
scroll to position [1074, 0]
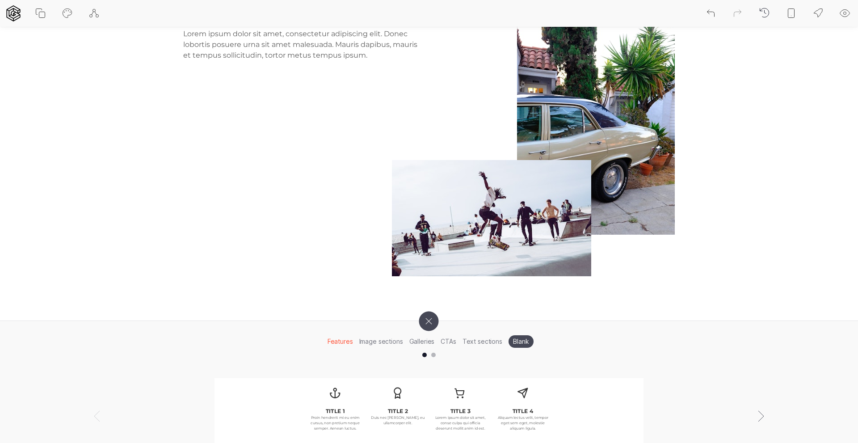
click at [443, 338] on li "CTAs" at bounding box center [448, 341] width 21 height 14
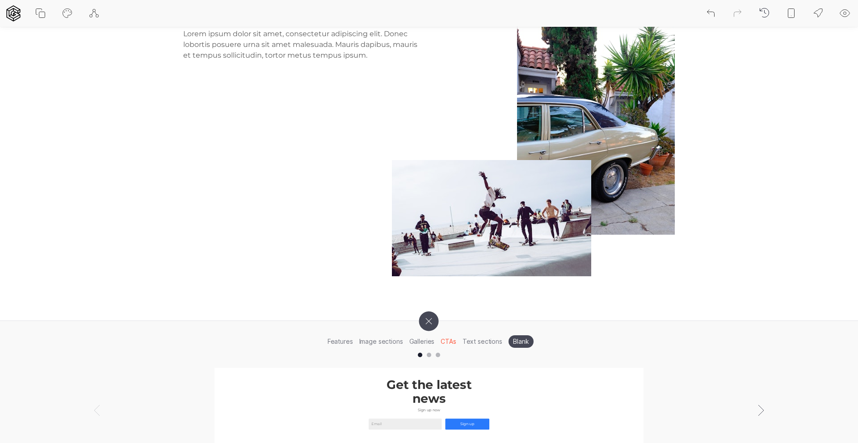
scroll to position [1119, 0]
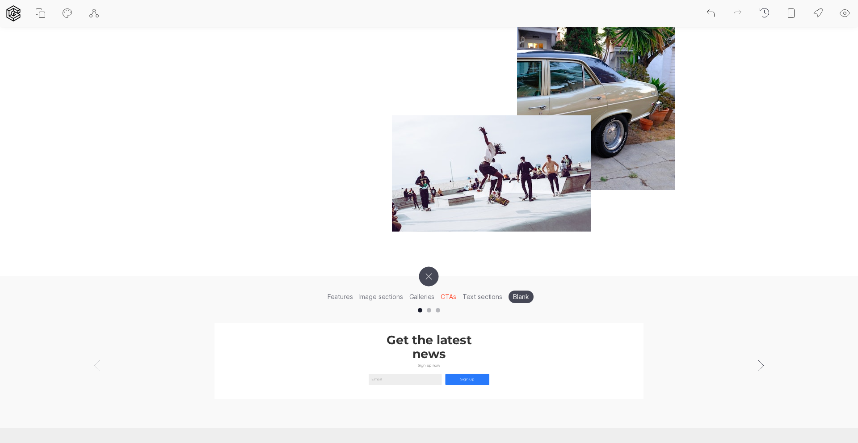
click at [486, 296] on li "Text sections" at bounding box center [483, 297] width 46 height 14
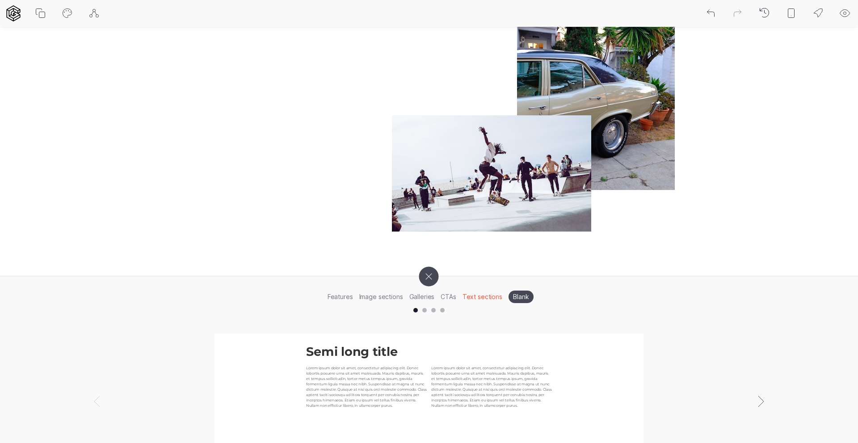
click at [385, 294] on li "Image sections" at bounding box center [381, 297] width 50 height 14
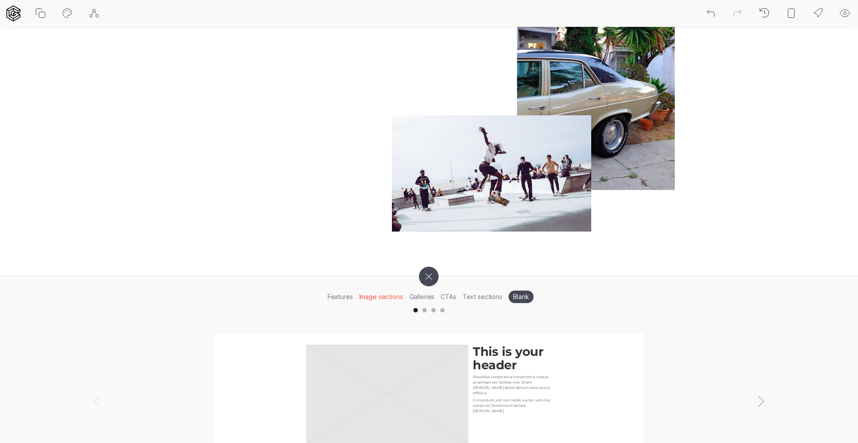
click at [341, 296] on li "Features" at bounding box center [341, 297] width 32 height 14
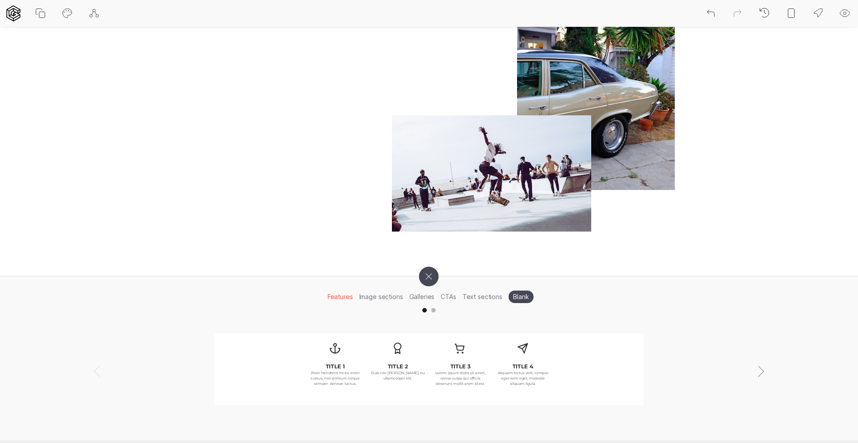
click at [430, 276] on icon at bounding box center [429, 276] width 28 height 28
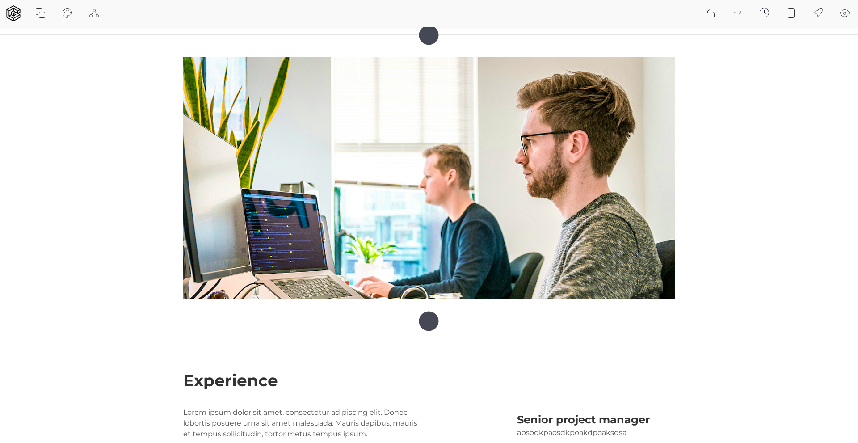
scroll to position [0, 0]
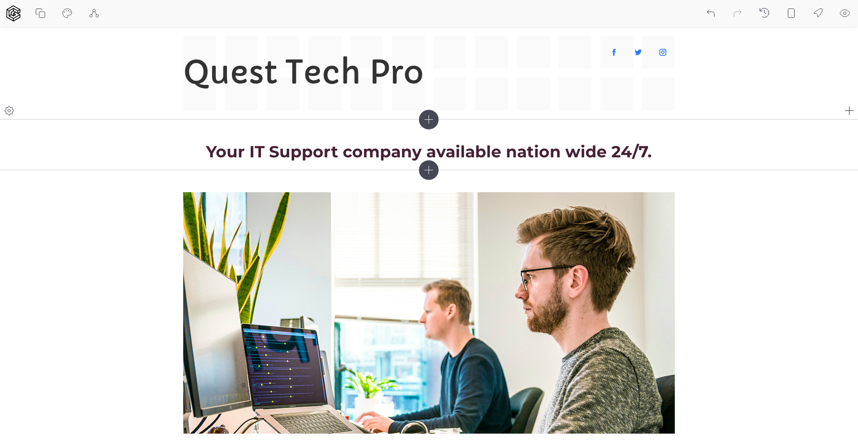
click at [9, 108] on icon at bounding box center [9, 110] width 11 height 11
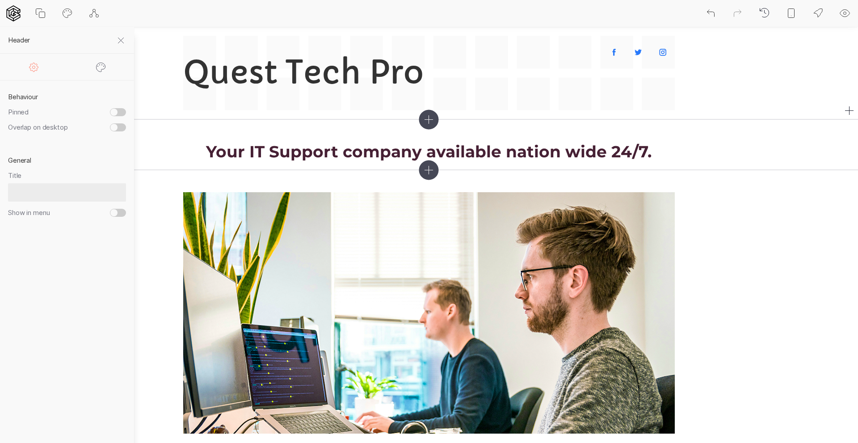
click at [9, 108] on span "Pinned" at bounding box center [18, 112] width 21 height 8
click at [110, 108] on input "Pinned" at bounding box center [118, 112] width 16 height 8
click at [9, 108] on span "Pinned" at bounding box center [18, 112] width 21 height 8
click at [110, 108] on input "Pinned" at bounding box center [118, 112] width 16 height 8
checkbox input "false"
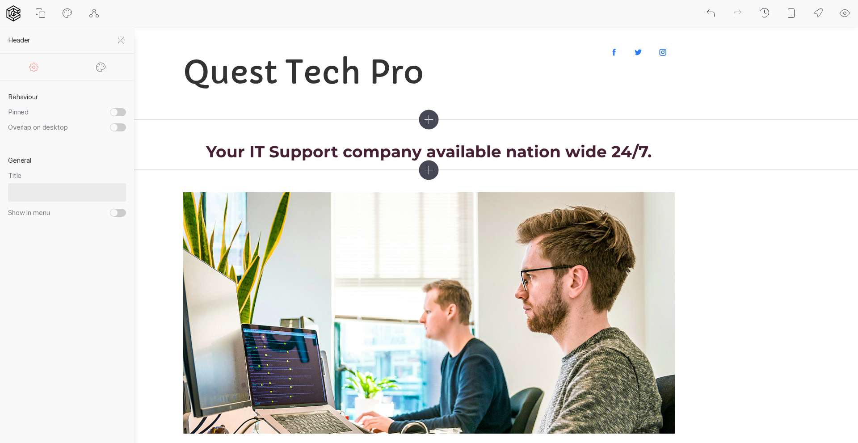
click at [97, 291] on section "Behaviour Pinned Overlap on desktop General Title Show in menu" at bounding box center [67, 261] width 134 height 363
click at [822, 235] on section at bounding box center [429, 313] width 858 height 286
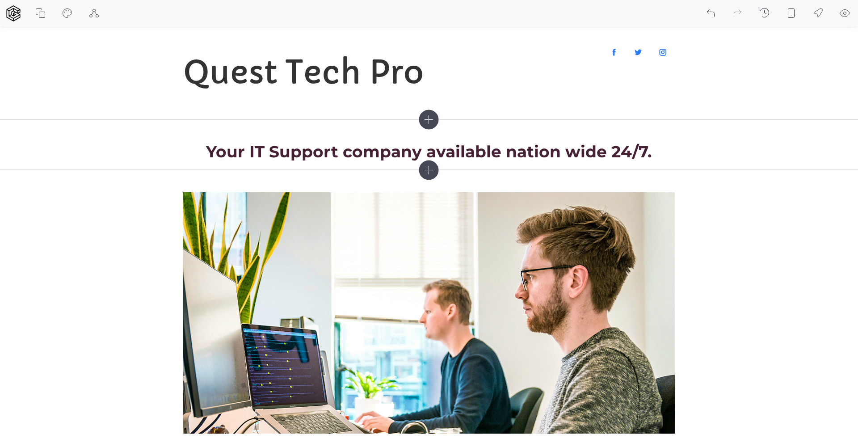
click at [431, 171] on icon at bounding box center [429, 170] width 20 height 20
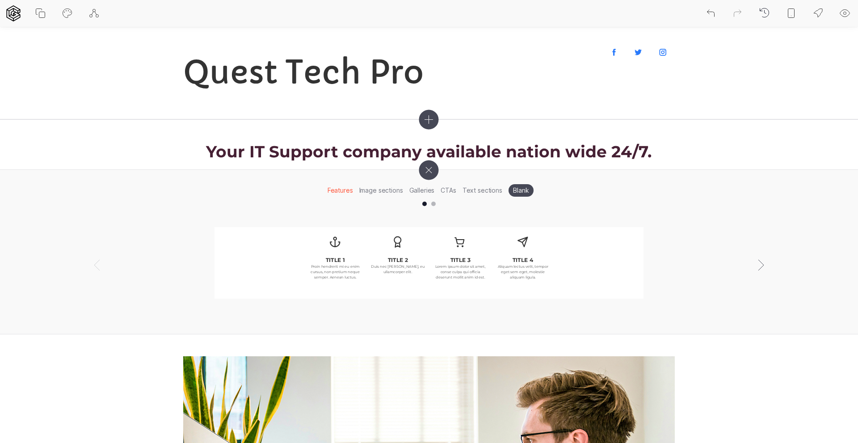
click at [422, 190] on li "Galleries" at bounding box center [422, 190] width 32 height 14
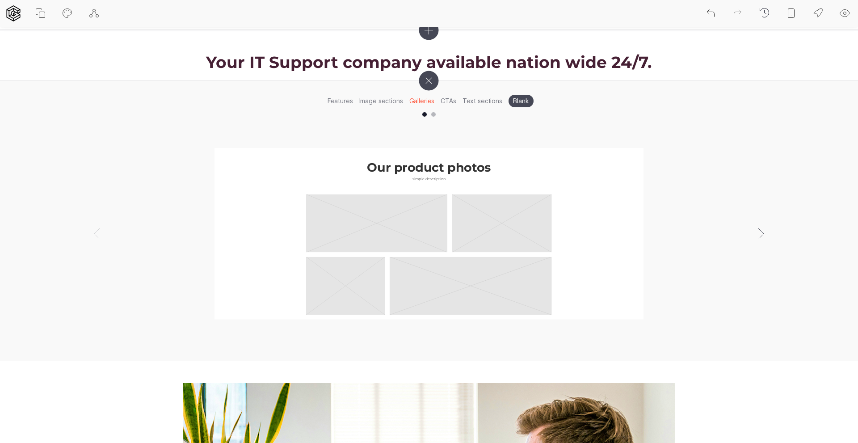
scroll to position [45, 0]
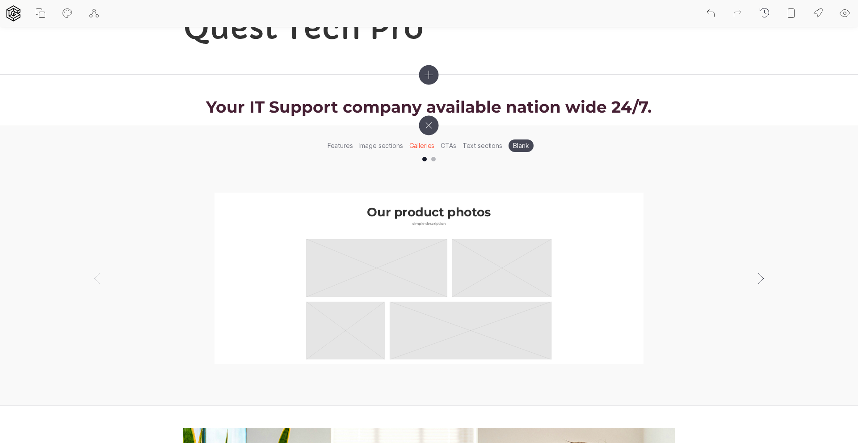
click at [477, 145] on li "Text sections" at bounding box center [483, 146] width 46 height 14
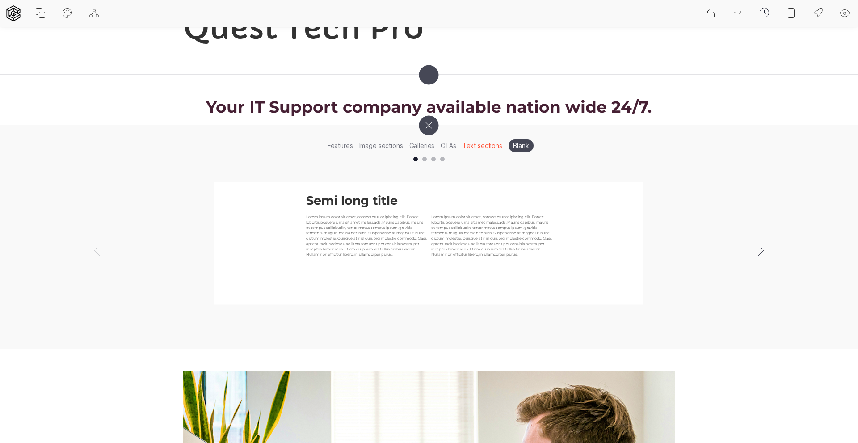
click at [344, 144] on li "Features" at bounding box center [341, 146] width 32 height 14
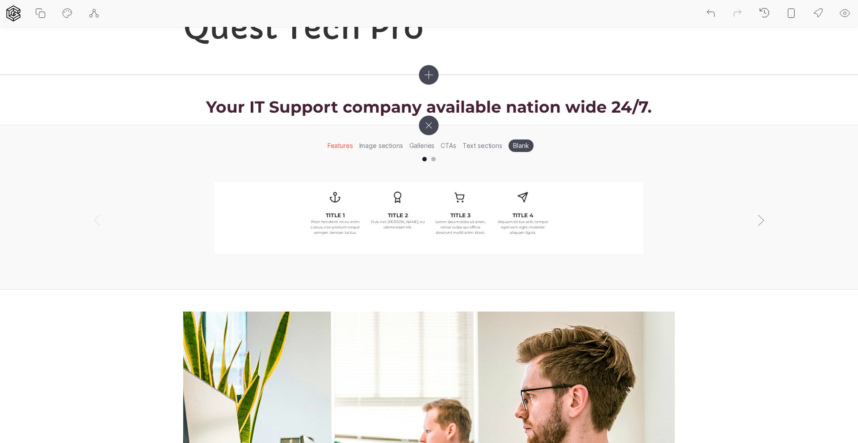
click at [433, 157] on div at bounding box center [433, 159] width 4 height 4
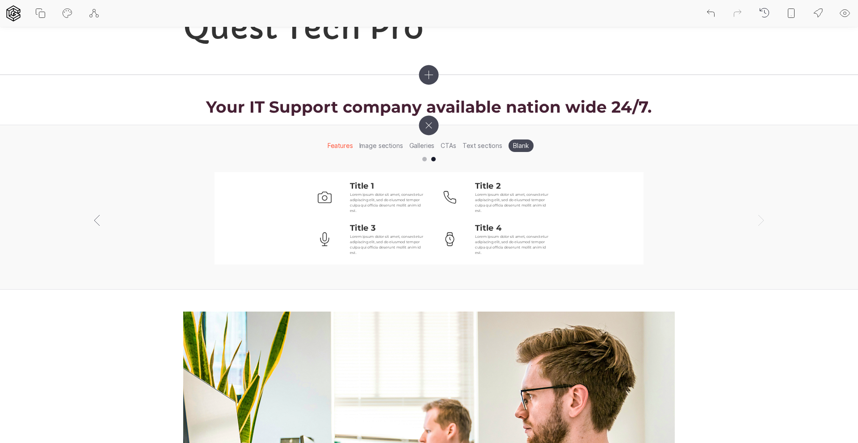
click at [419, 144] on li "Galleries" at bounding box center [422, 146] width 32 height 14
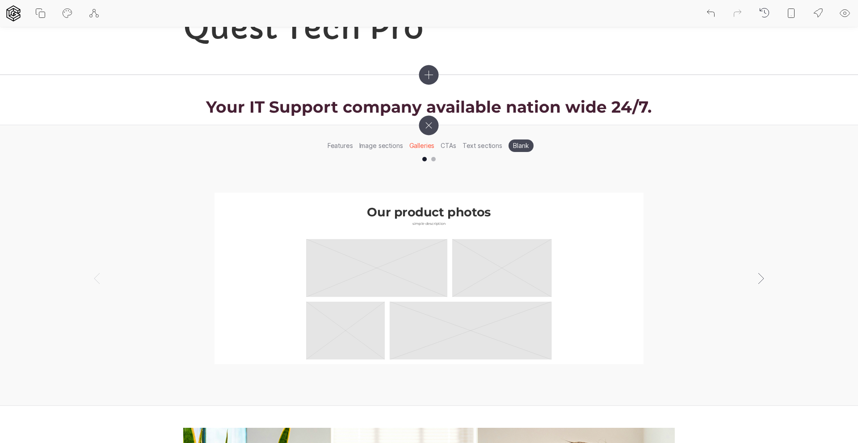
click at [434, 158] on div at bounding box center [433, 159] width 4 height 4
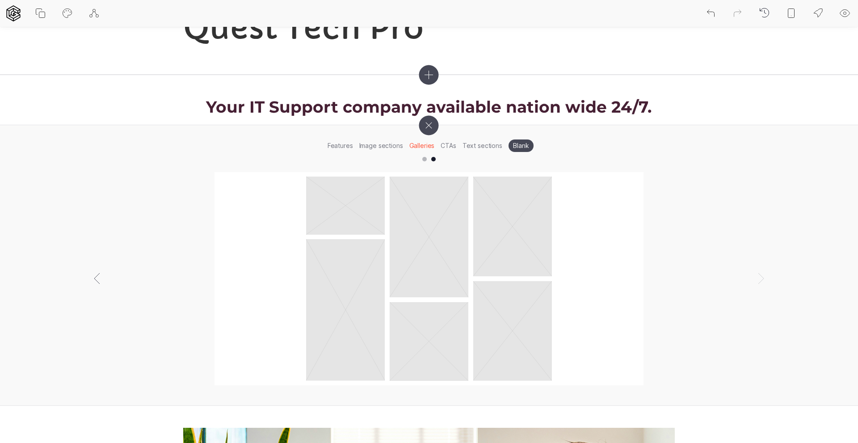
click at [476, 146] on li "Text sections" at bounding box center [483, 146] width 46 height 14
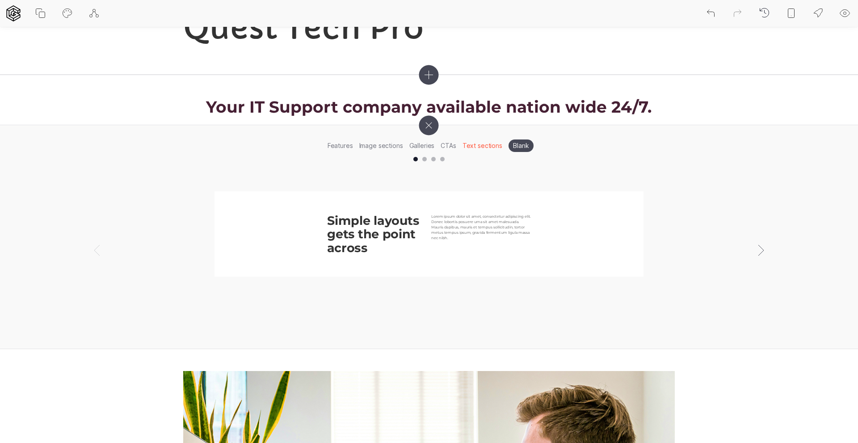
scroll to position [0, 0]
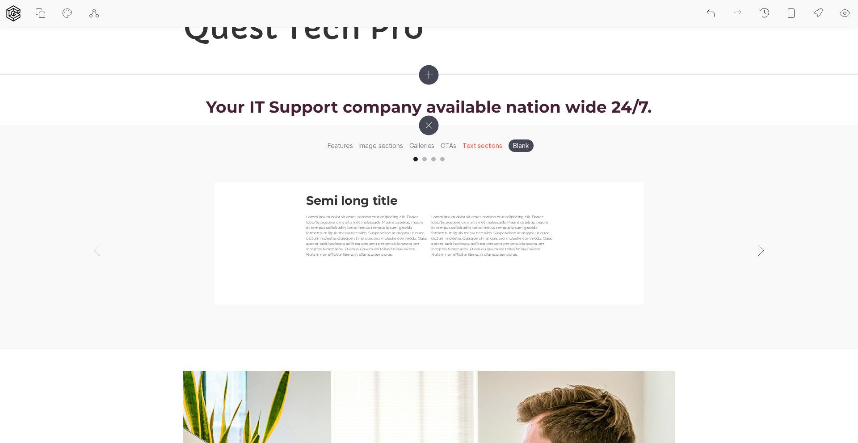
click at [426, 158] on div at bounding box center [424, 159] width 4 height 4
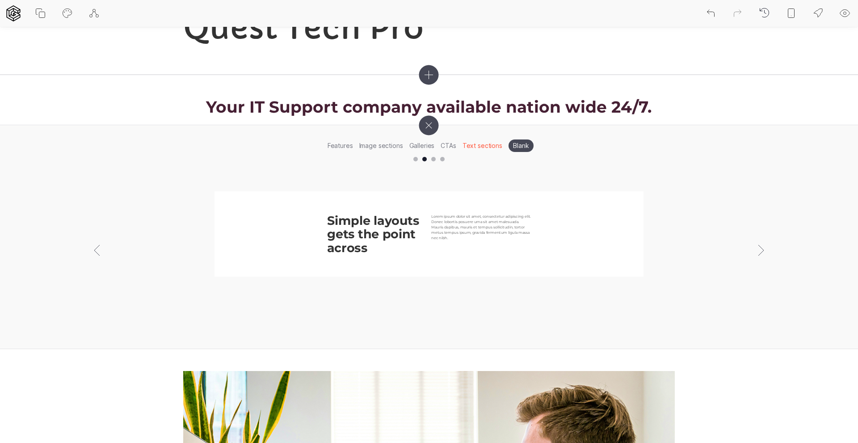
click at [432, 158] on div at bounding box center [433, 159] width 4 height 4
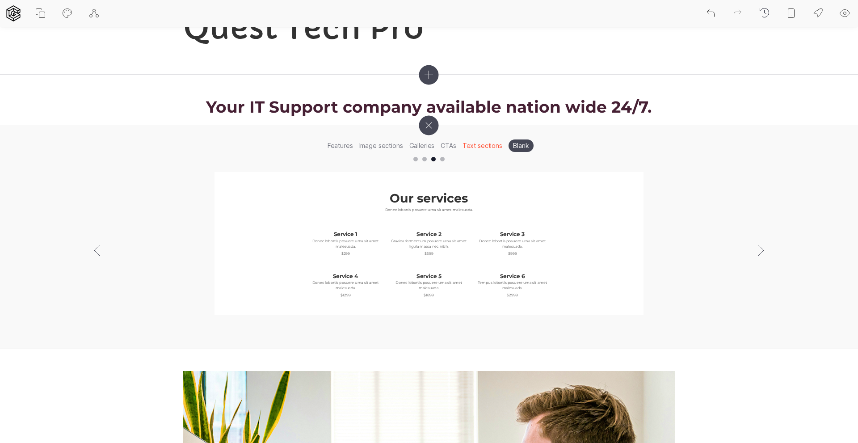
click at [443, 157] on div at bounding box center [442, 159] width 4 height 4
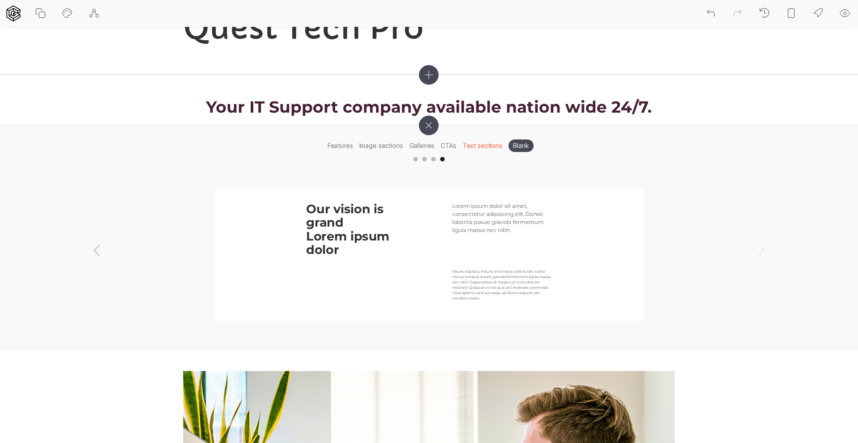
click at [349, 147] on li "Features" at bounding box center [341, 146] width 32 height 14
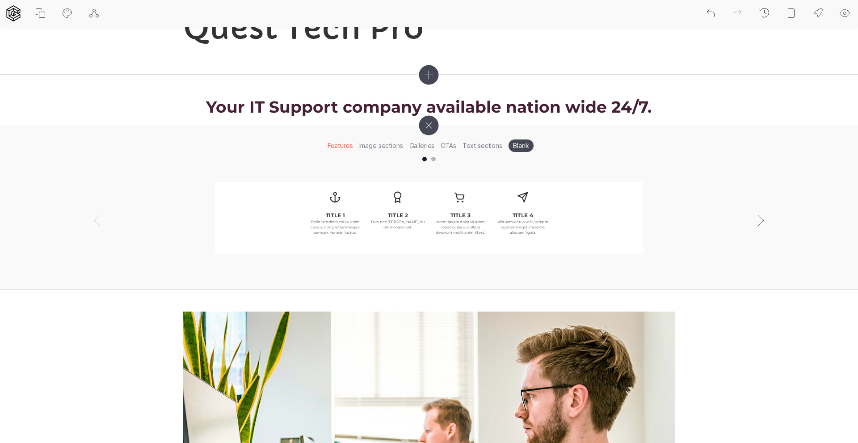
click at [433, 159] on div at bounding box center [433, 159] width 4 height 4
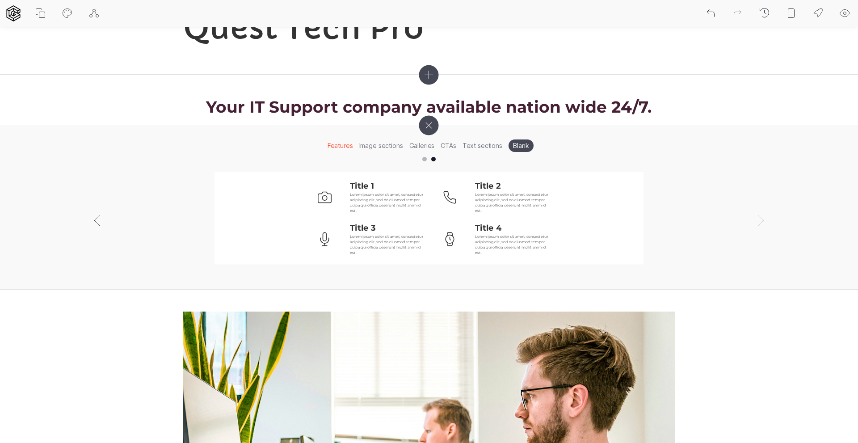
click at [424, 158] on div at bounding box center [424, 159] width 4 height 4
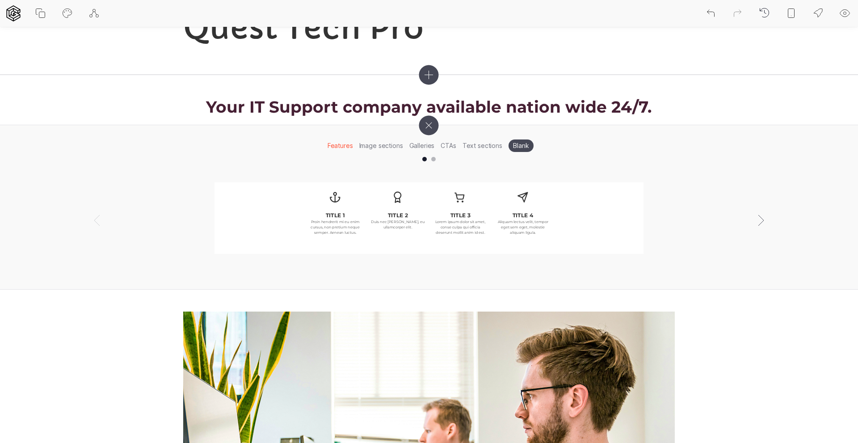
click at [381, 145] on li "Image sections" at bounding box center [381, 146] width 50 height 14
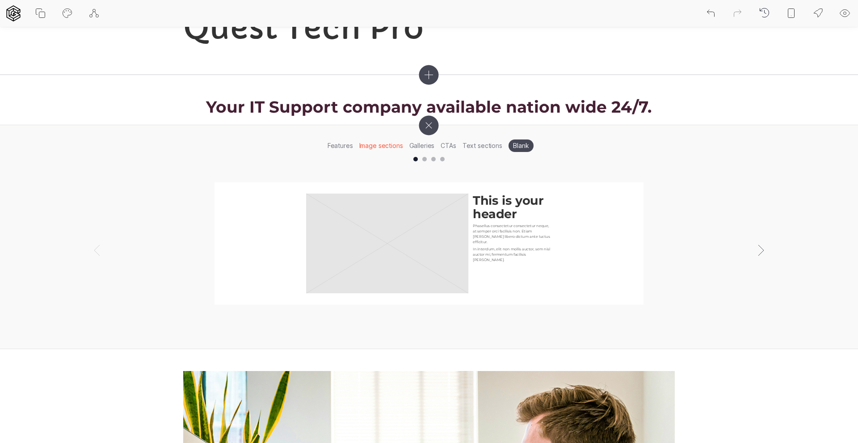
click at [423, 156] on div at bounding box center [429, 160] width 858 height 11
click at [424, 159] on div at bounding box center [424, 159] width 4 height 4
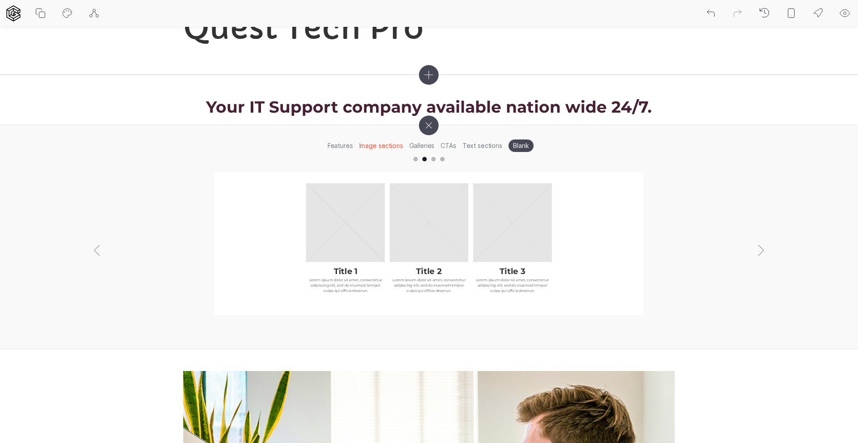
click at [432, 158] on div at bounding box center [433, 159] width 4 height 4
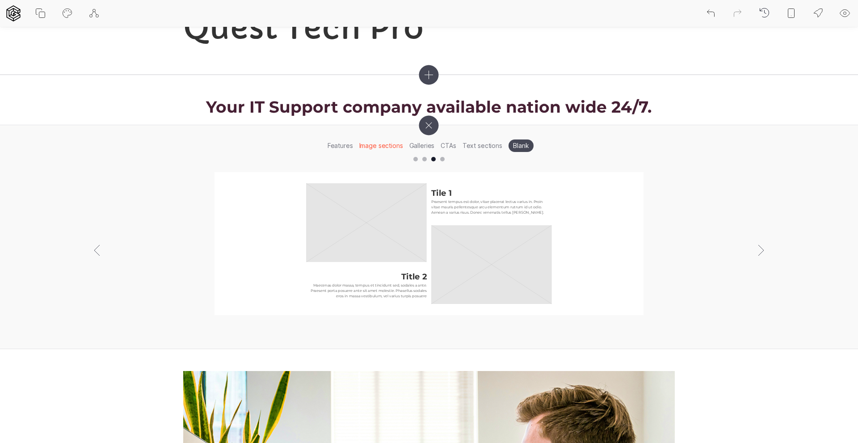
click at [442, 159] on div at bounding box center [442, 159] width 4 height 4
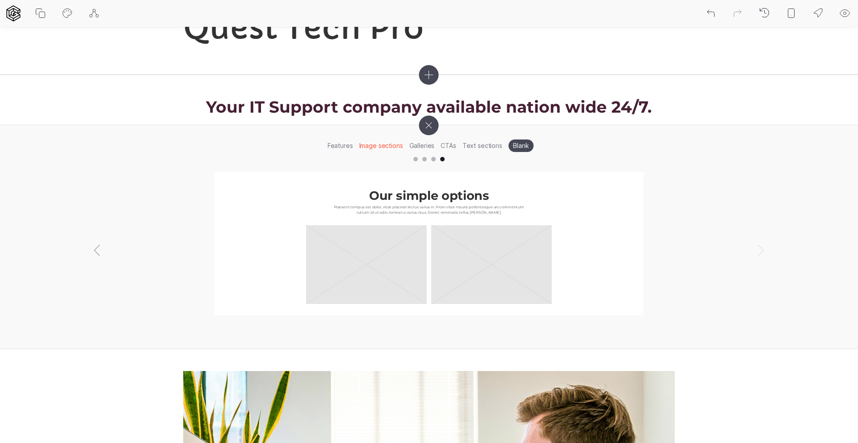
click at [428, 145] on li "Galleries" at bounding box center [422, 146] width 32 height 14
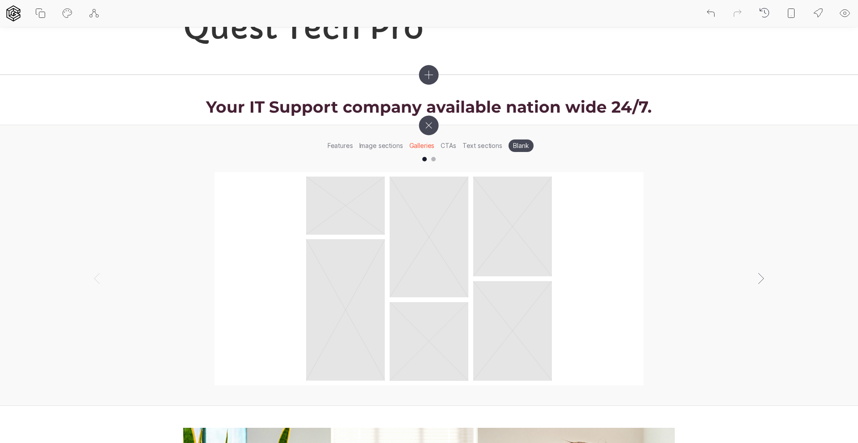
scroll to position [0, 0]
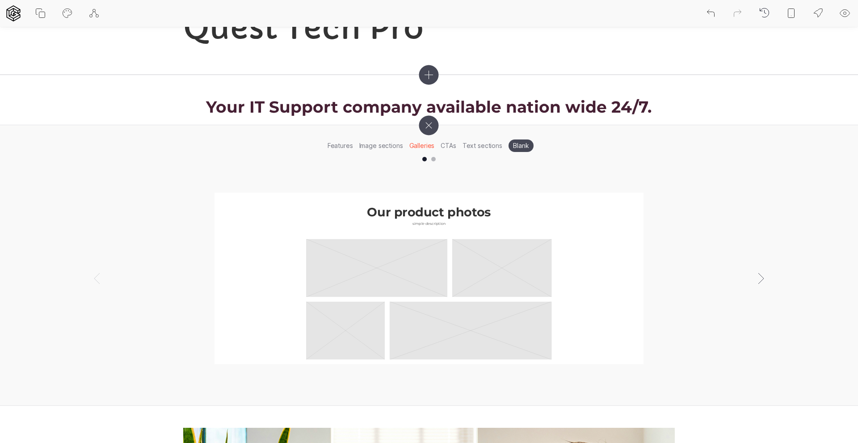
click at [449, 147] on li "CTAs" at bounding box center [448, 146] width 21 height 14
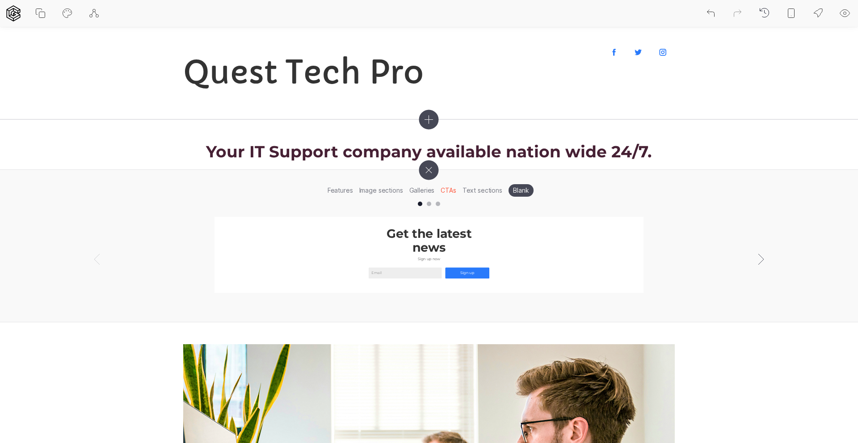
click at [430, 170] on icon at bounding box center [429, 170] width 28 height 28
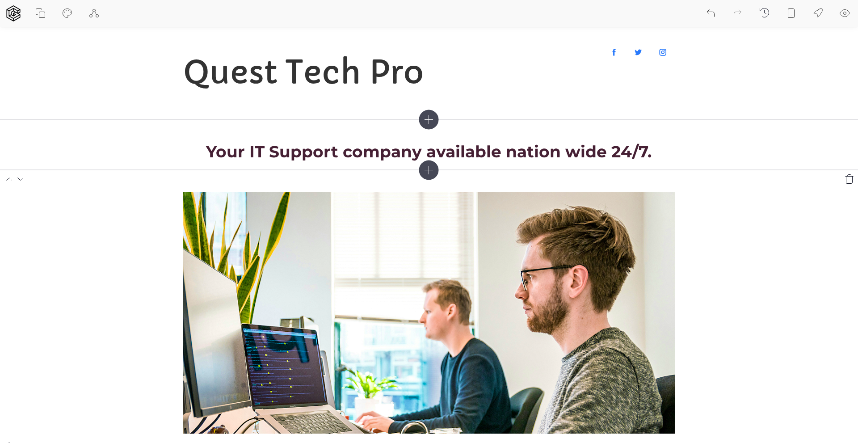
scroll to position [179, 0]
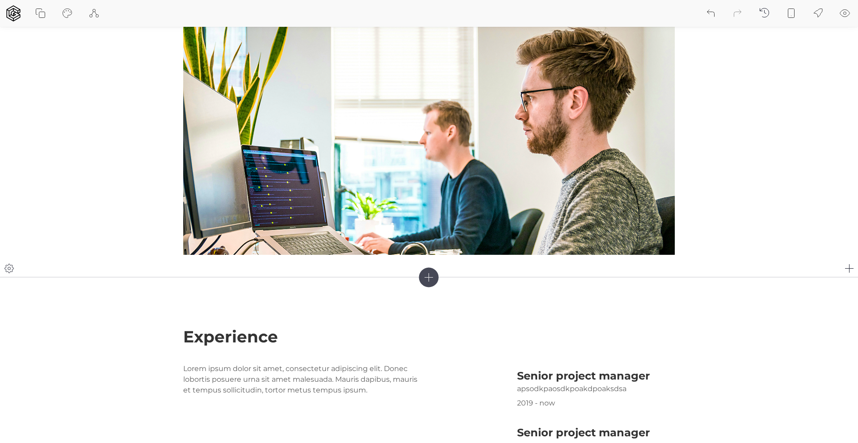
click at [707, 160] on section at bounding box center [429, 134] width 858 height 286
click at [852, 266] on icon at bounding box center [850, 268] width 11 height 11
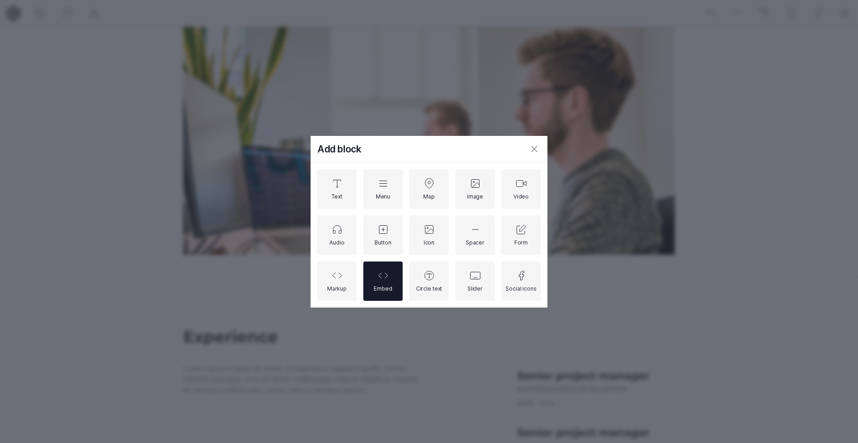
click at [385, 283] on div "Embed" at bounding box center [383, 281] width 18 height 22
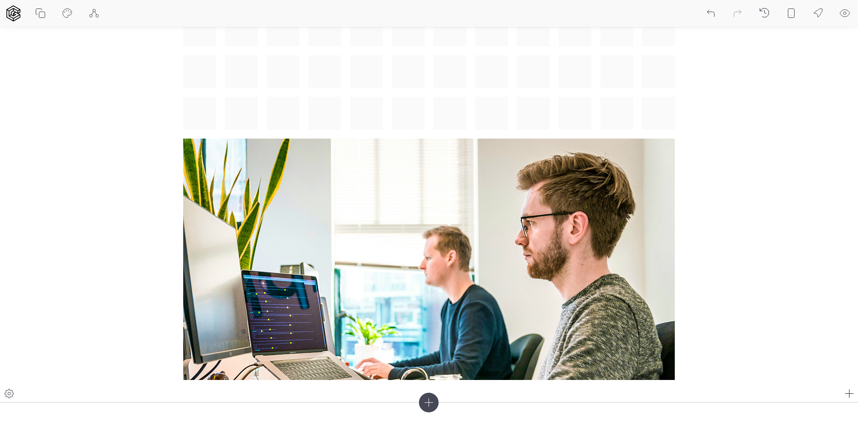
scroll to position [45, 0]
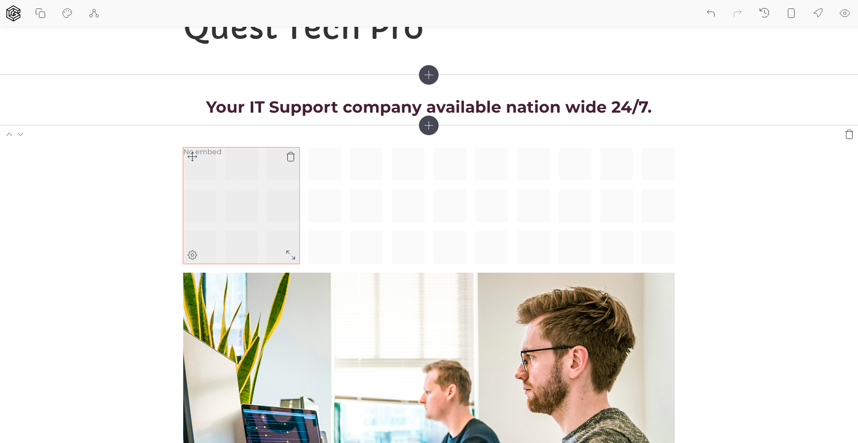
click at [226, 185] on div "No embed" at bounding box center [241, 206] width 116 height 116
click at [210, 171] on div "No embed" at bounding box center [241, 206] width 116 height 116
click at [194, 253] on icon at bounding box center [192, 254] width 11 height 11
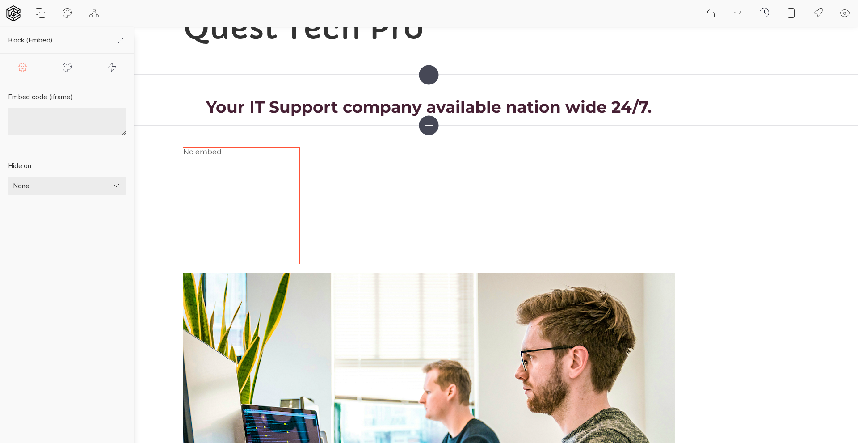
click at [53, 116] on textarea at bounding box center [67, 121] width 118 height 27
paste textarea "<!-- SiteSpeakAI - Add ChatGPT to your website --> <script type="text/javascrip…"
type textarea "<!-- SiteSpeakAI - Add ChatGPT to your website --> <script type="text/javascrip…"
click at [100, 253] on section "Embed code (iframe) <!-- SiteSpeakAI - Add ChatGPT to your website --> <script …" at bounding box center [67, 261] width 134 height 363
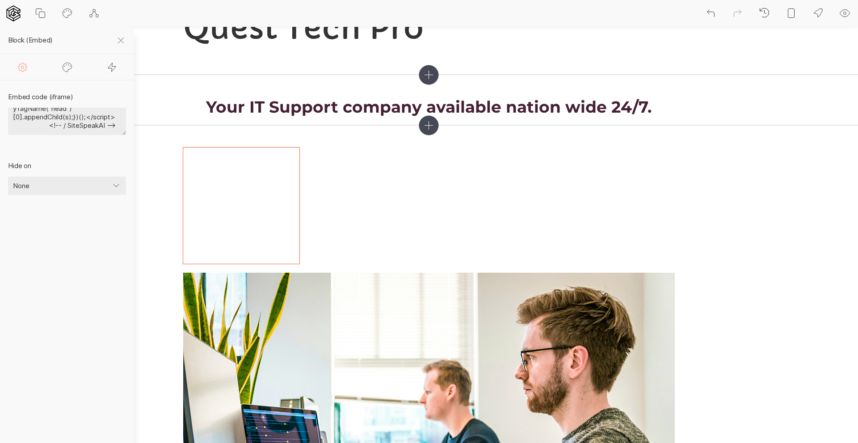
click at [120, 40] on icon at bounding box center [121, 40] width 11 height 11
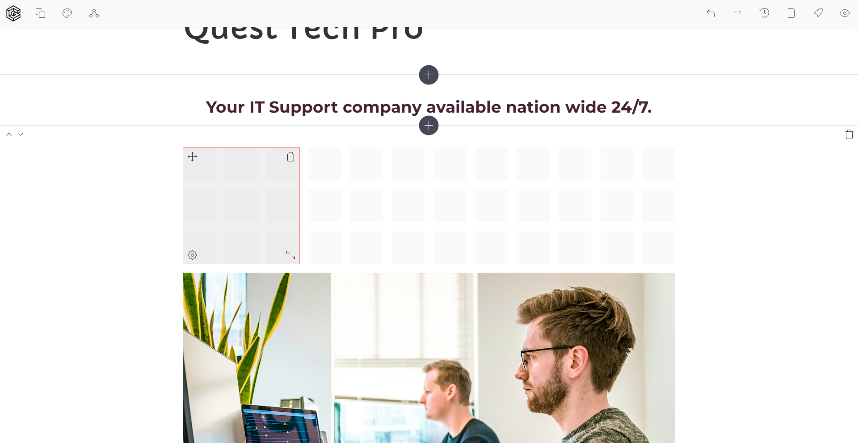
click at [239, 190] on div at bounding box center [241, 206] width 116 height 116
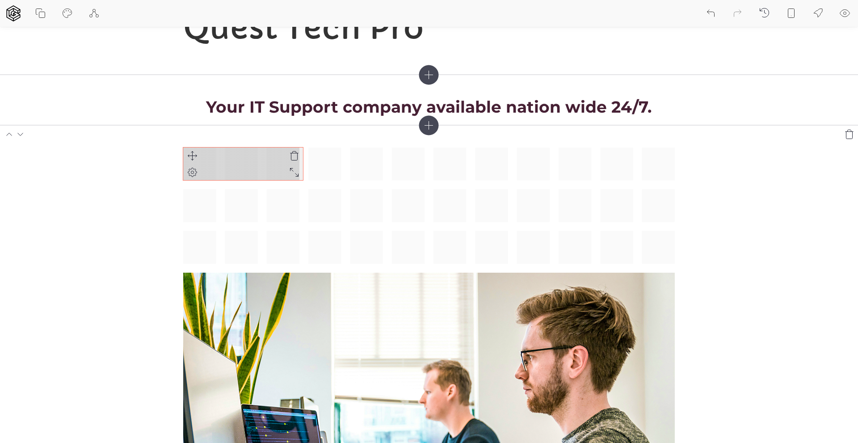
click at [293, 170] on div at bounding box center [429, 331] width 492 height 367
click at [194, 171] on icon at bounding box center [192, 172] width 11 height 11
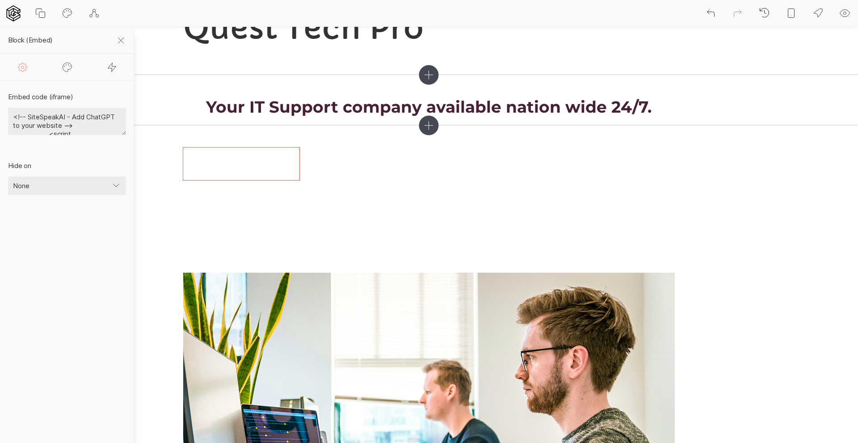
click at [109, 128] on textarea "<!-- SiteSpeakAI - Add ChatGPT to your website --> <script type="text/javascrip…" at bounding box center [67, 121] width 118 height 27
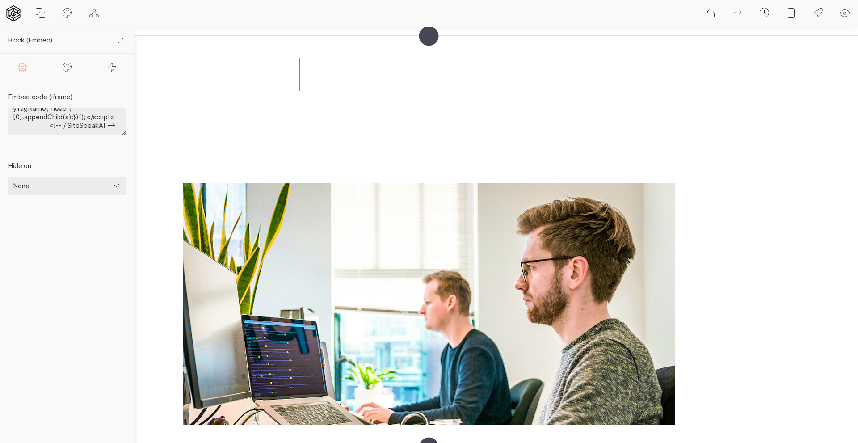
scroll to position [0, 0]
click at [845, 12] on icon at bounding box center [845, 13] width 3 height 3
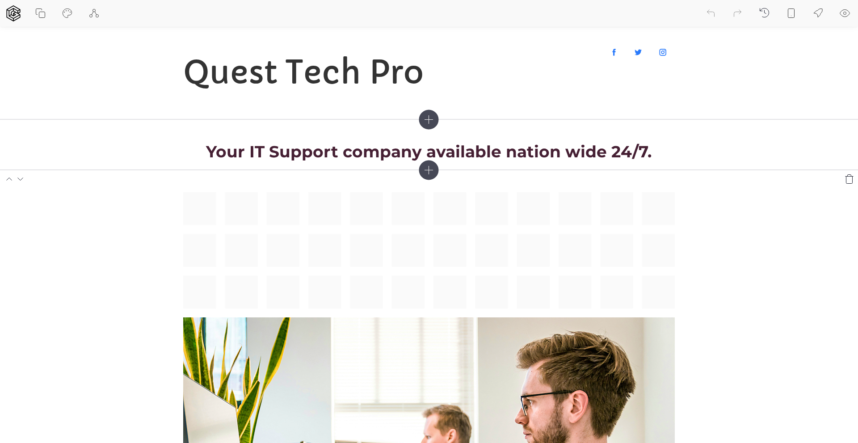
click at [439, 251] on div at bounding box center [429, 375] width 492 height 367
click at [846, 13] on icon at bounding box center [845, 13] width 3 height 3
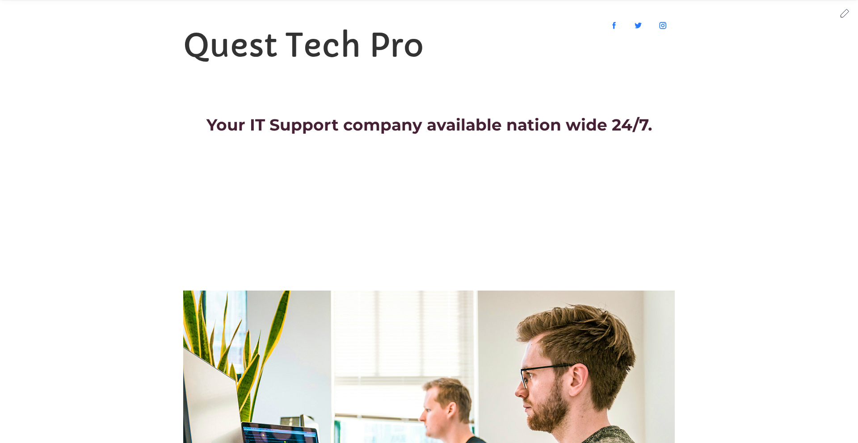
click at [847, 11] on icon at bounding box center [845, 13] width 11 height 11
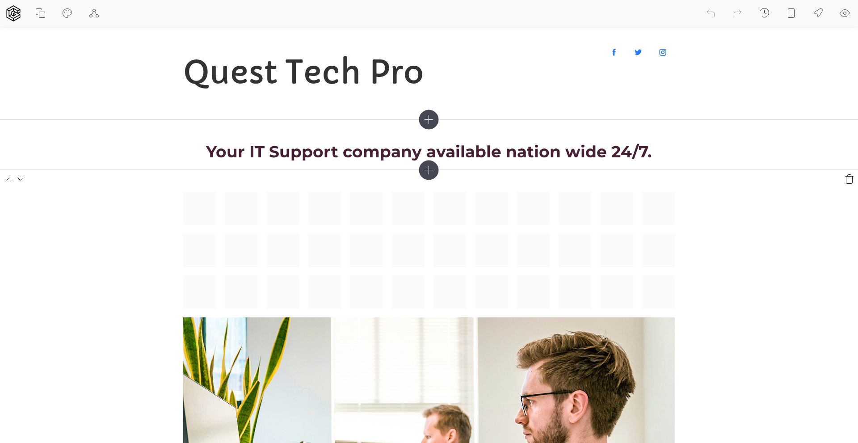
click at [303, 236] on div at bounding box center [429, 375] width 492 height 367
click at [214, 198] on div at bounding box center [241, 208] width 116 height 33
click at [291, 202] on icon at bounding box center [290, 200] width 11 height 11
click at [365, 235] on div at bounding box center [429, 375] width 492 height 367
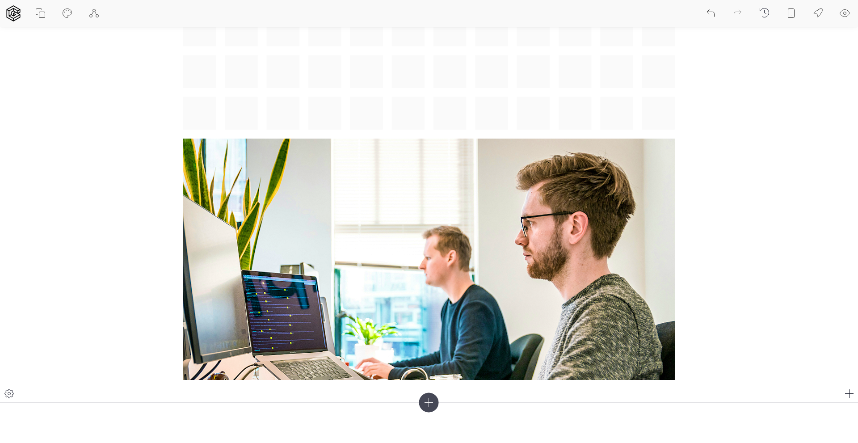
scroll to position [45, 0]
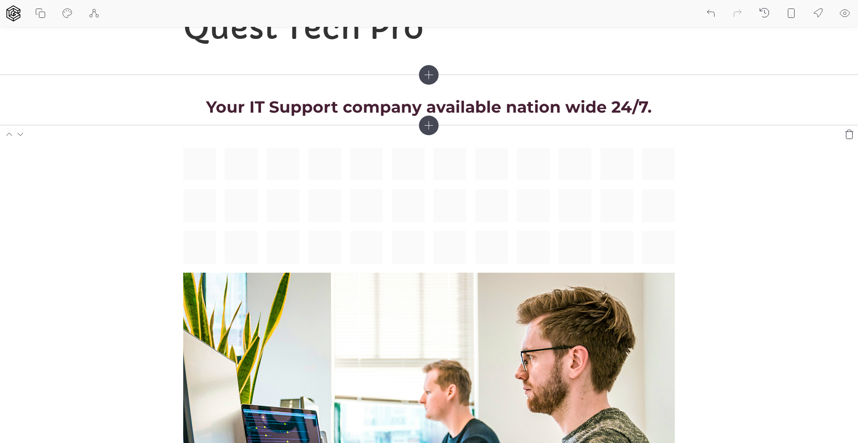
click at [312, 174] on div at bounding box center [429, 331] width 492 height 367
click at [255, 156] on div at bounding box center [429, 331] width 492 height 367
click at [234, 156] on div at bounding box center [429, 331] width 492 height 367
click at [241, 168] on div at bounding box center [429, 331] width 492 height 367
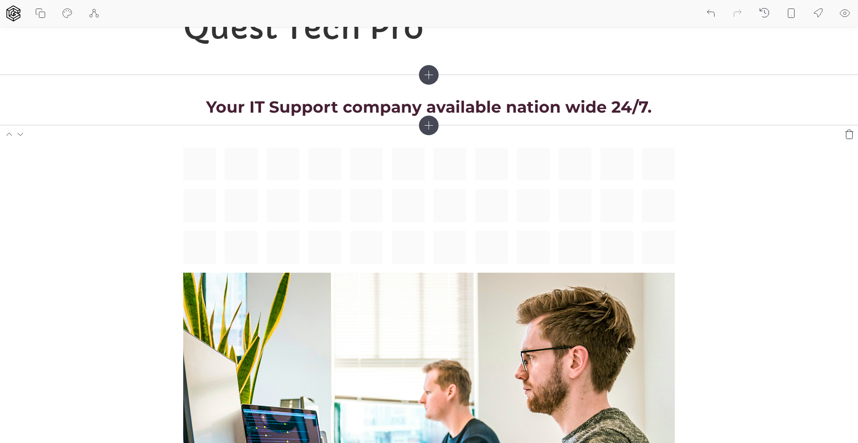
click at [241, 168] on div at bounding box center [429, 331] width 492 height 367
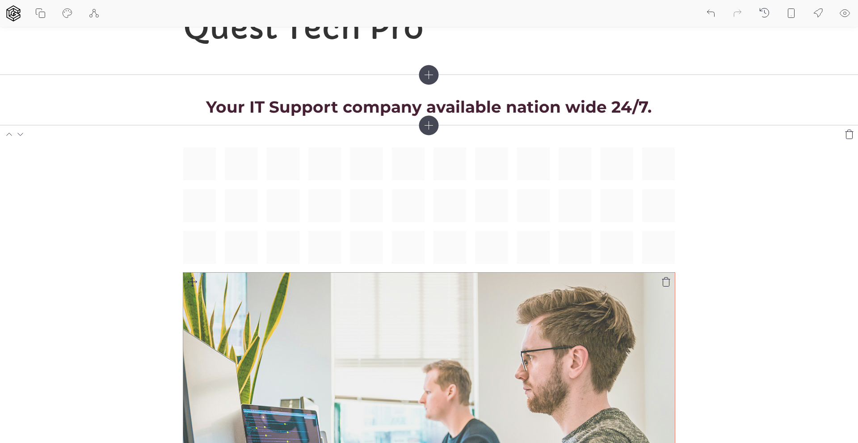
click at [390, 303] on img at bounding box center [429, 393] width 492 height 241
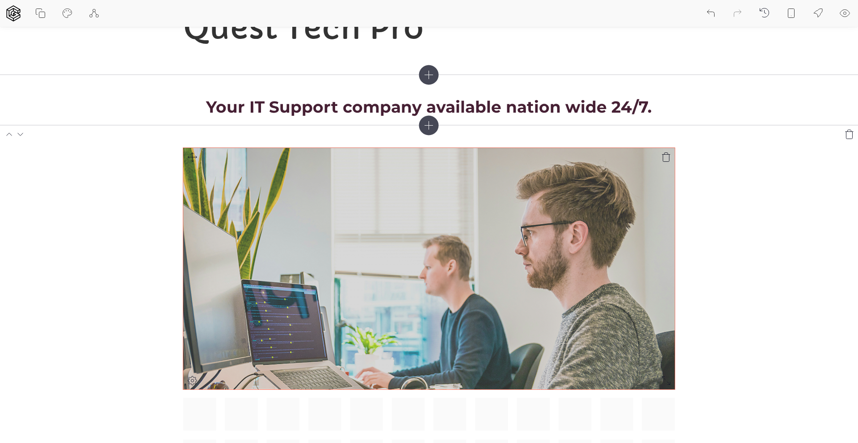
click at [194, 159] on div at bounding box center [429, 331] width 492 height 367
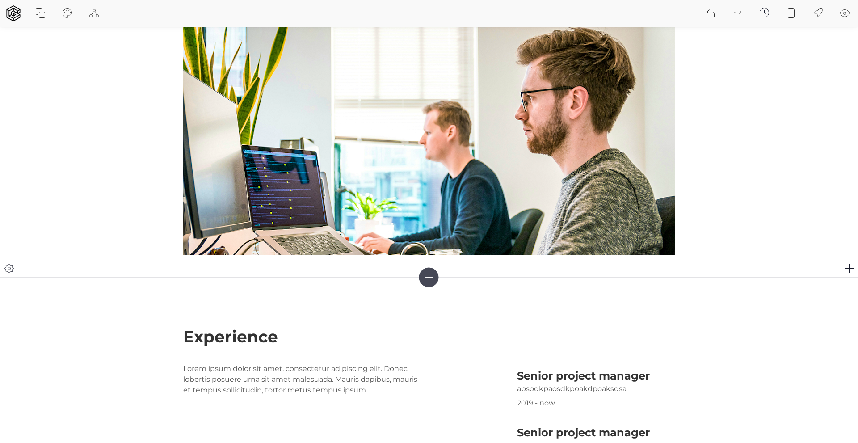
scroll to position [224, 0]
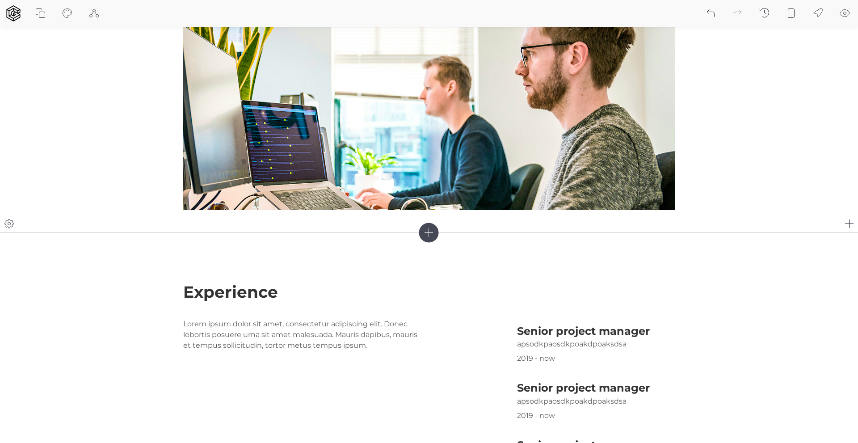
click at [853, 220] on icon at bounding box center [850, 223] width 11 height 11
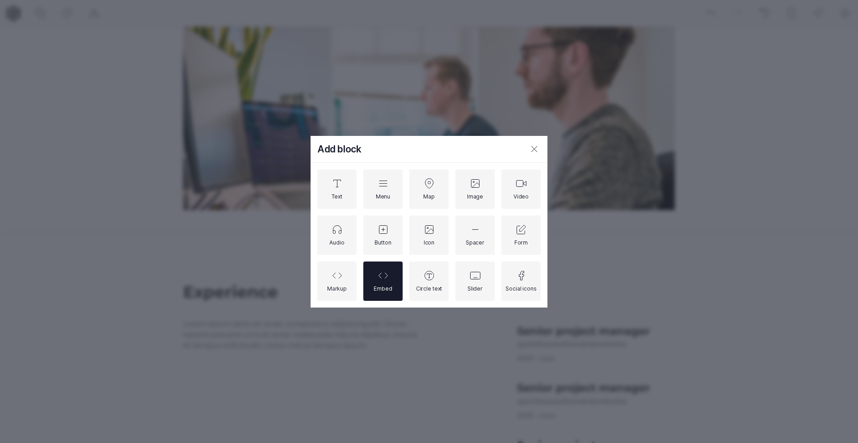
click at [385, 281] on div "Embed" at bounding box center [383, 281] width 18 height 22
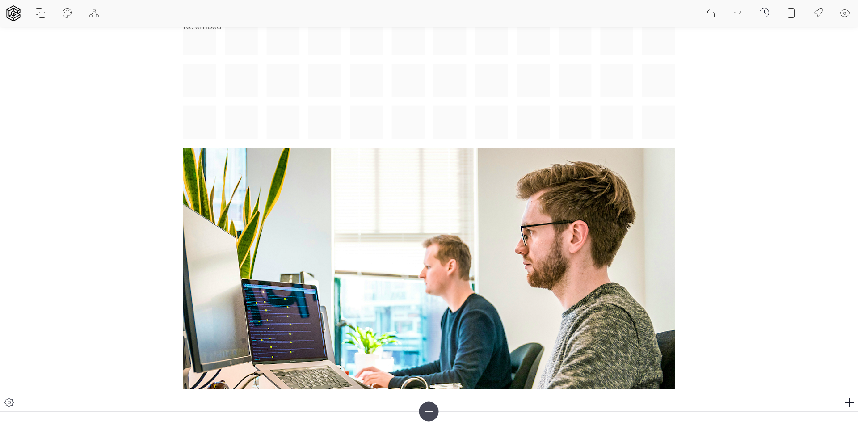
scroll to position [0, 0]
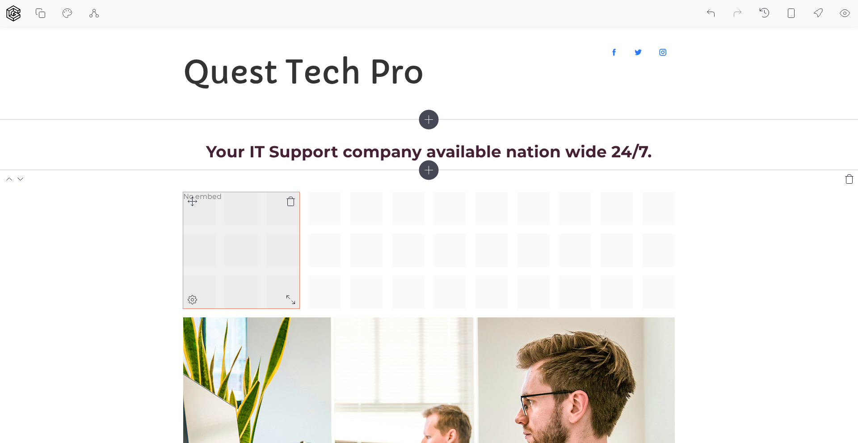
click at [289, 201] on icon at bounding box center [290, 201] width 11 height 11
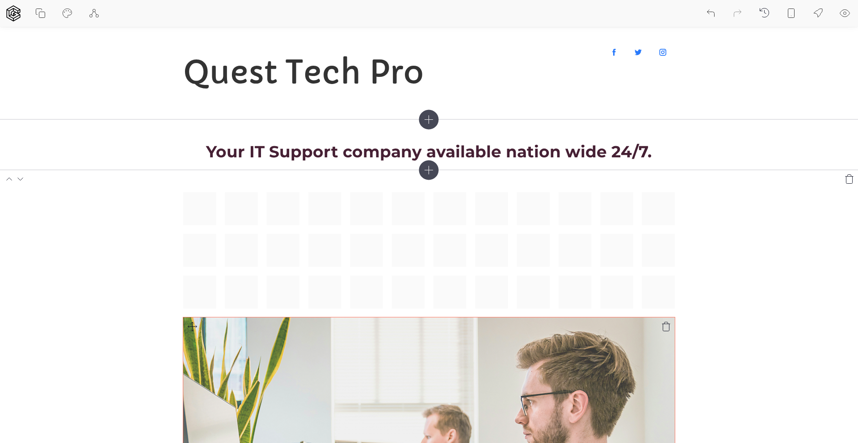
click at [418, 370] on img at bounding box center [429, 437] width 492 height 241
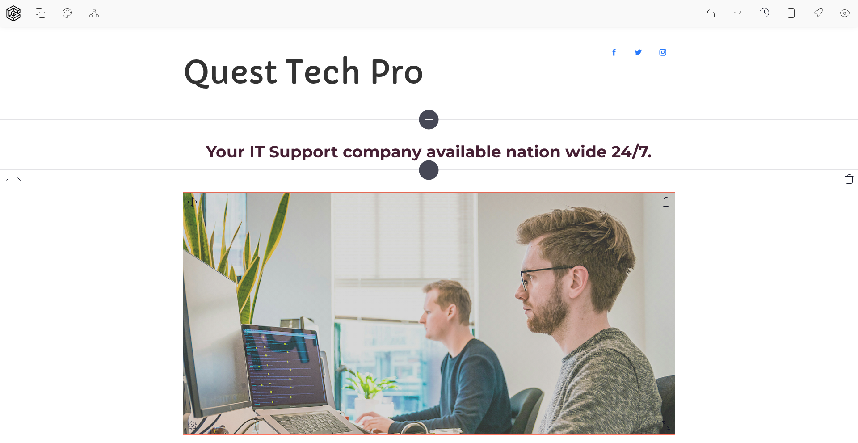
click at [197, 204] on div at bounding box center [429, 375] width 492 height 367
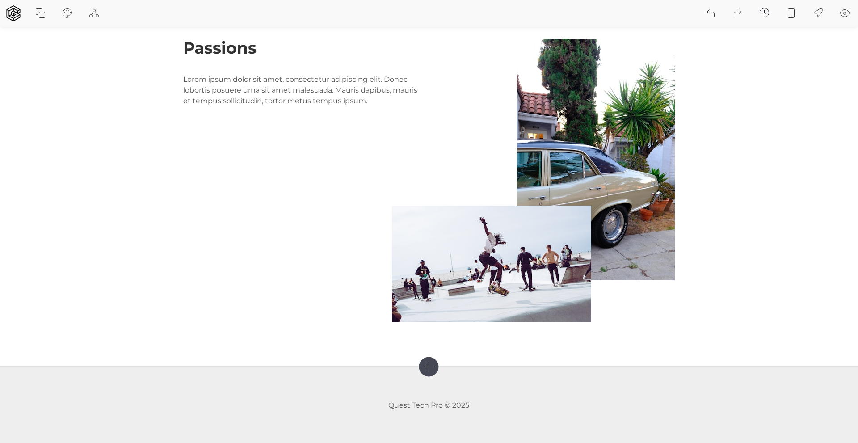
scroll to position [1029, 0]
click at [851, 357] on icon at bounding box center [850, 356] width 11 height 11
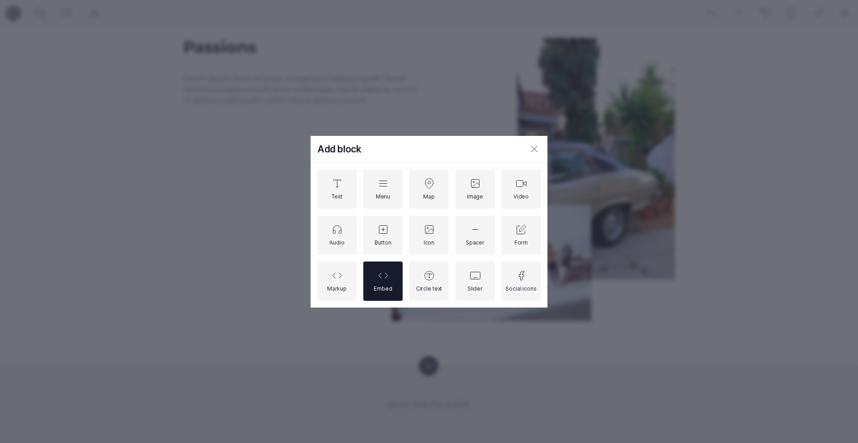
click at [384, 282] on div "Embed" at bounding box center [383, 281] width 18 height 22
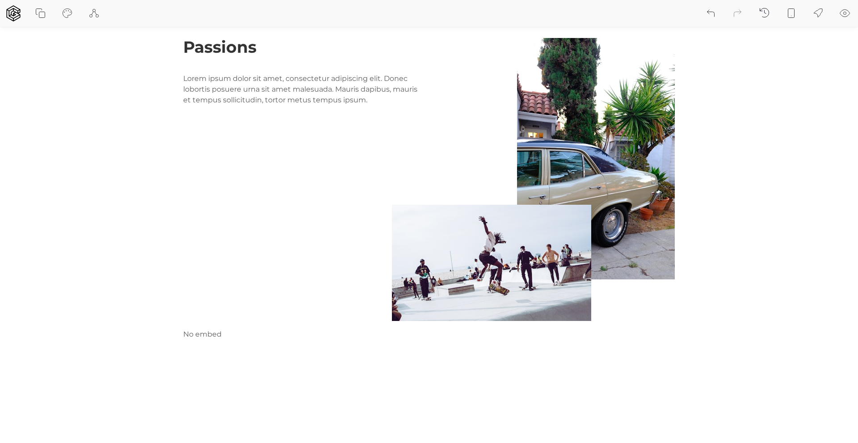
scroll to position [1154, 0]
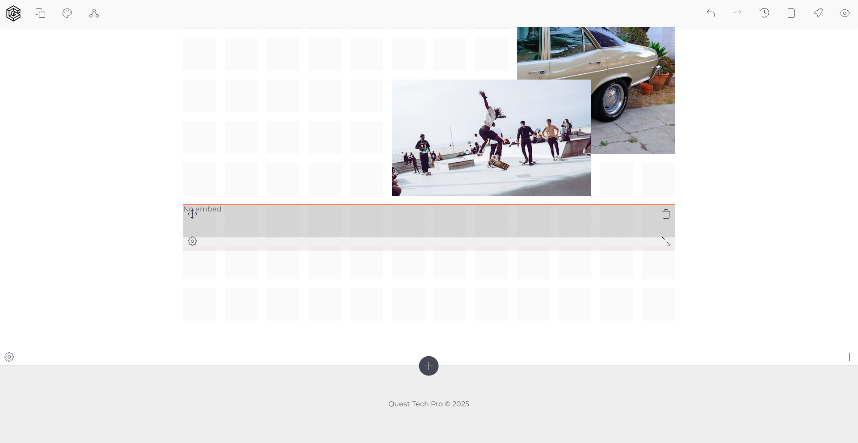
click at [665, 242] on icon at bounding box center [666, 241] width 11 height 11
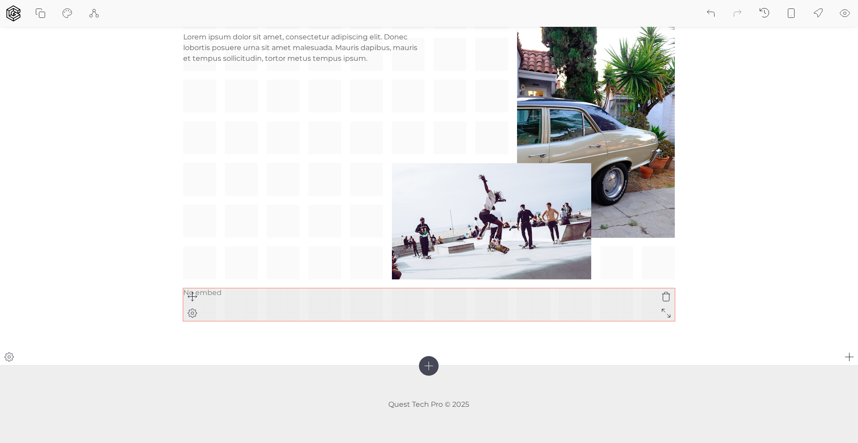
click at [193, 312] on icon at bounding box center [192, 313] width 11 height 11
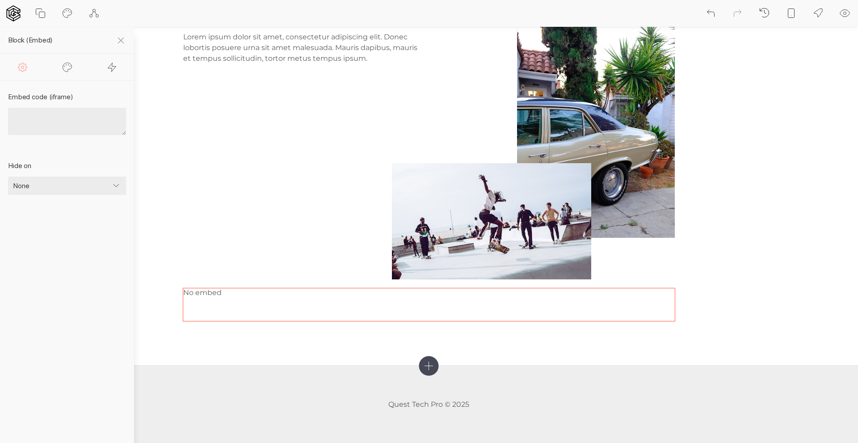
click at [42, 114] on textarea at bounding box center [67, 121] width 118 height 27
paste textarea "<!-- SiteSpeakAI - Add ChatGPT to your website --> <script type="text/javascrip…"
type textarea "<!-- SiteSpeakAI - Add ChatGPT to your website --> <script type="text/javascrip…"
click at [264, 346] on section "Passions Lorem ipsum dolor sit amet, consectetur adipiscing elit. Donec loborti…" at bounding box center [429, 155] width 858 height 420
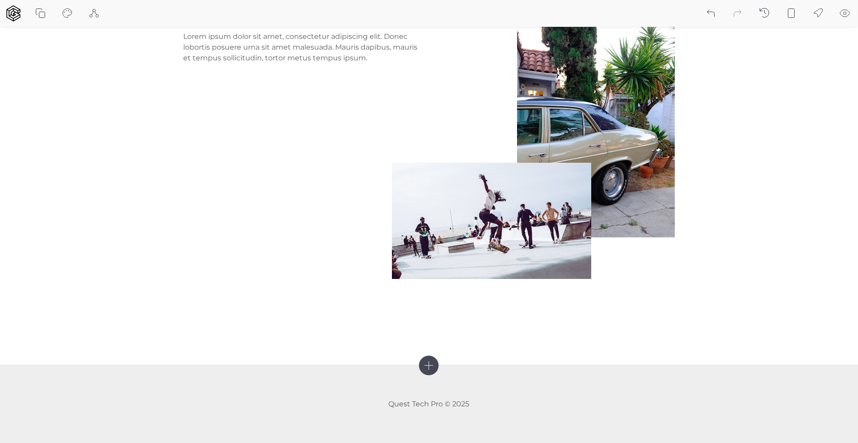
click at [847, 13] on icon at bounding box center [845, 13] width 11 height 11
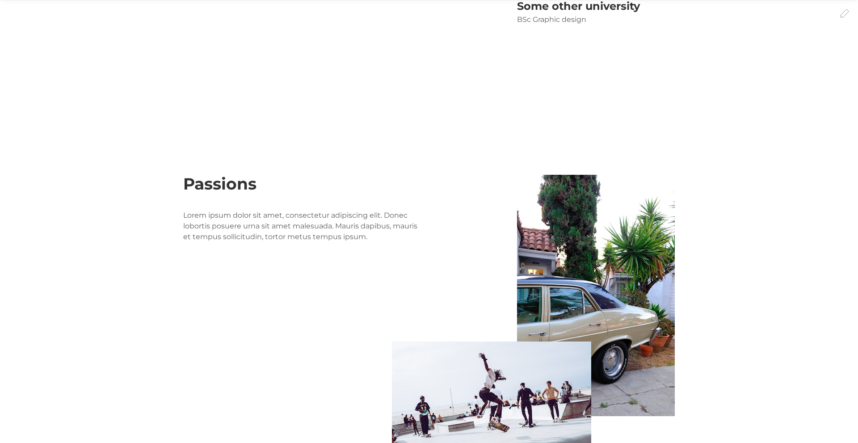
scroll to position [1000, 0]
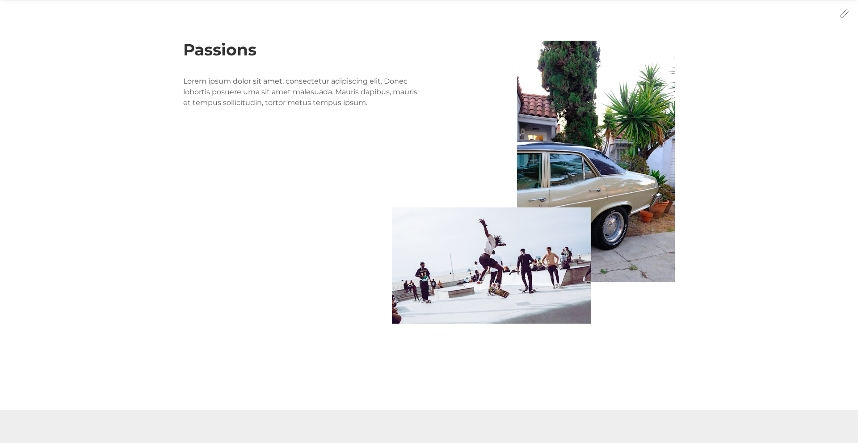
click at [846, 14] on icon at bounding box center [845, 13] width 11 height 11
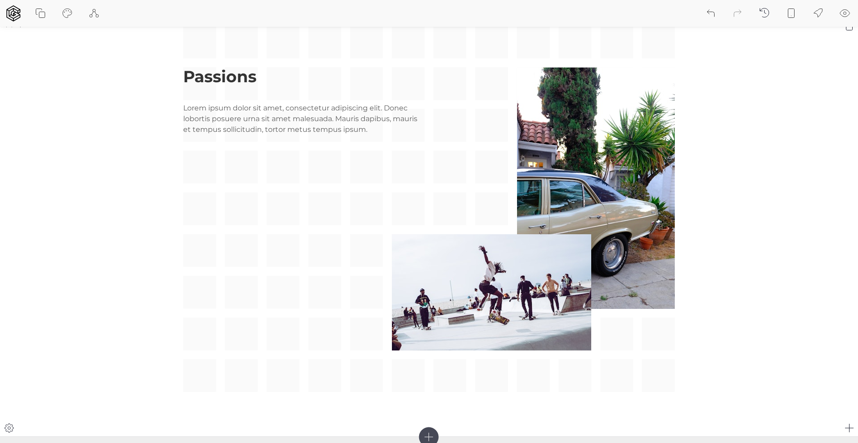
scroll to position [1071, 0]
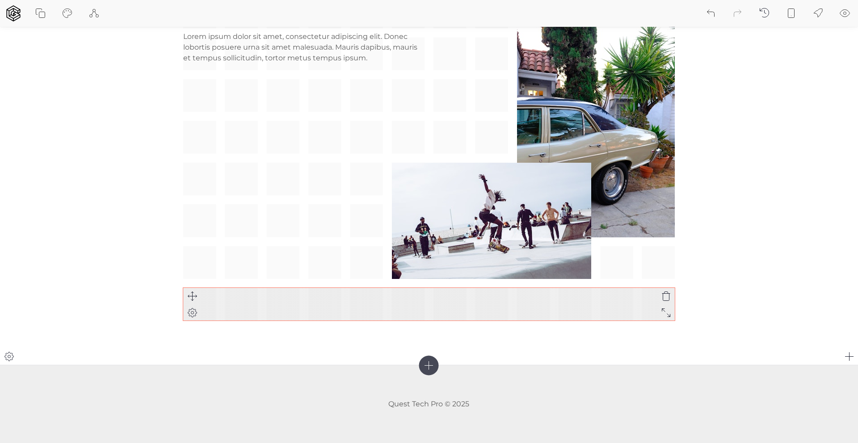
click at [191, 313] on icon at bounding box center [192, 312] width 3 height 3
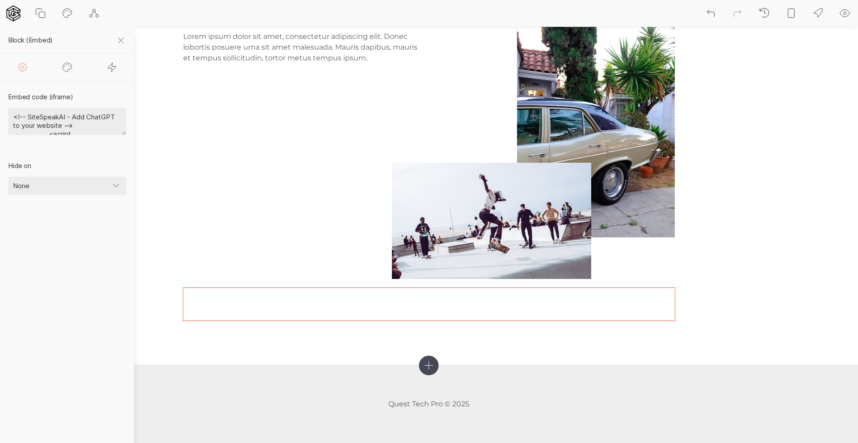
click at [117, 185] on select "None Mobile Desktop" at bounding box center [67, 186] width 118 height 19
click at [792, 13] on icon at bounding box center [791, 13] width 11 height 11
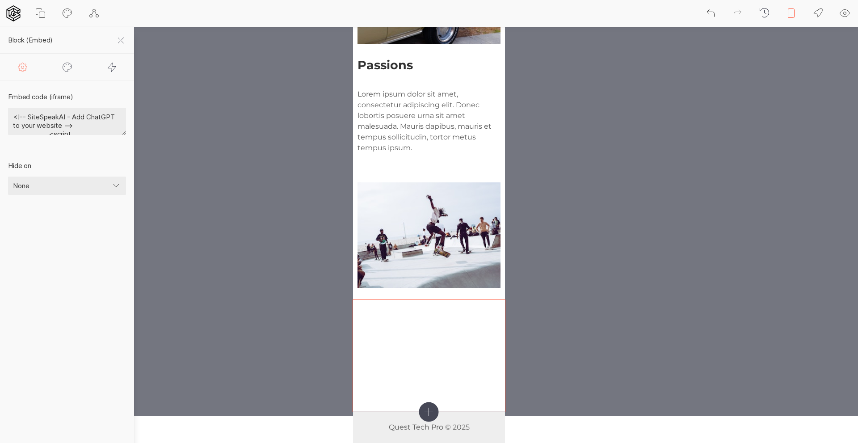
scroll to position [1050, 0]
click at [792, 13] on icon at bounding box center [791, 13] width 11 height 11
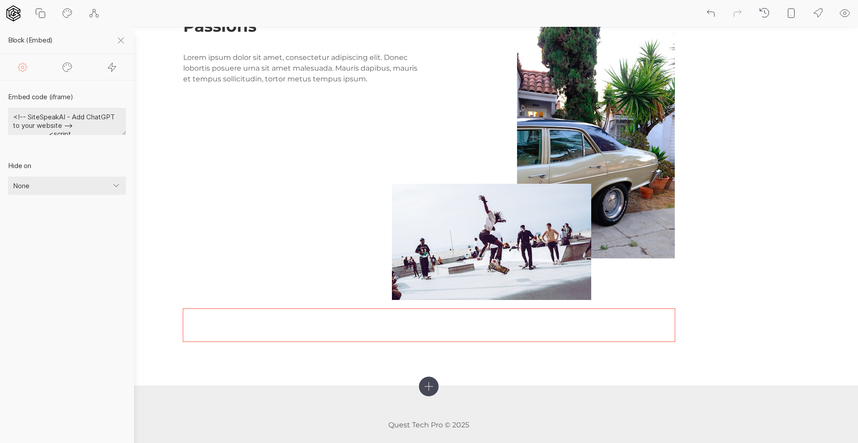
click at [846, 11] on icon at bounding box center [845, 13] width 11 height 11
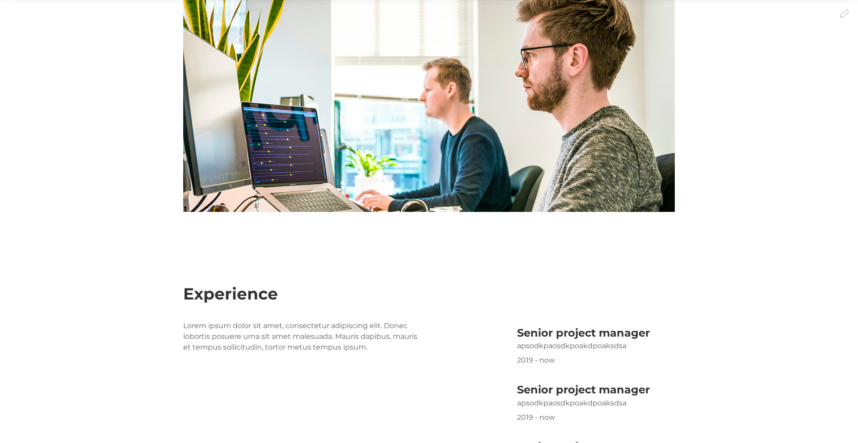
scroll to position [0, 0]
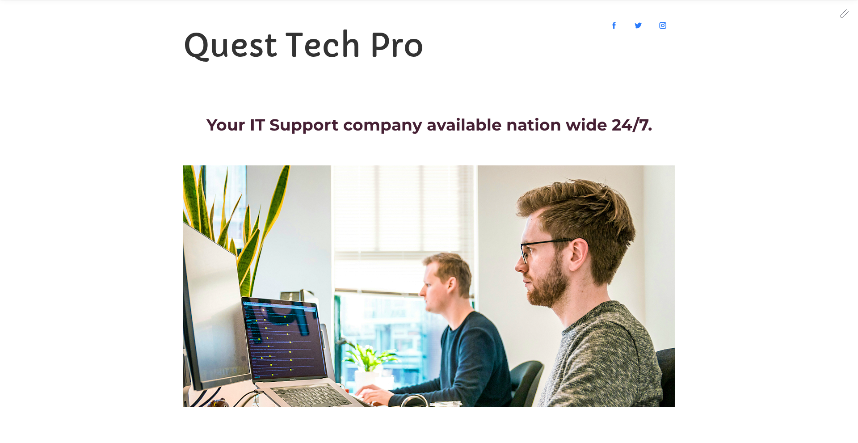
click at [845, 12] on icon at bounding box center [845, 13] width 11 height 11
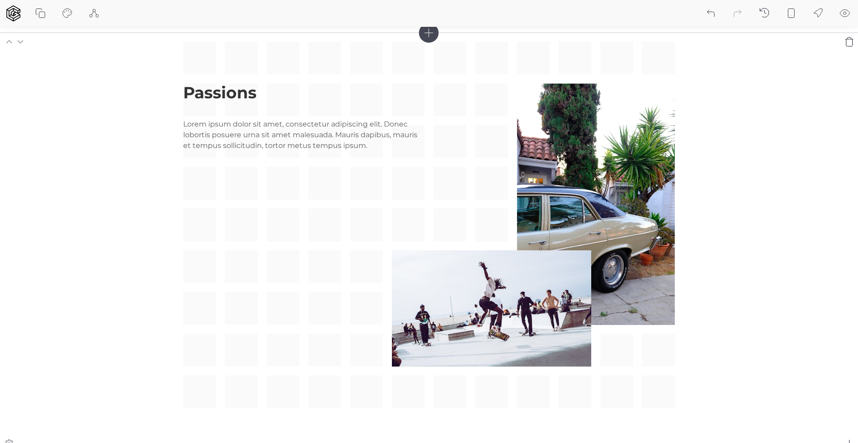
scroll to position [1071, 0]
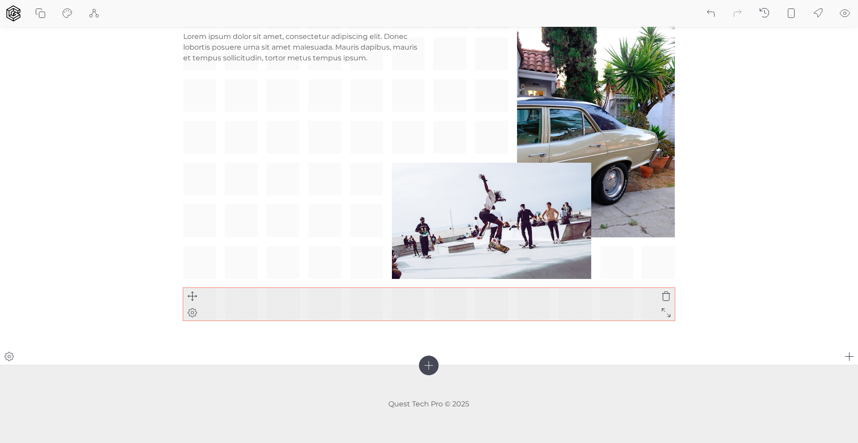
click at [272, 309] on div at bounding box center [429, 304] width 492 height 33
click at [193, 312] on icon at bounding box center [192, 312] width 11 height 11
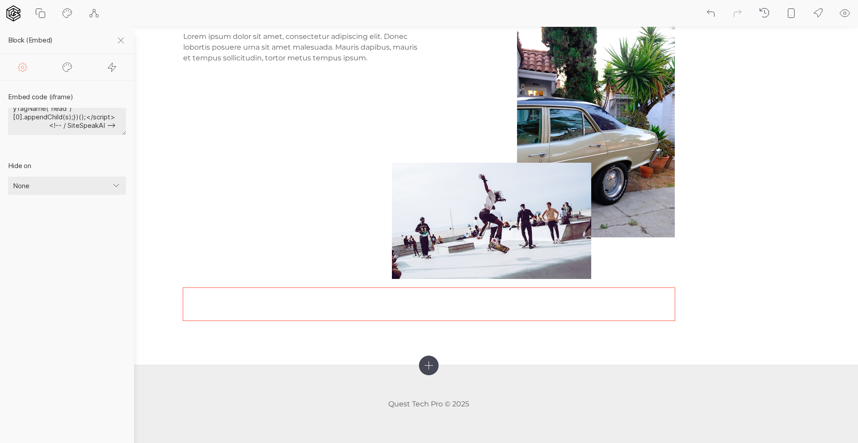
scroll to position [40, 0]
click at [76, 122] on textarea "<!-- SiteSpeakAI - Add ChatGPT to your website --> <script type="text/javascrip…" at bounding box center [67, 121] width 118 height 27
paste textarea "<!-- SiteSpeakAI - Add ChatGPT to your website --> <iframe class="sitespeak-ai-…"
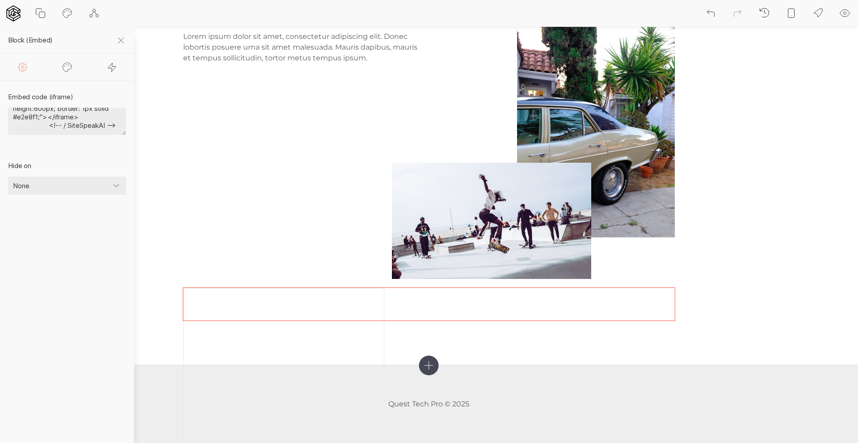
type textarea "<!-- SiteSpeakAI - Add ChatGPT to your website --> <iframe class="sitespeak-ai-…"
click at [73, 116] on textarea "<!-- SiteSpeakAI - Add ChatGPT to your website --> <iframe class="sitespeak-ai-…" at bounding box center [67, 121] width 118 height 27
click at [40, 120] on textarea at bounding box center [67, 121] width 118 height 27
paste textarea "<!-- SiteSpeakAI - Add ChatGPT to your website --> <script type="text/javascrip…"
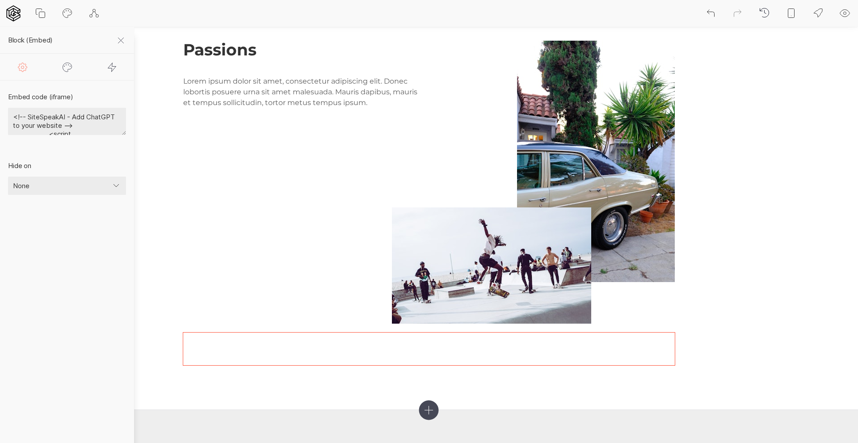
drag, startPoint x: 77, startPoint y: 127, endPoint x: 3, endPoint y: 115, distance: 75.3
click at [3, 115] on div "Embed code (iframe) <!-- SiteSpeakAI - Add ChatGPT to your website --> <script …" at bounding box center [67, 114] width 134 height 69
drag, startPoint x: 119, startPoint y: 118, endPoint x: -4, endPoint y: 117, distance: 123.0
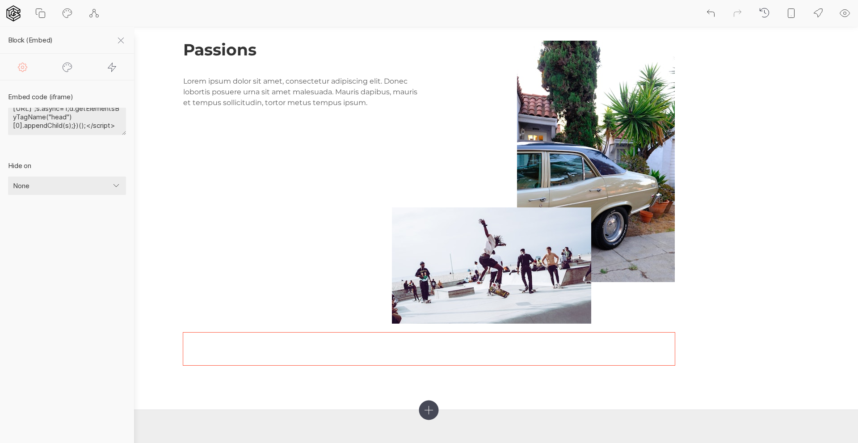
scroll to position [0, 0]
type textarea "<script type="text/javascript">(function(){d=document;s=d.createElement("script…"
click at [252, 387] on section "Passions Lorem ipsum dolor sit amet, consectetur adipiscing elit. Donec loborti…" at bounding box center [429, 200] width 858 height 420
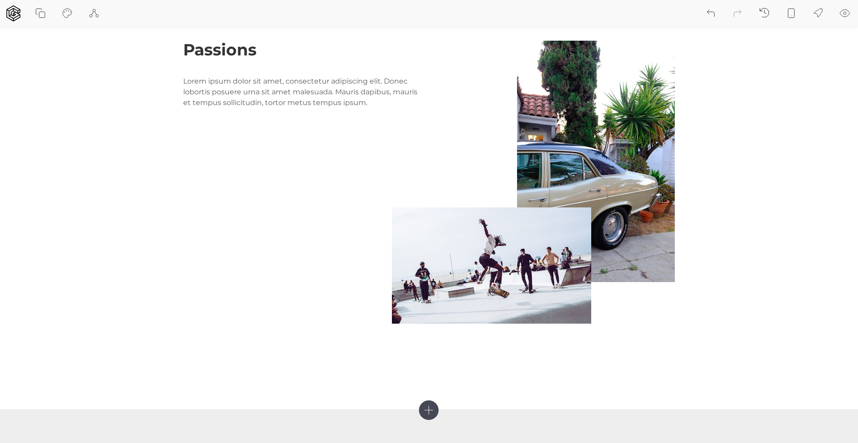
click at [845, 15] on icon at bounding box center [845, 13] width 11 height 11
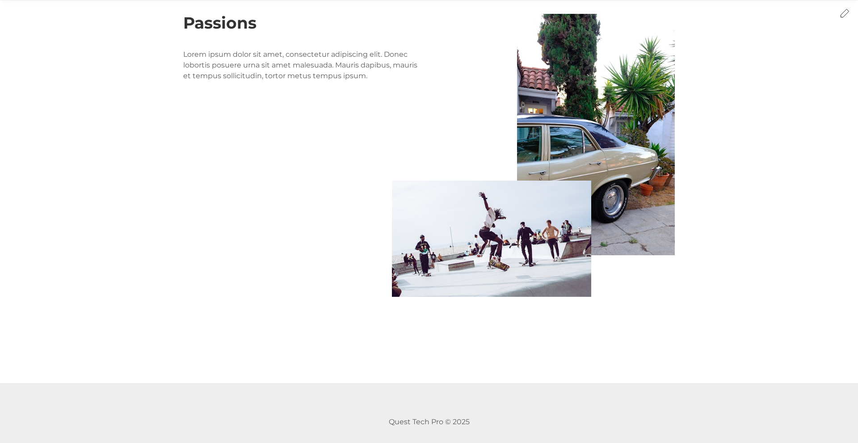
click at [845, 10] on icon at bounding box center [845, 13] width 8 height 8
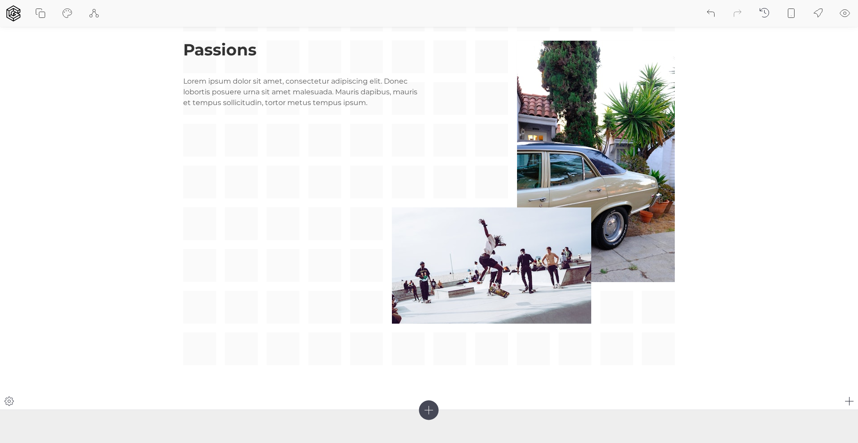
scroll to position [1071, 0]
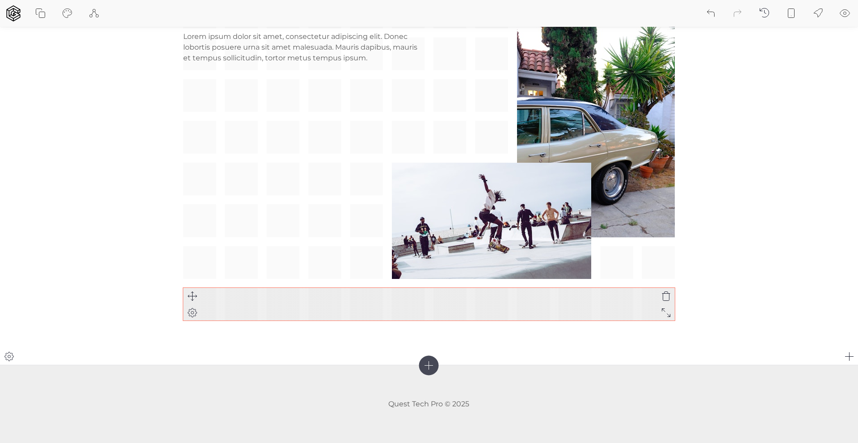
click at [362, 300] on div at bounding box center [429, 304] width 492 height 33
click at [193, 312] on icon at bounding box center [192, 312] width 11 height 11
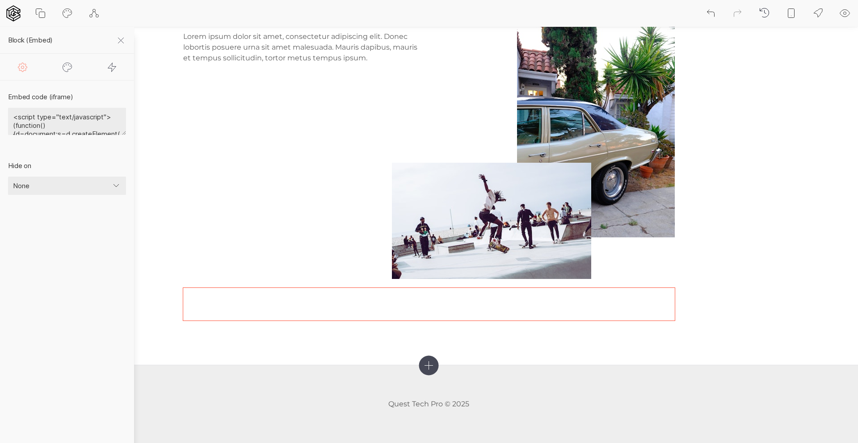
click at [13, 12] on icon at bounding box center [13, 13] width 16 height 16
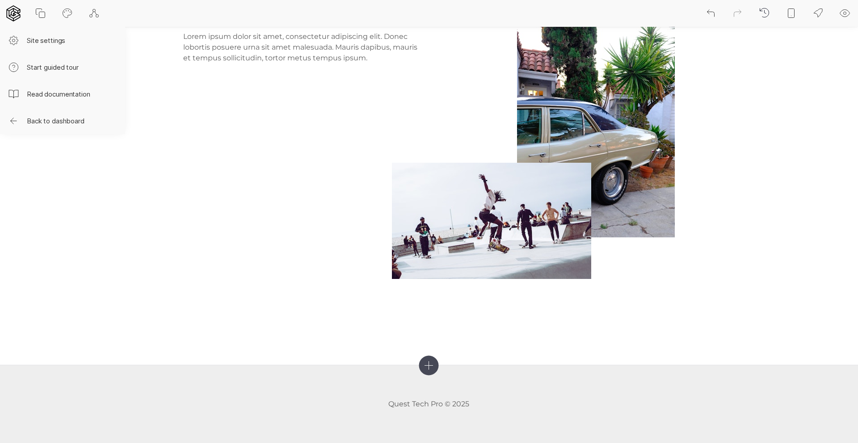
click at [39, 41] on button "Site settings" at bounding box center [62, 40] width 125 height 27
select select "EN"
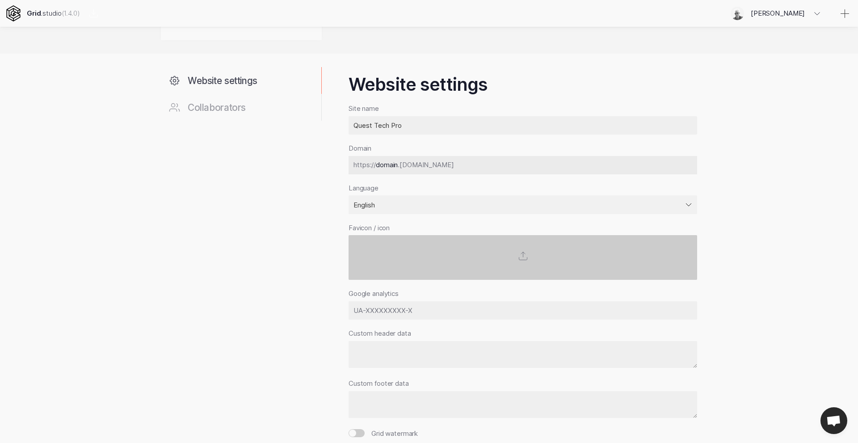
scroll to position [172, 0]
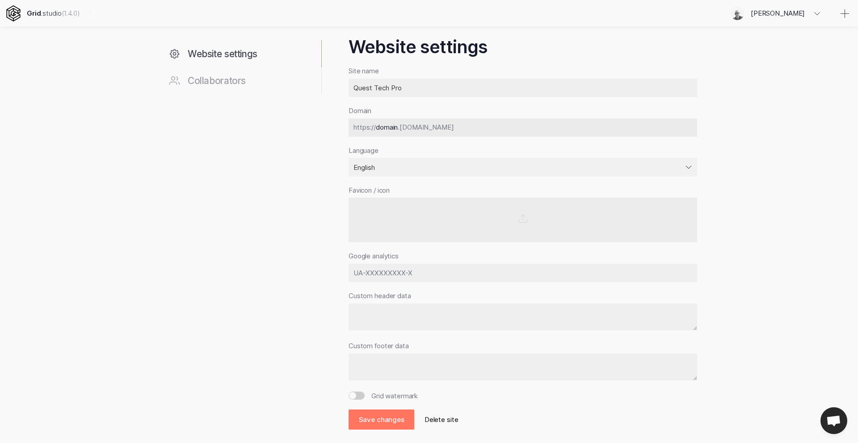
click at [402, 316] on textarea at bounding box center [523, 317] width 349 height 27
paste textarea "<!-- SiteSpeakAI - Add ChatGPT to your website --> <script type="text/javascrip…"
type textarea "<!-- SiteSpeakAI - Add ChatGPT to your website --> <script type="text/javascrip…"
click at [372, 316] on textarea at bounding box center [523, 317] width 349 height 27
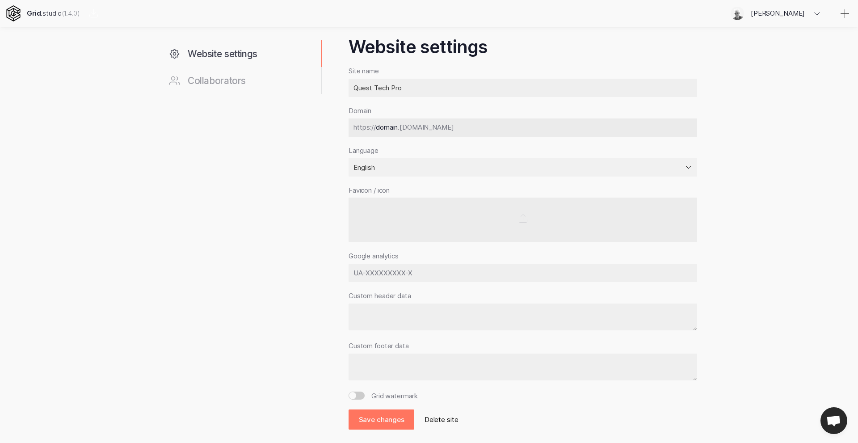
paste textarea "<!-- SiteSpeakAI - Add ChatGPT to your website --> <script type="text/javascrip…"
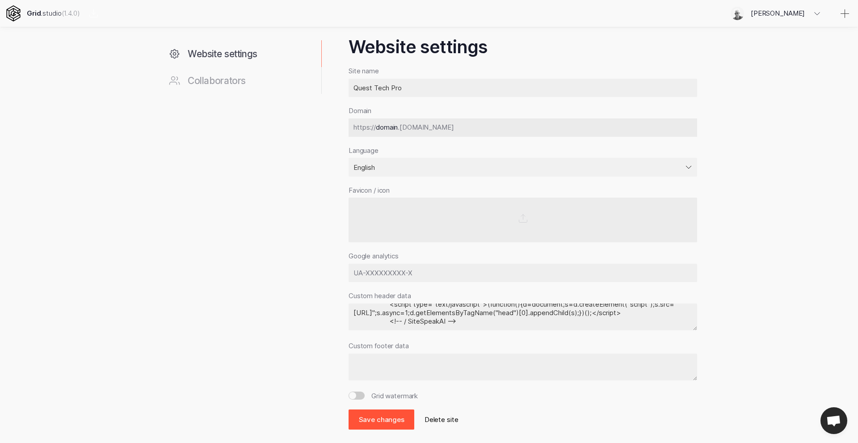
type textarea "<!-- SiteSpeakAI - Add ChatGPT to your website --> <script type="text/javascrip…"
click at [395, 416] on button "Save changes" at bounding box center [382, 420] width 66 height 20
click at [372, 422] on button "Save changes" at bounding box center [382, 420] width 66 height 20
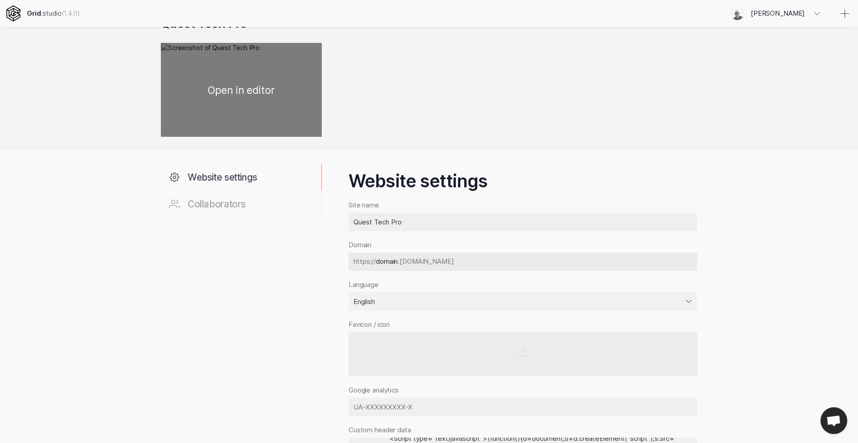
scroll to position [0, 0]
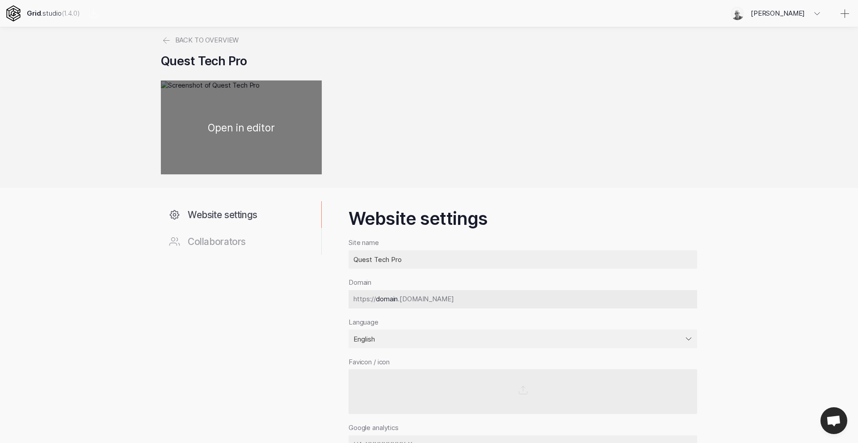
click at [251, 128] on div at bounding box center [241, 127] width 161 height 94
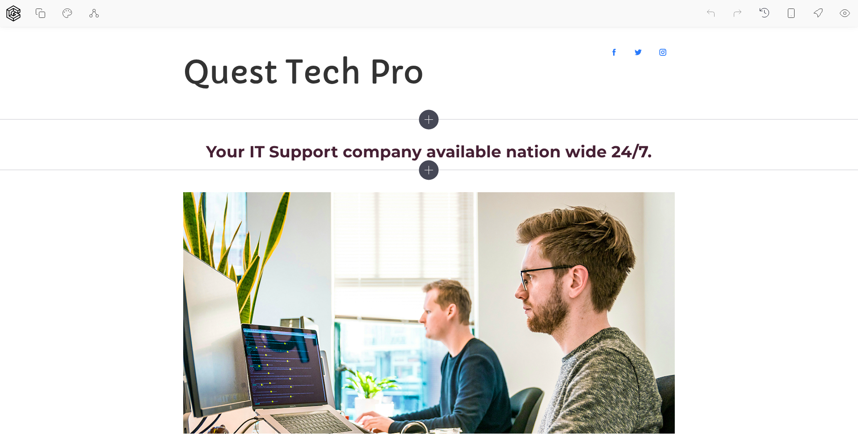
click at [846, 12] on icon at bounding box center [845, 13] width 3 height 3
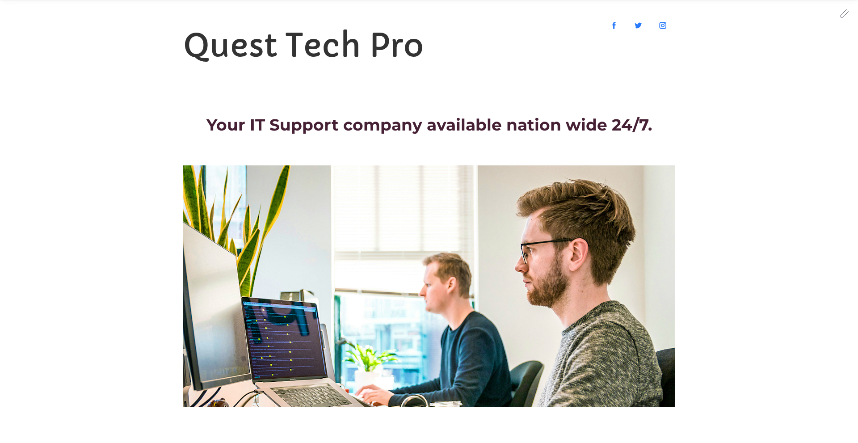
click at [847, 13] on icon at bounding box center [845, 13] width 8 height 8
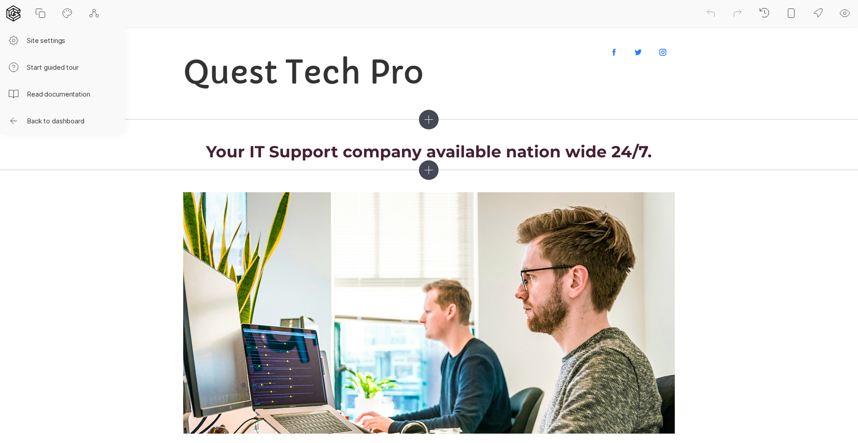
click at [13, 14] on icon at bounding box center [13, 13] width 16 height 16
click at [38, 41] on button "Site settings" at bounding box center [62, 40] width 125 height 27
select select "EN"
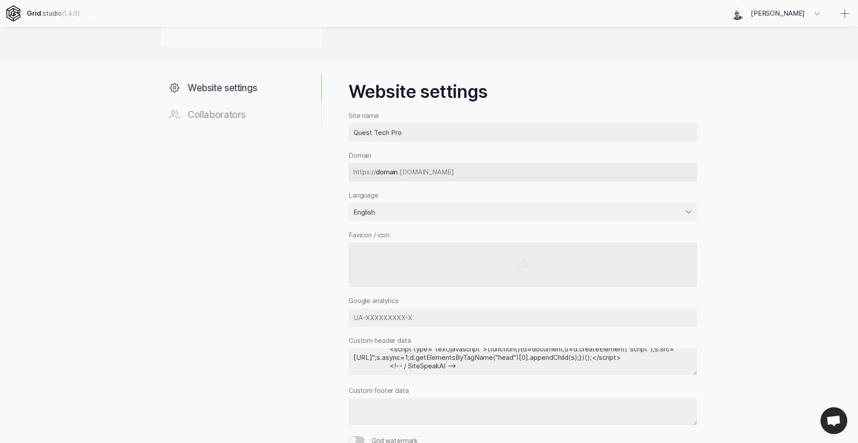
scroll to position [172, 0]
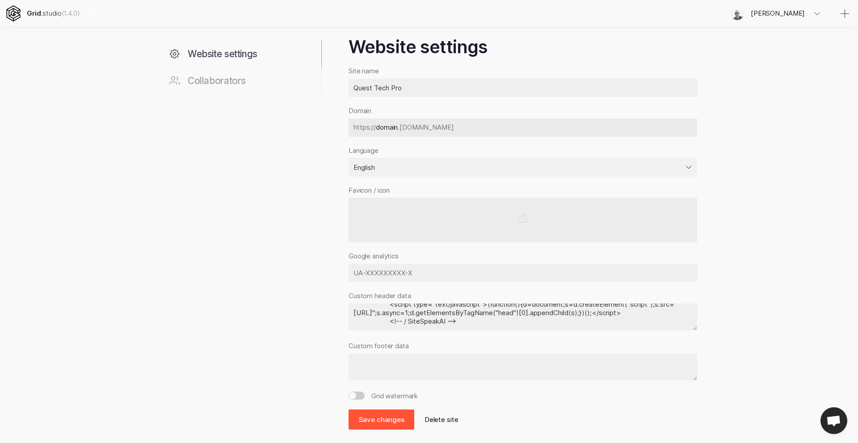
click at [397, 419] on button "Save changes" at bounding box center [382, 420] width 66 height 20
click at [379, 418] on button "Save changes" at bounding box center [382, 420] width 66 height 20
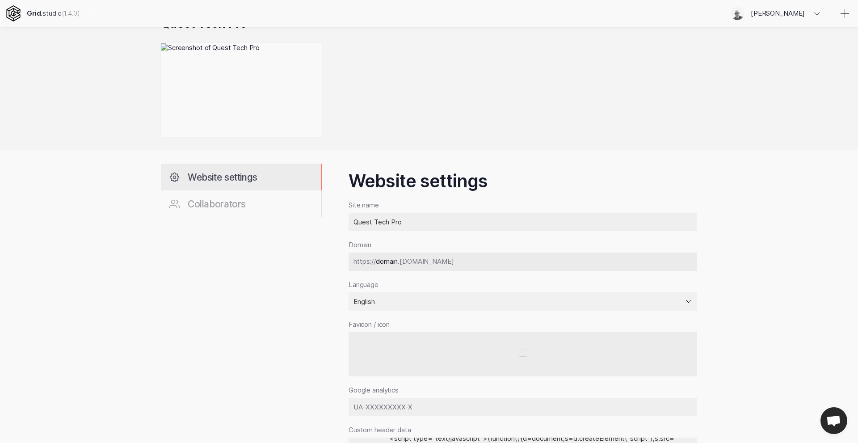
scroll to position [0, 0]
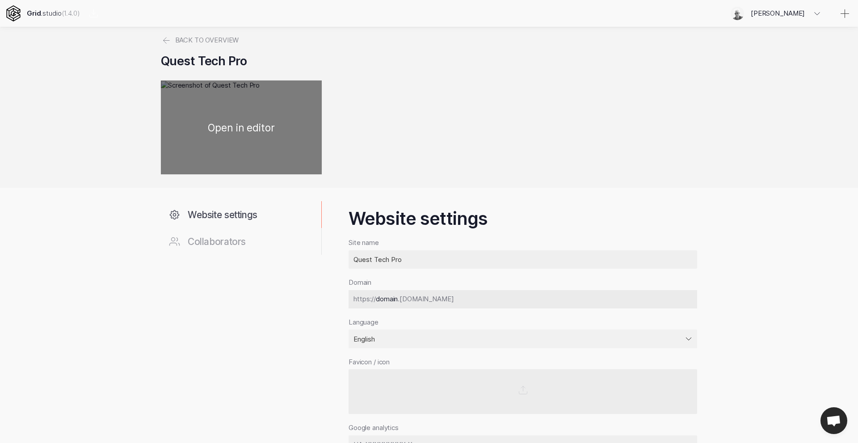
click at [245, 127] on div at bounding box center [241, 127] width 161 height 94
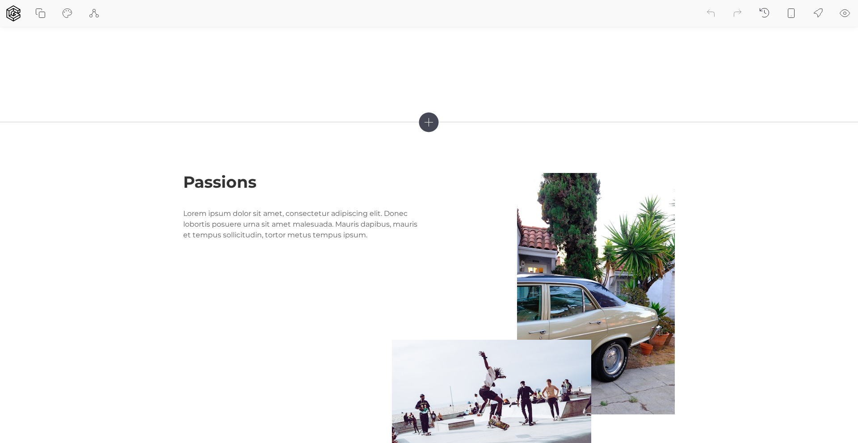
scroll to position [1071, 0]
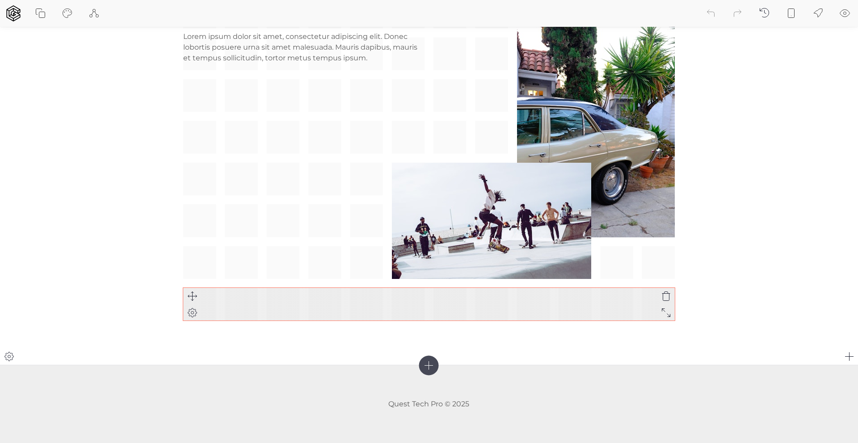
click at [667, 295] on icon at bounding box center [666, 296] width 11 height 11
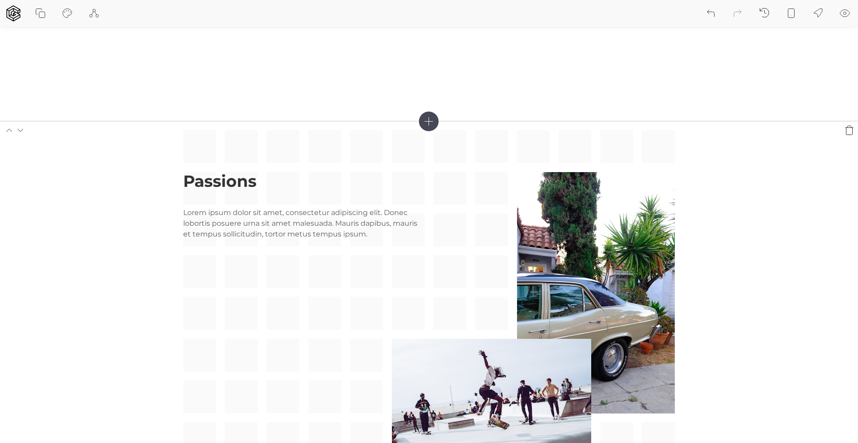
scroll to position [850, 0]
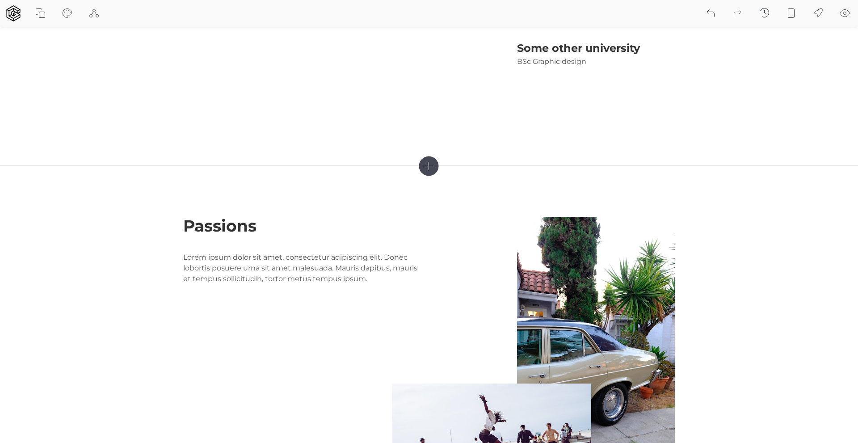
click at [845, 10] on icon at bounding box center [845, 13] width 11 height 11
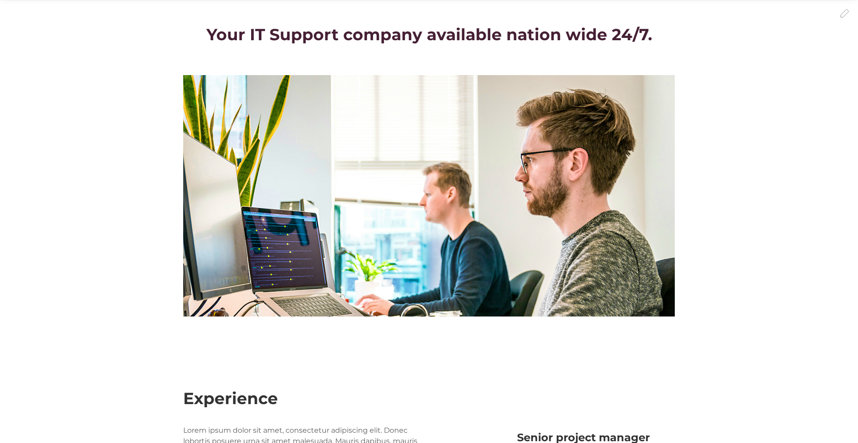
scroll to position [0, 0]
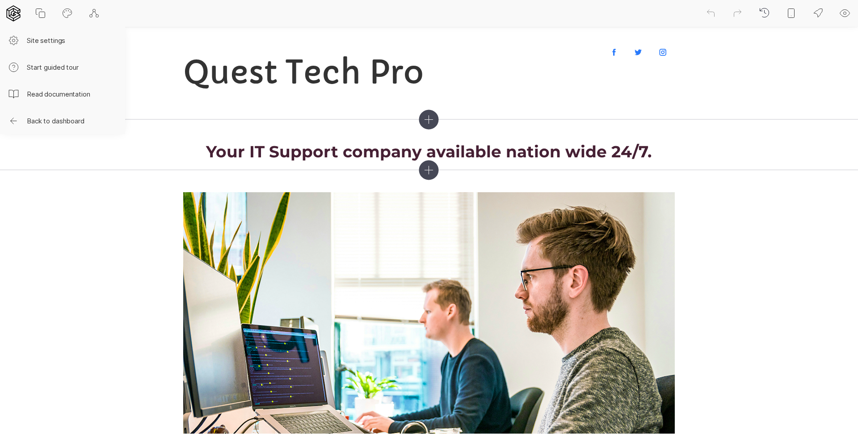
click at [13, 11] on icon at bounding box center [13, 13] width 14 height 16
click at [15, 121] on icon at bounding box center [14, 121] width 6 height 6
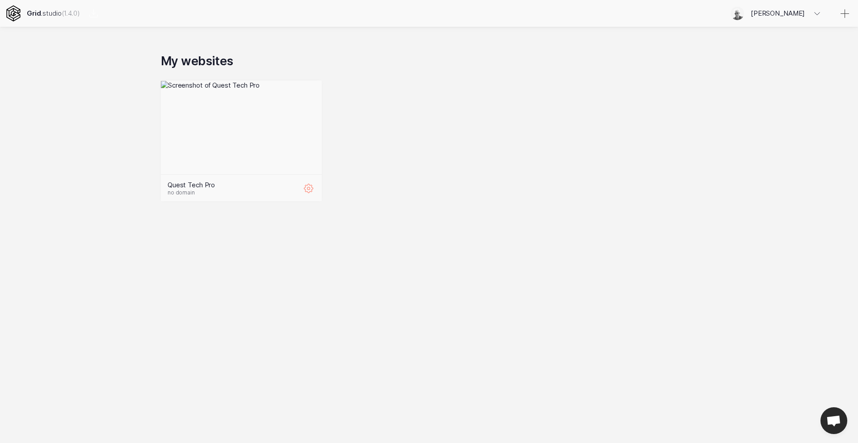
click at [308, 190] on icon at bounding box center [309, 188] width 11 height 11
select select "EN"
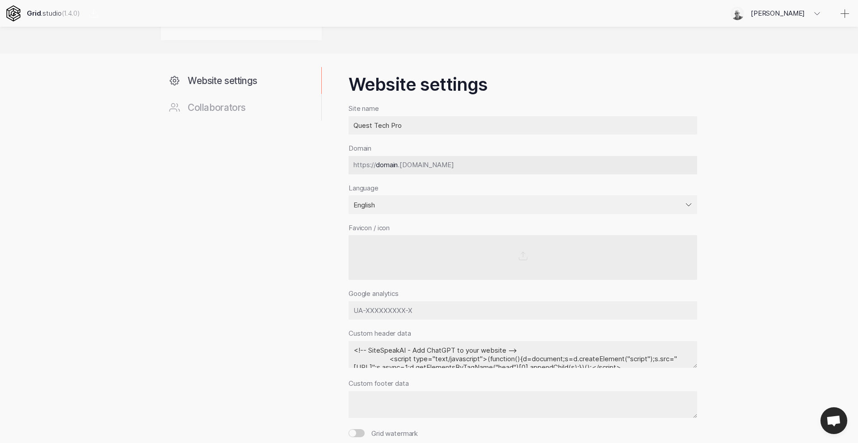
scroll to position [172, 0]
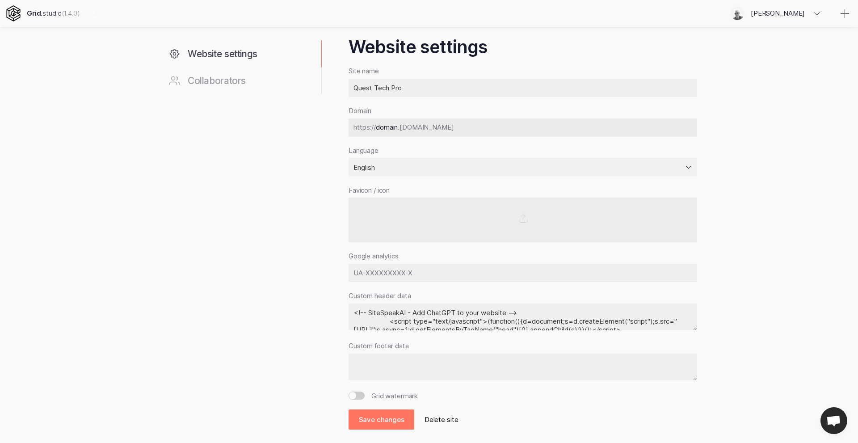
click at [478, 317] on textarea "<!-- SiteSpeakAI - Add ChatGPT to your website --> <script type="text/javascrip…" at bounding box center [523, 317] width 349 height 27
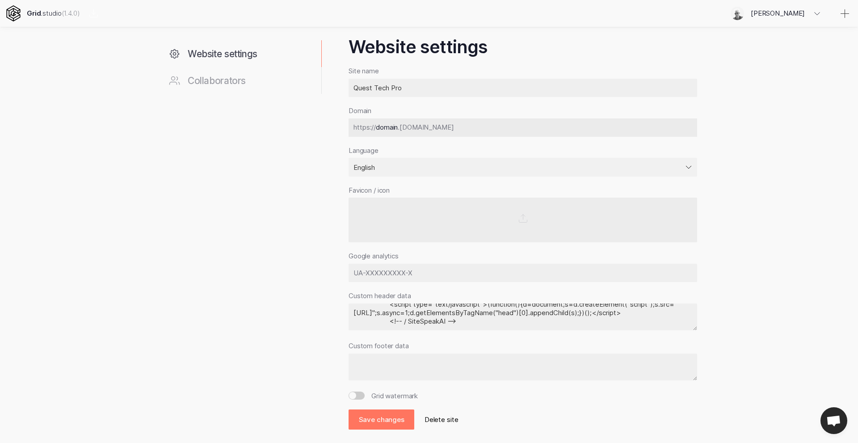
drag, startPoint x: 476, startPoint y: 320, endPoint x: 342, endPoint y: 320, distance: 134.1
click at [342, 320] on div "Website settings Collaborators Website settings Site name Quest Tech Pro Domain…" at bounding box center [429, 223] width 536 height 414
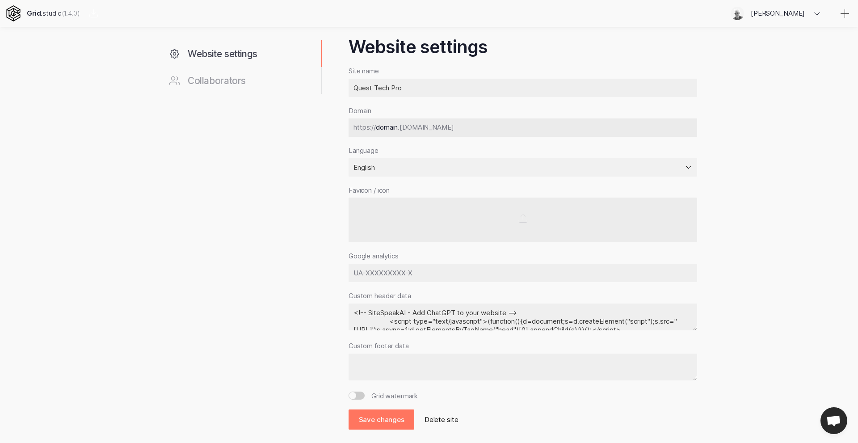
drag, startPoint x: 524, startPoint y: 313, endPoint x: 346, endPoint y: 311, distance: 178.8
click at [346, 311] on div "Website settings Collaborators Website settings Site name Quest Tech Pro Domain…" at bounding box center [429, 223] width 536 height 414
type textarea "<script type="text/javascript">(function(){d=document;s=d.createElement("script…"
click at [383, 418] on button "Save changes" at bounding box center [382, 420] width 66 height 20
click at [817, 12] on icon at bounding box center [817, 13] width 11 height 11
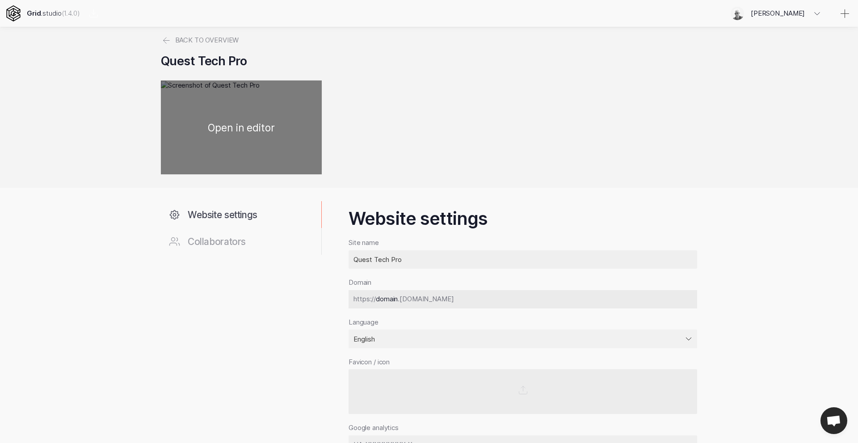
click at [226, 152] on div at bounding box center [241, 127] width 161 height 94
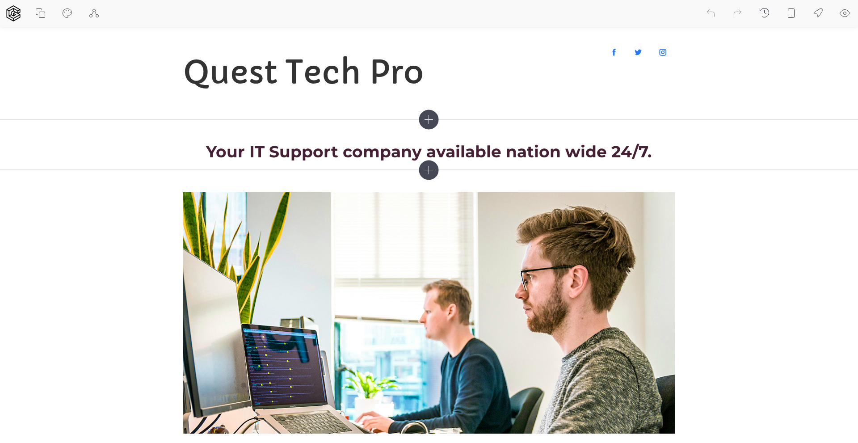
click at [847, 11] on icon at bounding box center [845, 13] width 11 height 11
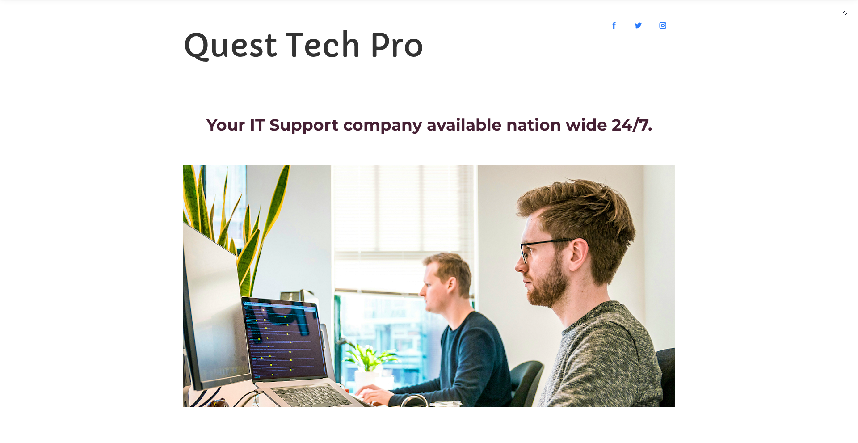
click at [845, 12] on icon at bounding box center [845, 13] width 11 height 11
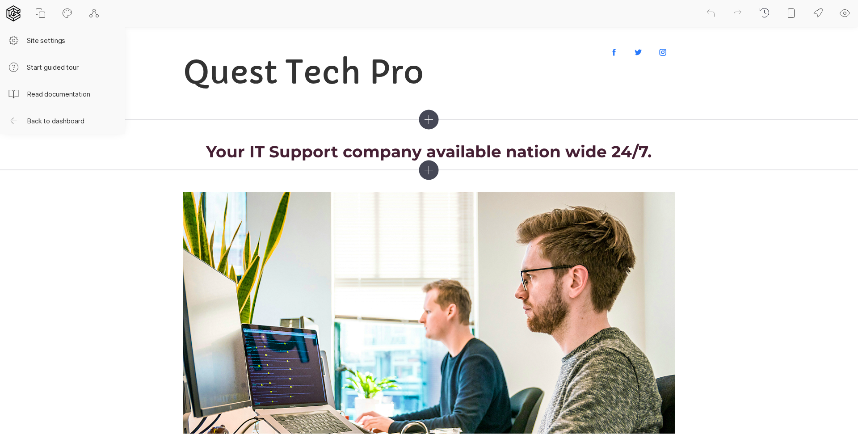
click at [14, 14] on icon at bounding box center [13, 13] width 16 height 16
click at [38, 41] on button "Site settings" at bounding box center [62, 40] width 125 height 27
select select "EN"
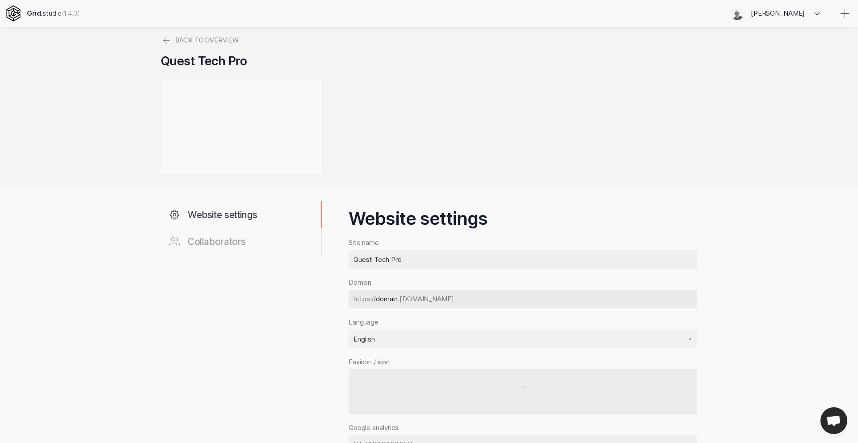
scroll to position [172, 0]
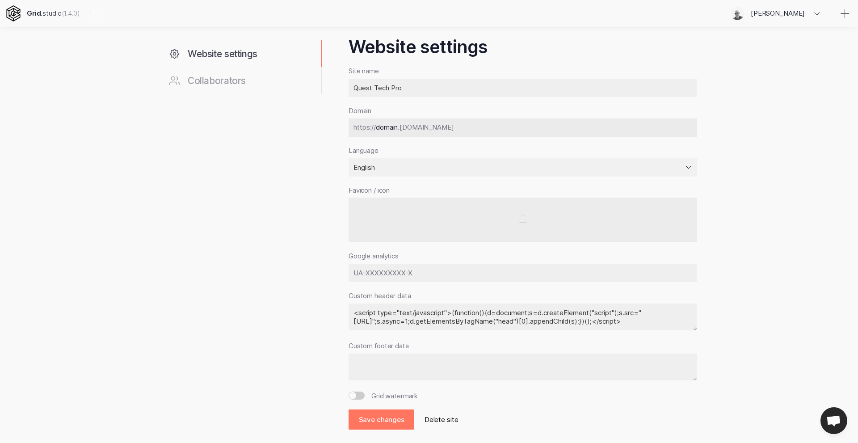
click at [499, 319] on textarea "<script type="text/javascript">(function(){d=document;s=d.createElement("script…" at bounding box center [523, 317] width 349 height 27
click at [396, 355] on textarea at bounding box center [523, 367] width 349 height 27
paste textarea "<!-- SiteSpeakAI - Add ChatGPT to your website --> <script type="text/javascrip…"
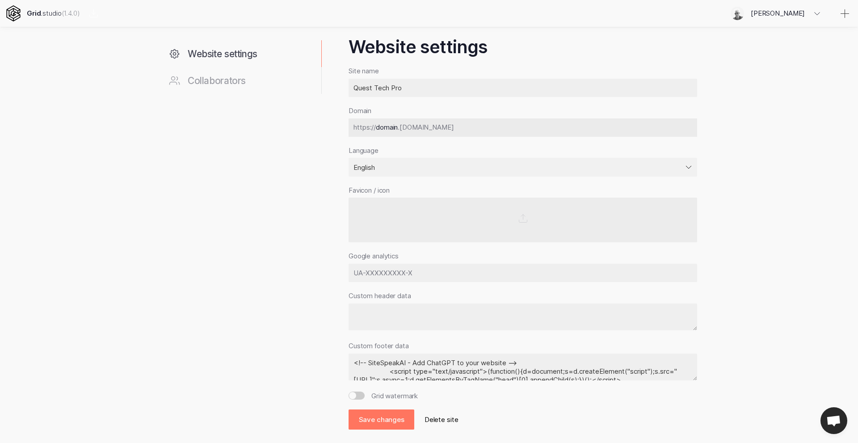
scroll to position [21, 0]
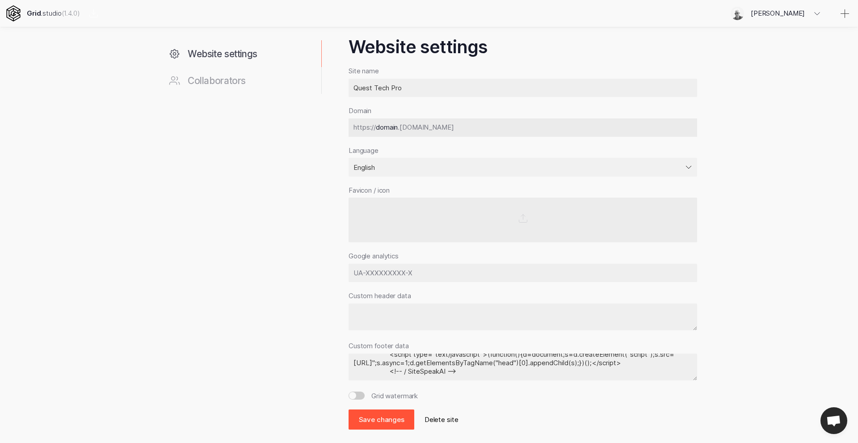
type textarea "<!-- SiteSpeakAI - Add ChatGPT to your website --> <script type="text/javascrip…"
click at [391, 420] on button "Save changes" at bounding box center [382, 420] width 66 height 20
click at [418, 271] on input "text" at bounding box center [523, 273] width 349 height 19
paste input "<!-- SiteSpeakAI - Add ChatGPT to your website --> <script type="text/javascrip…"
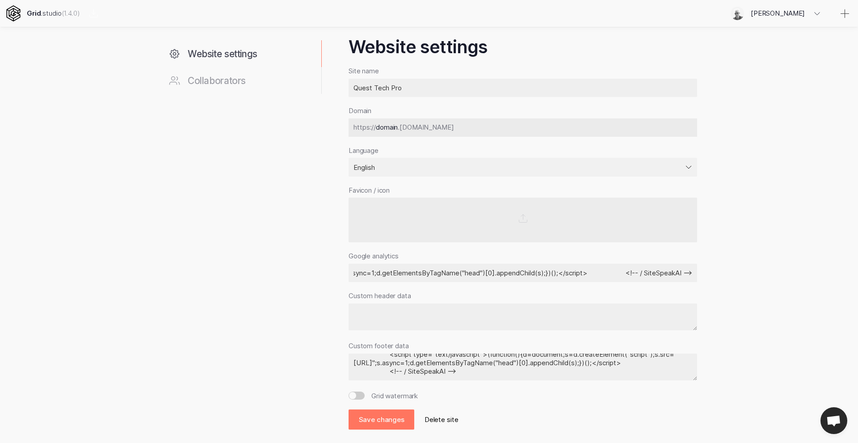
type input "<!-- SiteSpeakAI - Add ChatGPT to your website --> <script type="text/javascrip…"
click at [434, 369] on textarea "<!-- SiteSpeakAI - Add ChatGPT to your website --> <script type="text/javascrip…" at bounding box center [523, 367] width 349 height 27
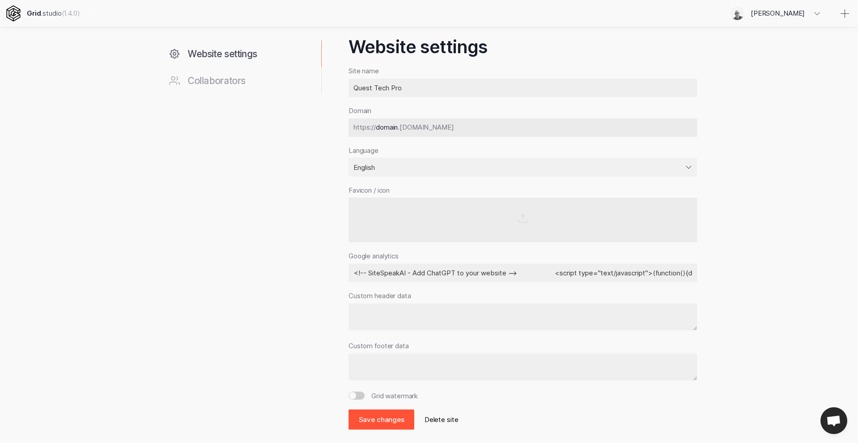
click at [386, 420] on button "Save changes" at bounding box center [382, 420] width 66 height 20
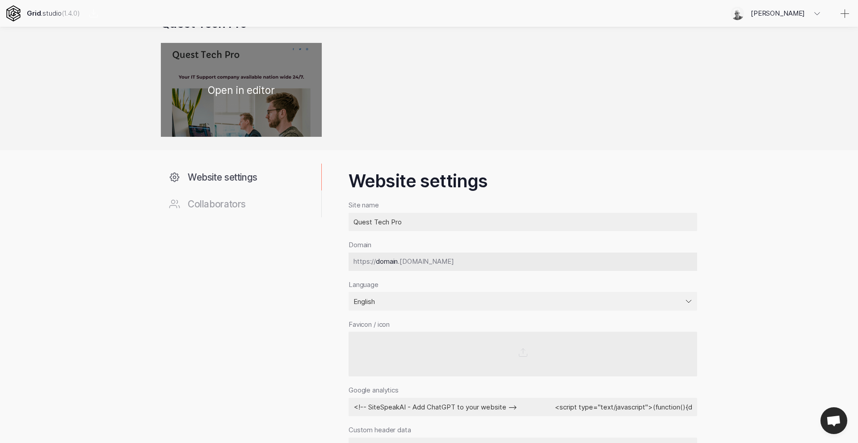
click at [253, 97] on div at bounding box center [241, 90] width 161 height 94
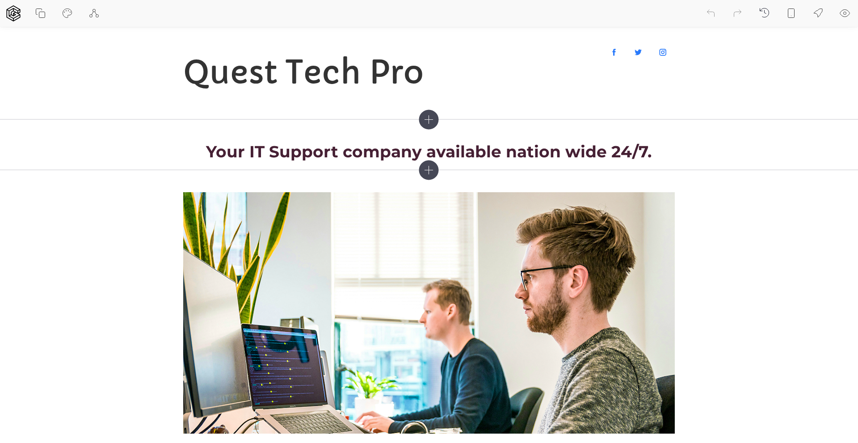
click at [846, 16] on icon at bounding box center [845, 13] width 11 height 11
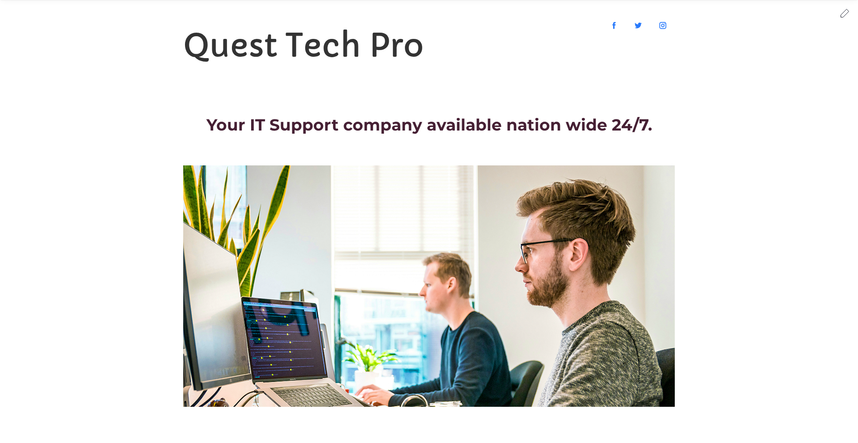
click at [846, 11] on icon at bounding box center [845, 13] width 11 height 11
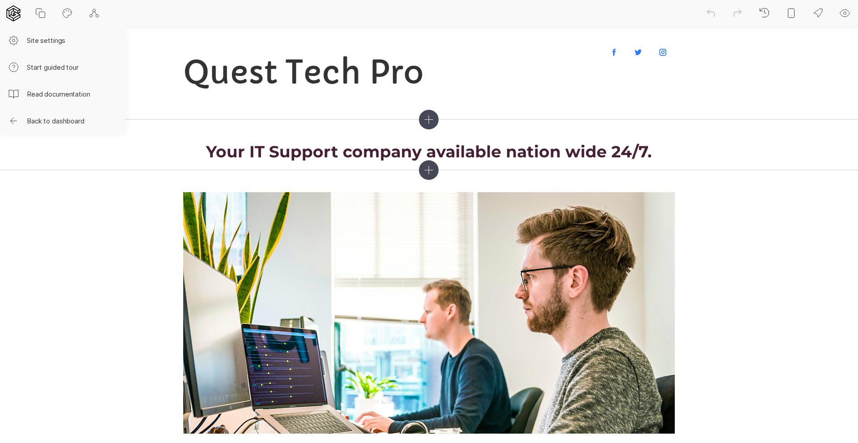
click at [13, 14] on icon at bounding box center [13, 13] width 14 height 16
click at [48, 41] on button "Site settings" at bounding box center [62, 40] width 125 height 27
select select "EN"
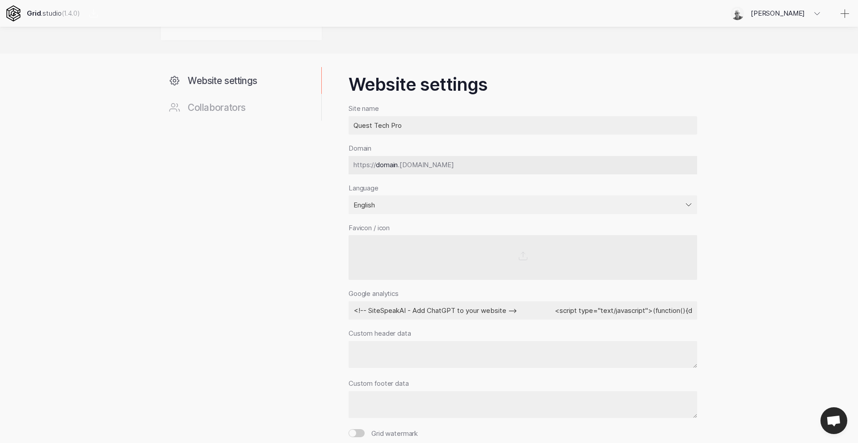
scroll to position [172, 0]
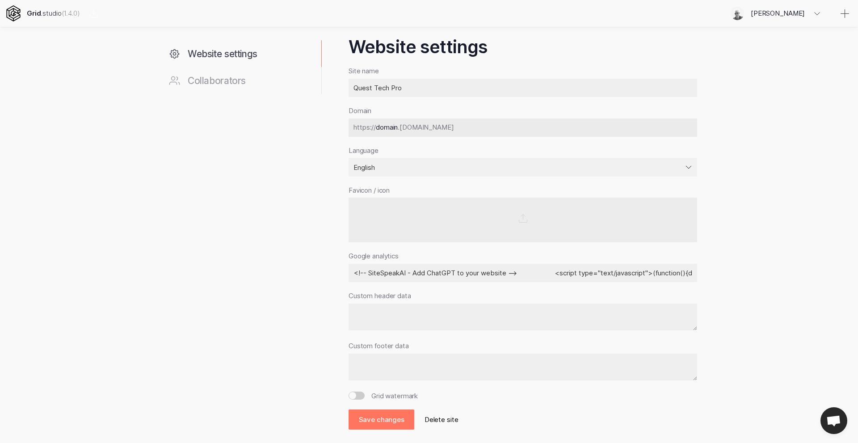
click at [546, 272] on input "<!-- SiteSpeakAI - Add ChatGPT to your website --> <script type="text/javascrip…" at bounding box center [523, 273] width 349 height 19
click at [401, 317] on textarea at bounding box center [523, 317] width 349 height 27
click at [388, 397] on label "Grid watermark" at bounding box center [535, 396] width 326 height 8
click at [365, 397] on input "Grid watermark" at bounding box center [357, 396] width 16 height 8
click at [388, 397] on label "Grid watermark" at bounding box center [535, 396] width 326 height 8
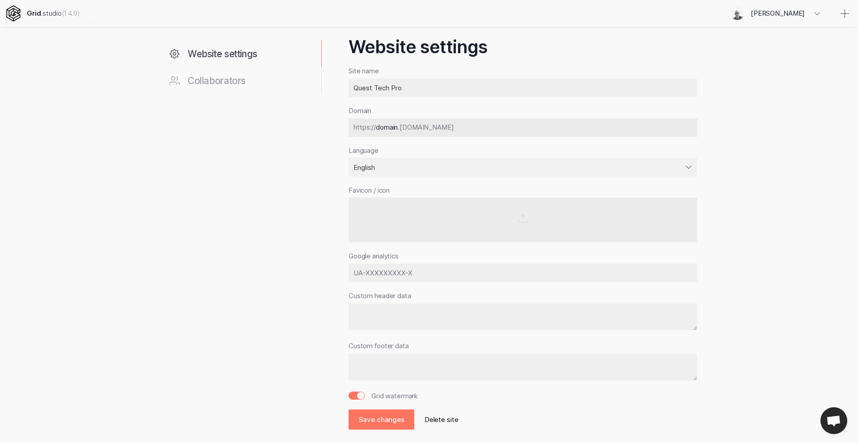
click at [365, 397] on input "Grid watermark" at bounding box center [357, 396] width 16 height 8
checkbox input "false"
click at [389, 363] on textarea at bounding box center [523, 367] width 349 height 27
paste textarea "<!-- SiteSpeakAI - Add ChatGPT to your website --> <script type="text/javascrip…"
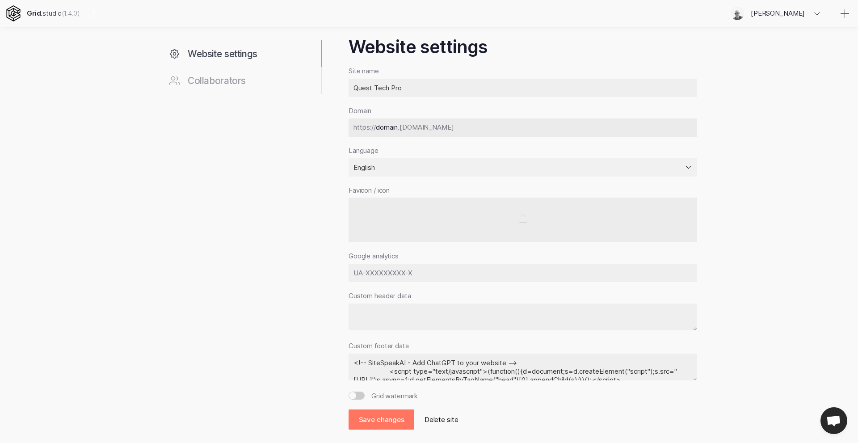
scroll to position [25, 0]
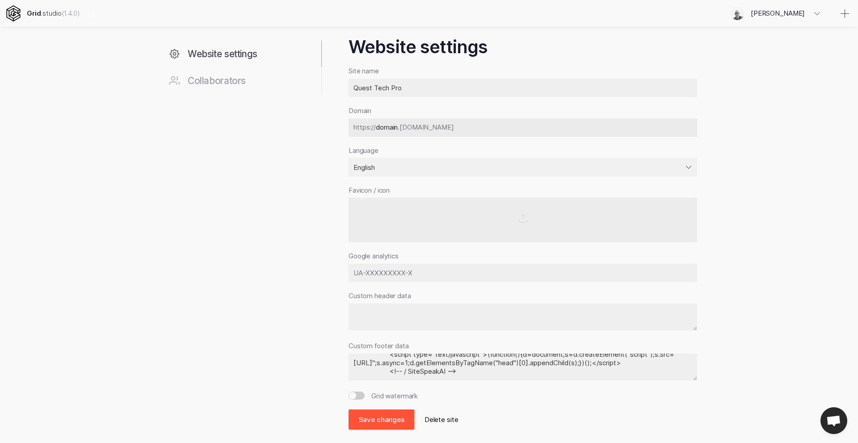
type textarea "<!-- SiteSpeakAI - Add ChatGPT to your website --> <script type="text/javascrip…"
click at [388, 417] on button "Save changes" at bounding box center [382, 420] width 66 height 20
click at [468, 369] on textarea "<!-- SiteSpeakAI - Add ChatGPT to your website --> <script type="text/javascrip…" at bounding box center [523, 367] width 349 height 27
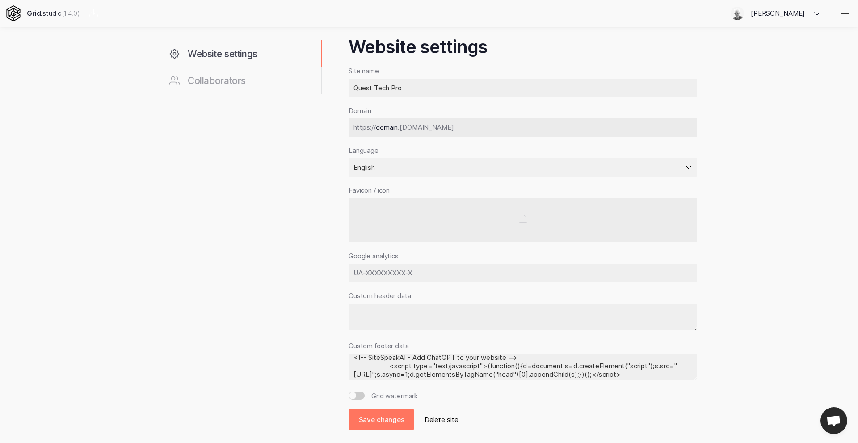
scroll to position [0, 0]
drag, startPoint x: 468, startPoint y: 370, endPoint x: 342, endPoint y: 354, distance: 126.7
click at [342, 354] on div "Website settings Collaborators Website settings Site name Quest Tech Pro Domain…" at bounding box center [429, 223] width 536 height 414
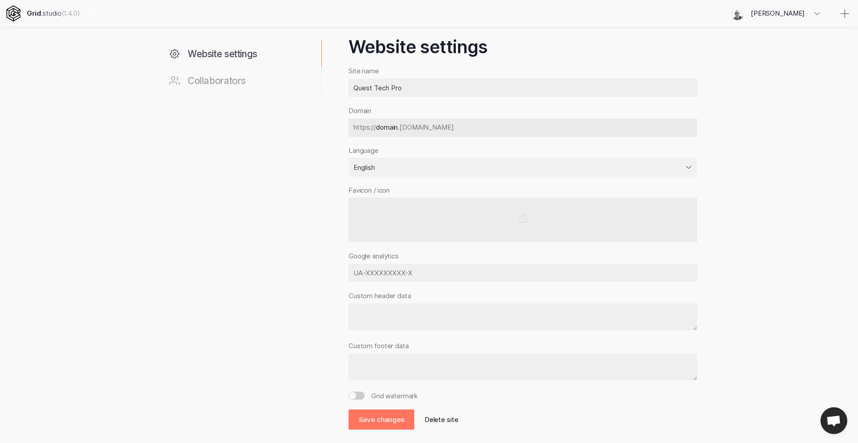
click at [385, 316] on textarea at bounding box center [523, 317] width 349 height 27
paste textarea "<!-- SiteSpeakAI - Add ChatGPT to your website --> <iframe class="sitespeak-ai-…"
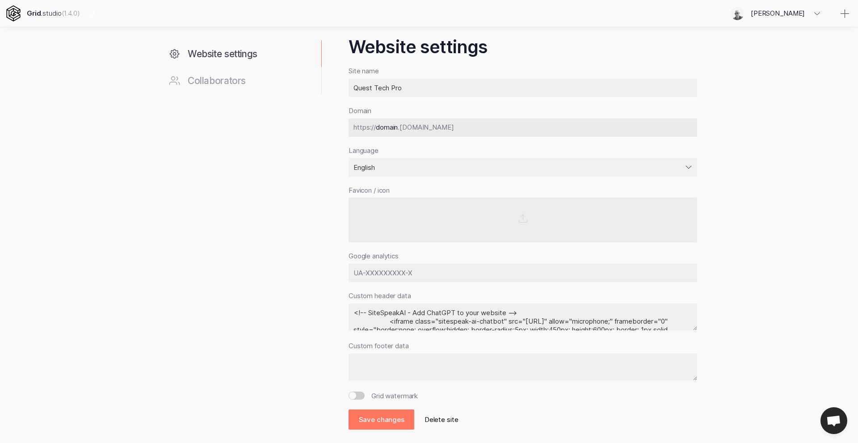
scroll to position [25, 0]
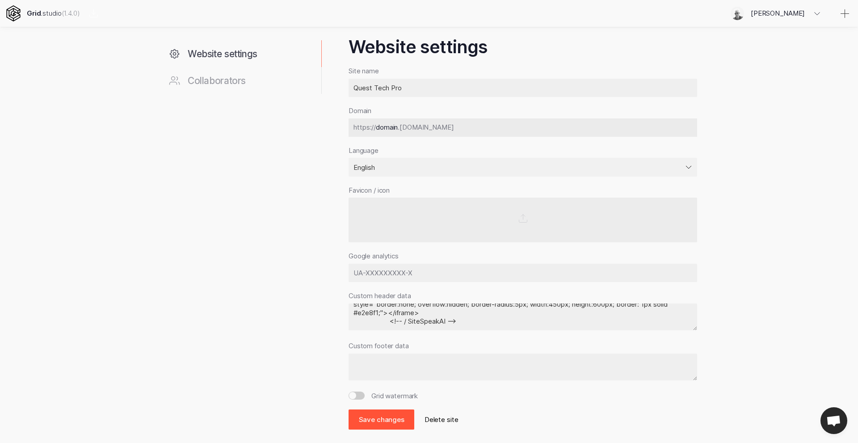
type textarea "<!-- SiteSpeakAI - Add ChatGPT to your website --> <iframe class="sitespeak-ai-…"
click at [385, 417] on button "Save changes" at bounding box center [382, 420] width 66 height 20
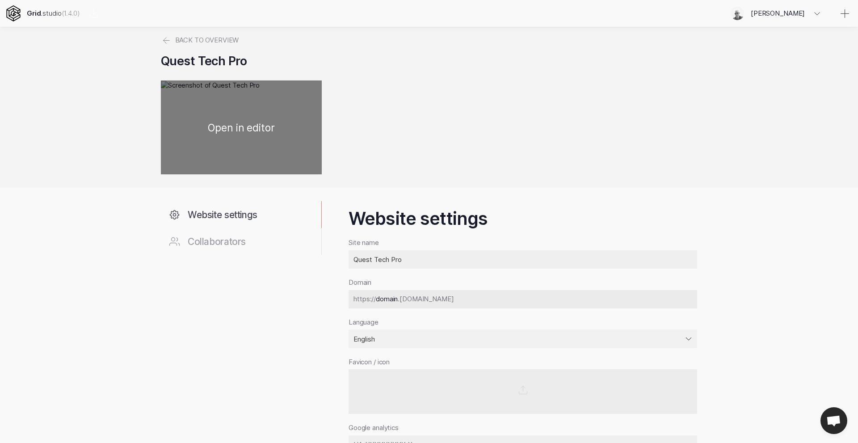
click at [237, 133] on div at bounding box center [241, 127] width 161 height 94
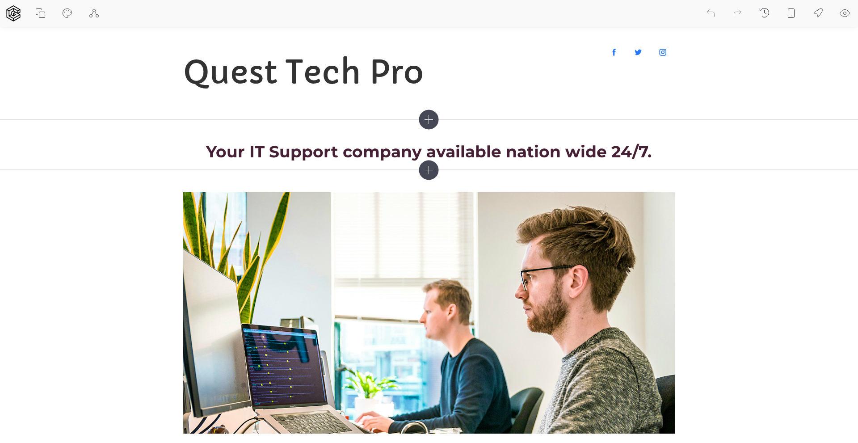
click at [846, 13] on icon at bounding box center [845, 13] width 11 height 11
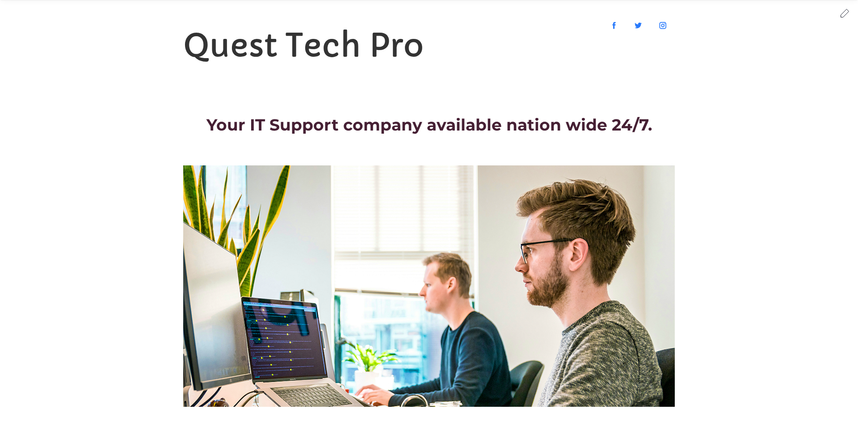
click at [845, 11] on icon at bounding box center [845, 13] width 8 height 8
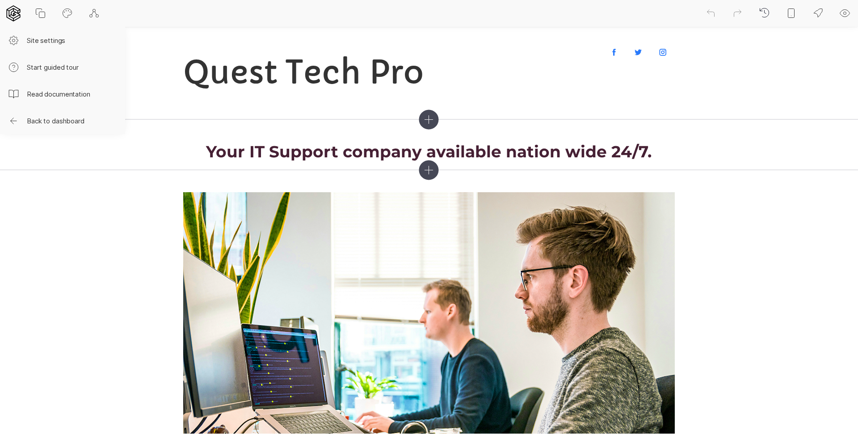
click at [16, 12] on icon at bounding box center [13, 13] width 14 height 16
click at [40, 42] on button "Site settings" at bounding box center [62, 40] width 125 height 27
select select "EN"
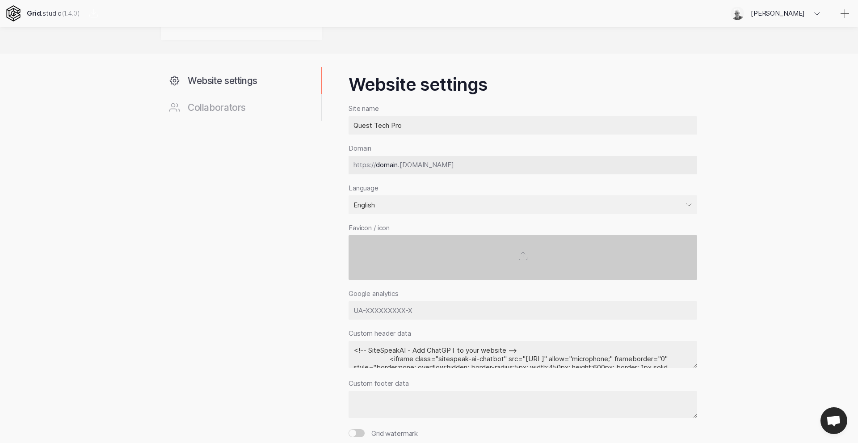
scroll to position [172, 0]
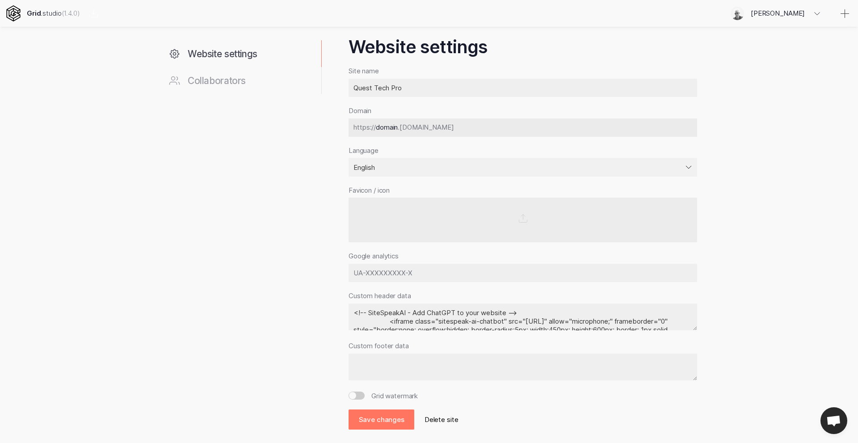
drag, startPoint x: 524, startPoint y: 312, endPoint x: 331, endPoint y: 312, distance: 192.7
click at [331, 312] on div "Website settings Collaborators Website settings Site name Quest Tech Pro Domain…" at bounding box center [429, 223] width 536 height 414
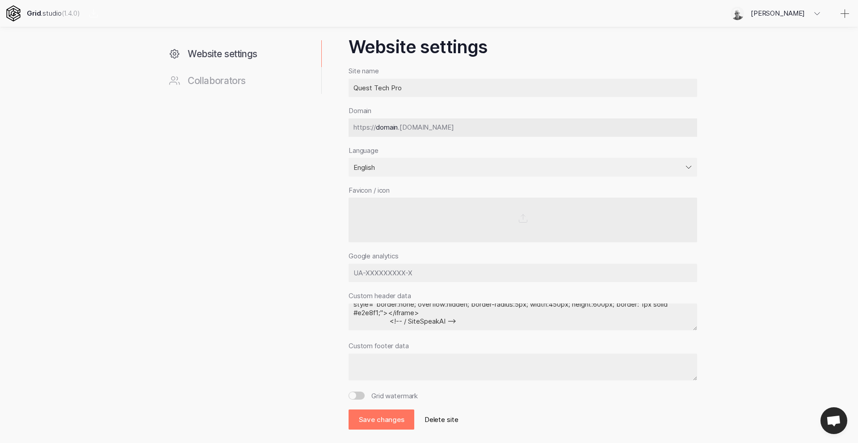
drag, startPoint x: 468, startPoint y: 320, endPoint x: 350, endPoint y: 321, distance: 118.5
click at [350, 321] on textarea "<iframe class="sitespeak-ai-chatbot" src="https://chatbot.sitespeak.ai/embed/2d…" at bounding box center [523, 317] width 349 height 27
type textarea "<iframe class="sitespeak-ai-chatbot" src="https://chatbot.sitespeak.ai/embed/2d…"
click at [390, 417] on button "Save changes" at bounding box center [382, 420] width 66 height 20
click at [386, 418] on button "Save changes" at bounding box center [382, 420] width 66 height 20
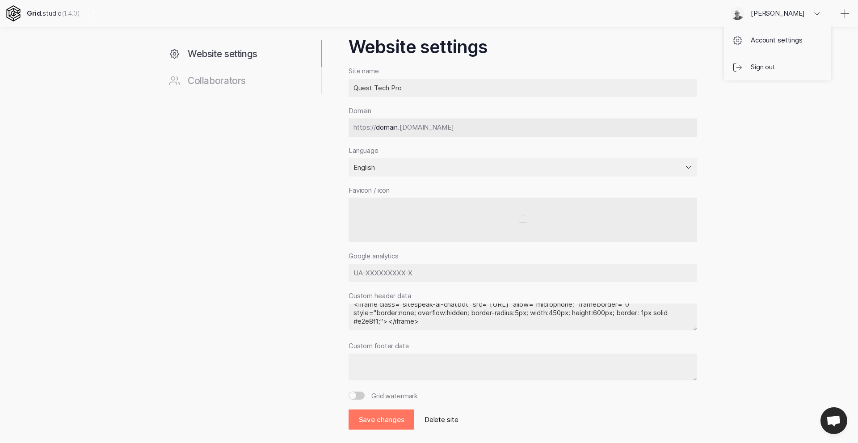
click at [818, 13] on icon at bounding box center [817, 13] width 11 height 11
click at [836, 135] on div "Website settings Collaborators Website settings Site name Quest Tech Pro Domain…" at bounding box center [429, 229] width 858 height 427
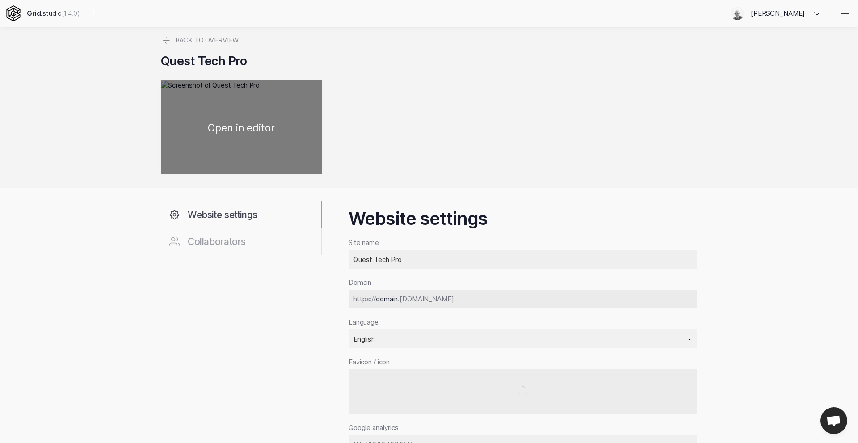
click at [257, 122] on div at bounding box center [241, 127] width 161 height 94
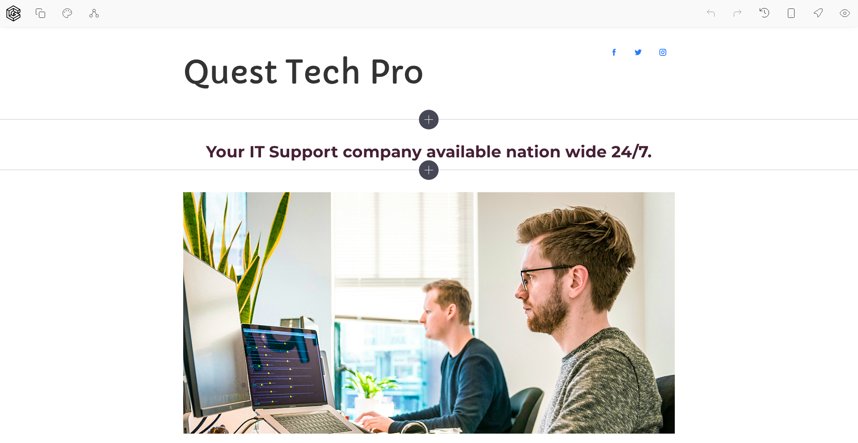
click at [846, 12] on icon at bounding box center [845, 13] width 3 height 3
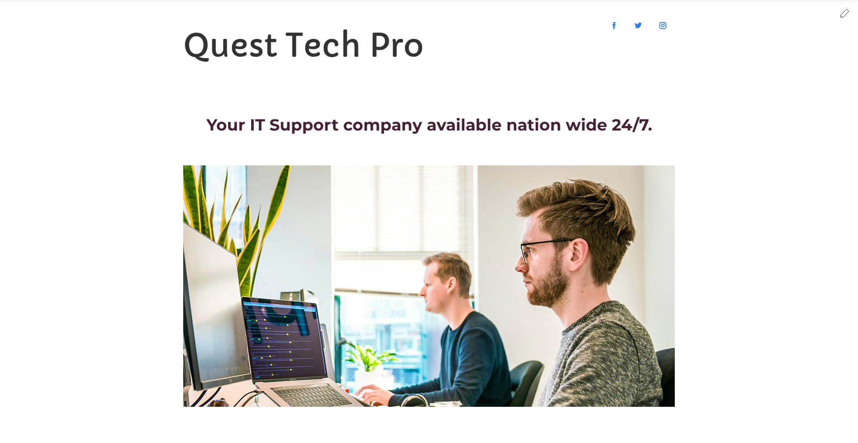
click at [847, 13] on icon at bounding box center [845, 13] width 11 height 11
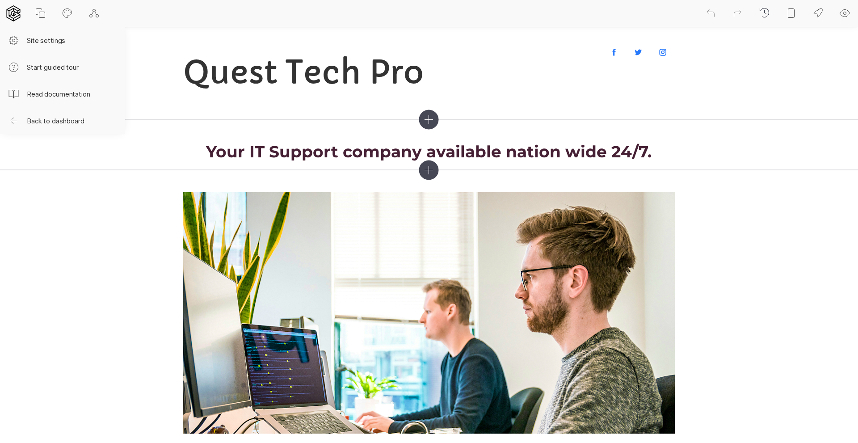
click at [14, 13] on icon at bounding box center [13, 13] width 16 height 16
click at [17, 9] on icon at bounding box center [13, 13] width 16 height 16
click at [13, 13] on icon at bounding box center [13, 13] width 16 height 16
click at [46, 120] on button "Back to dashboard" at bounding box center [62, 120] width 125 height 27
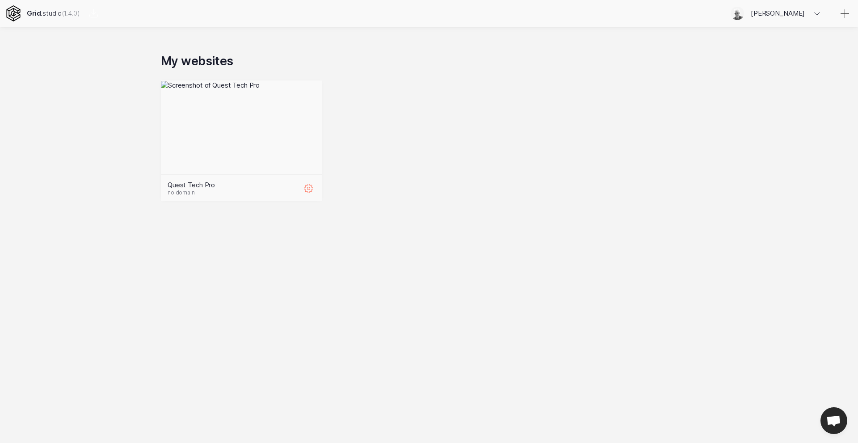
click at [309, 188] on icon at bounding box center [309, 188] width 11 height 11
select select "EN"
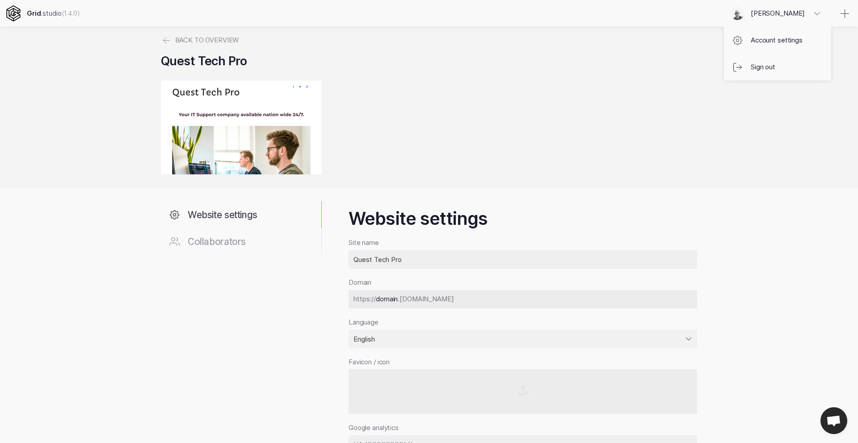
click at [819, 13] on icon at bounding box center [817, 13] width 11 height 11
click at [764, 65] on link "Sign out" at bounding box center [777, 67] width 107 height 27
